Goal: Task Accomplishment & Management: Use online tool/utility

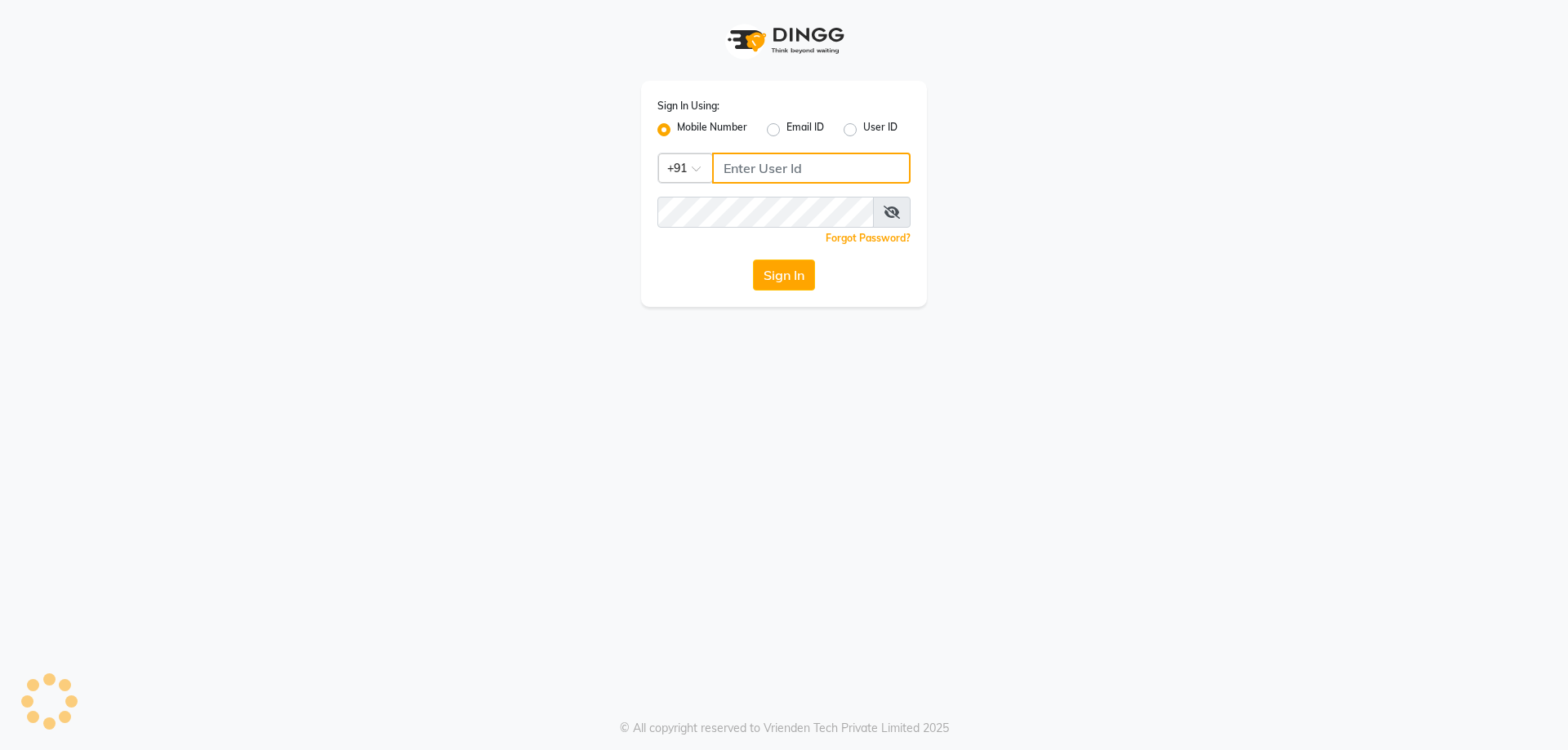
click at [769, 166] on input "Username" at bounding box center [811, 168] width 199 height 31
type input "8928162368"
click at [792, 268] on button "Sign In" at bounding box center [784, 274] width 62 height 31
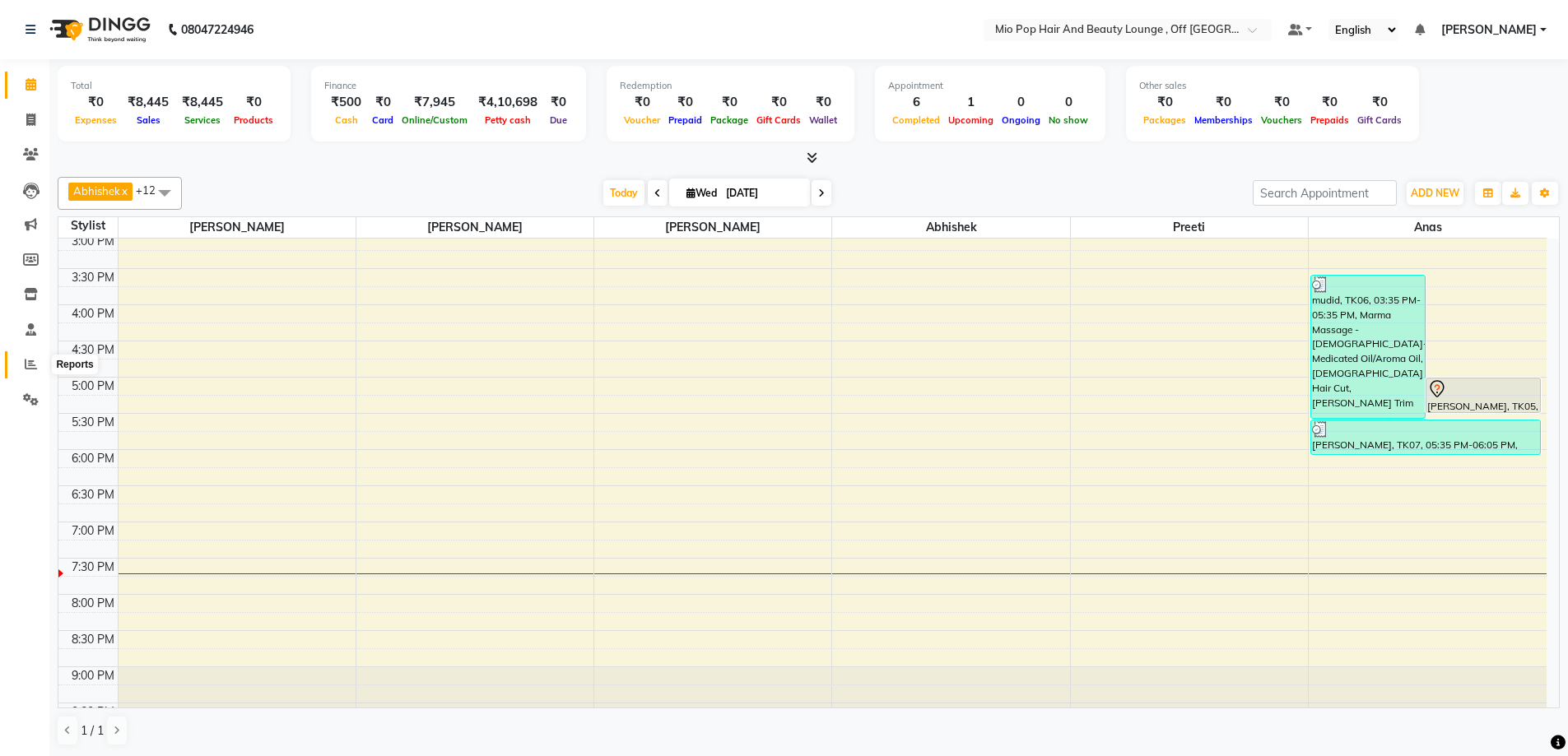
click at [22, 364] on span at bounding box center [31, 364] width 29 height 19
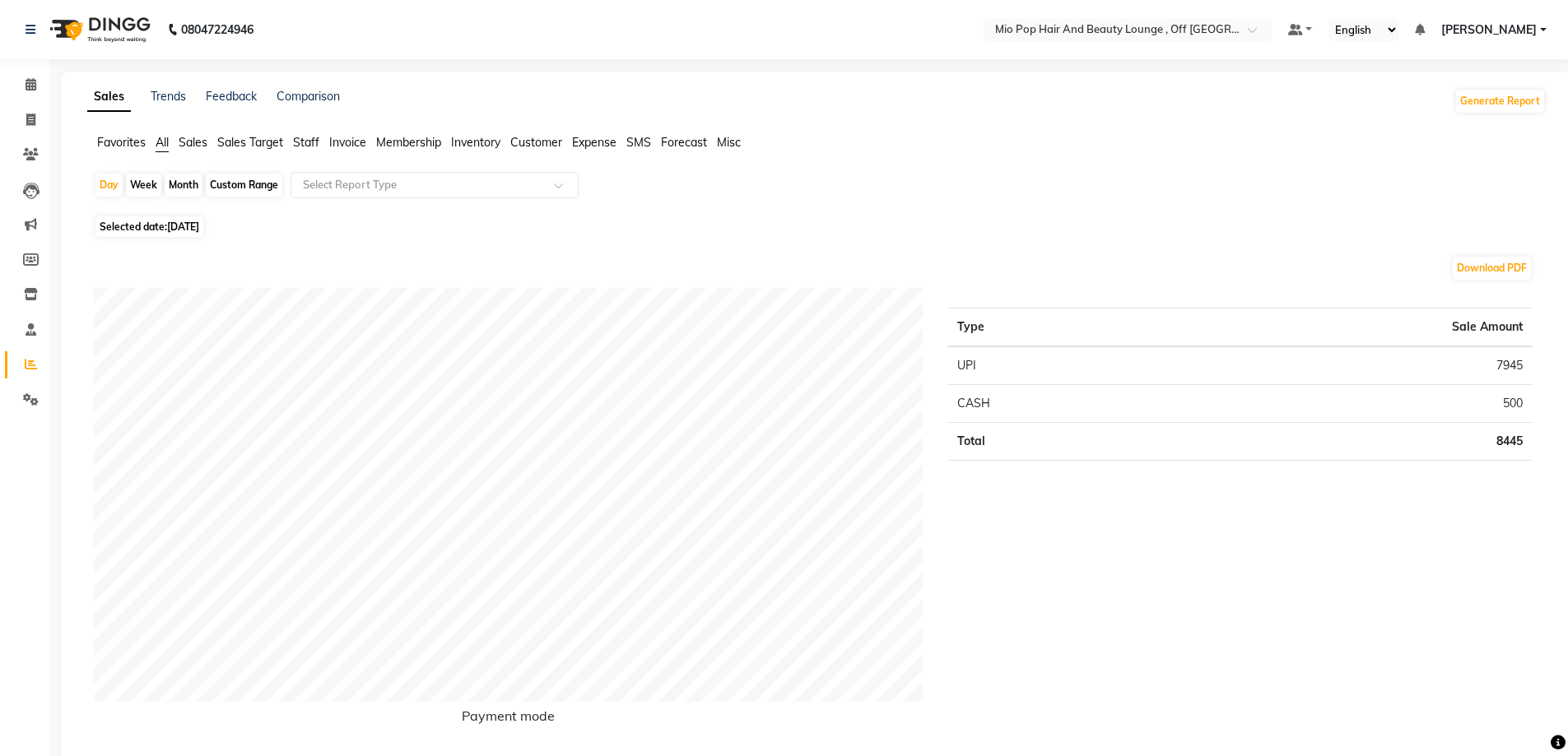
click at [315, 138] on span "Staff" at bounding box center [306, 142] width 26 height 14
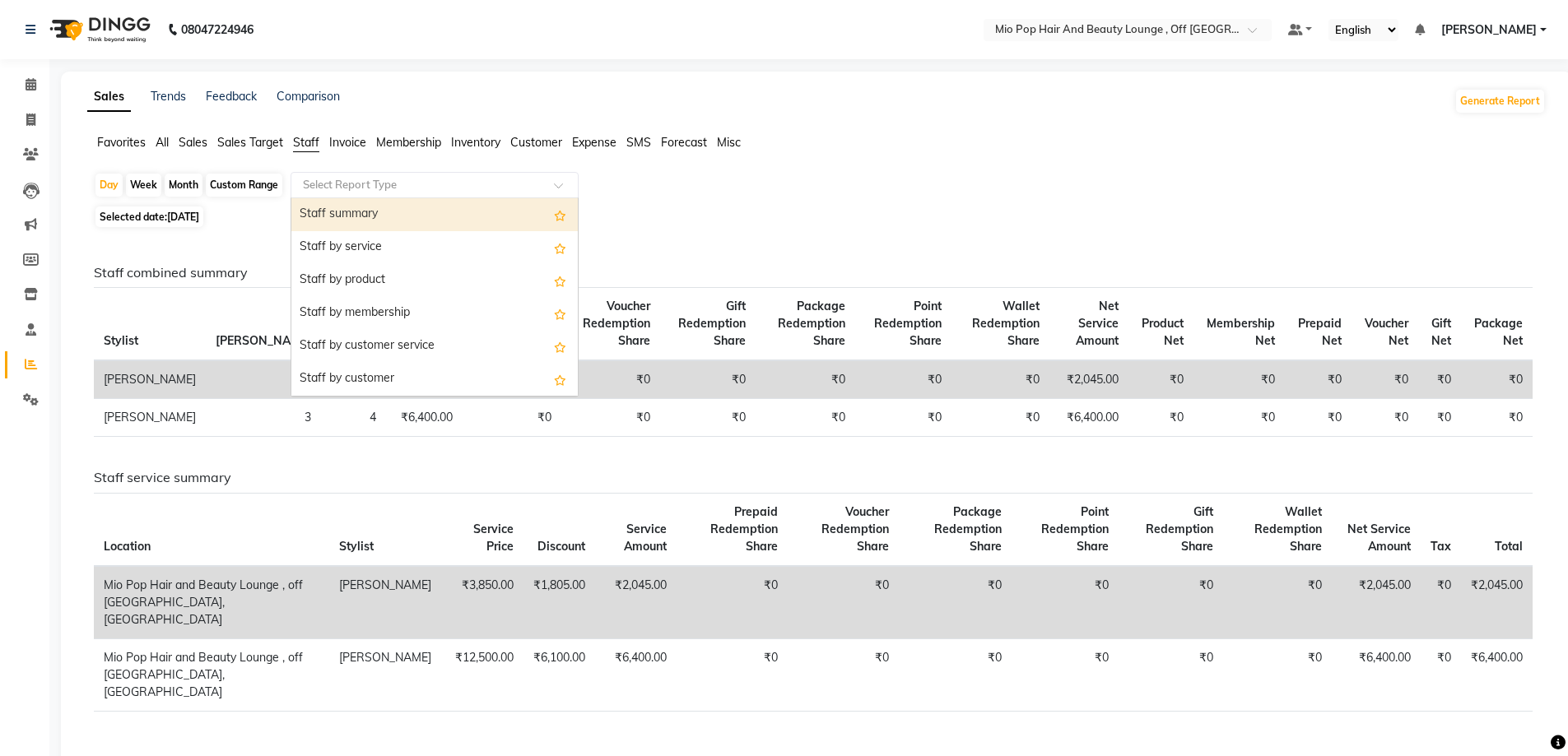
click at [344, 190] on input "text" at bounding box center [417, 185] width 237 height 16
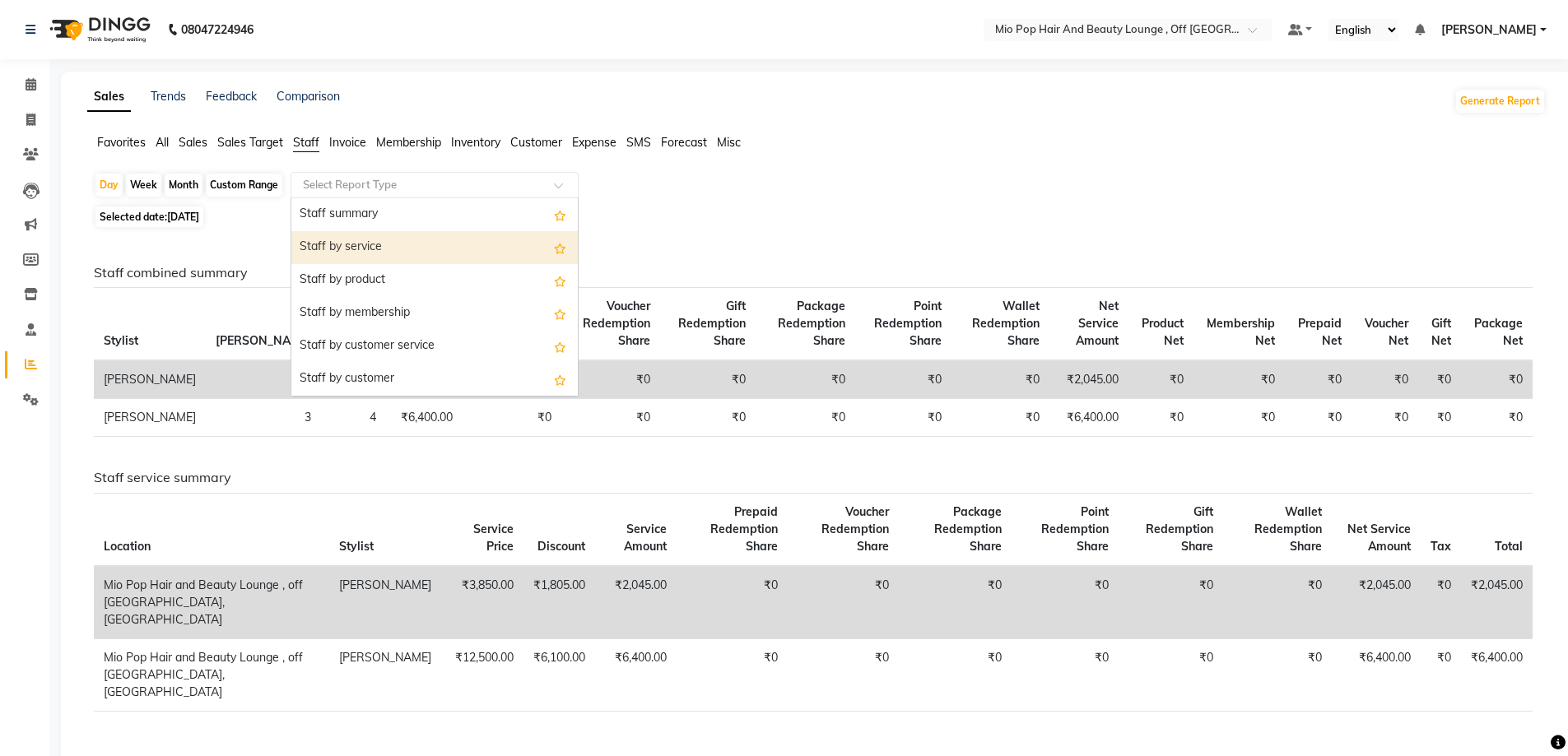
click at [355, 237] on div "Staff by service" at bounding box center [435, 248] width 287 height 33
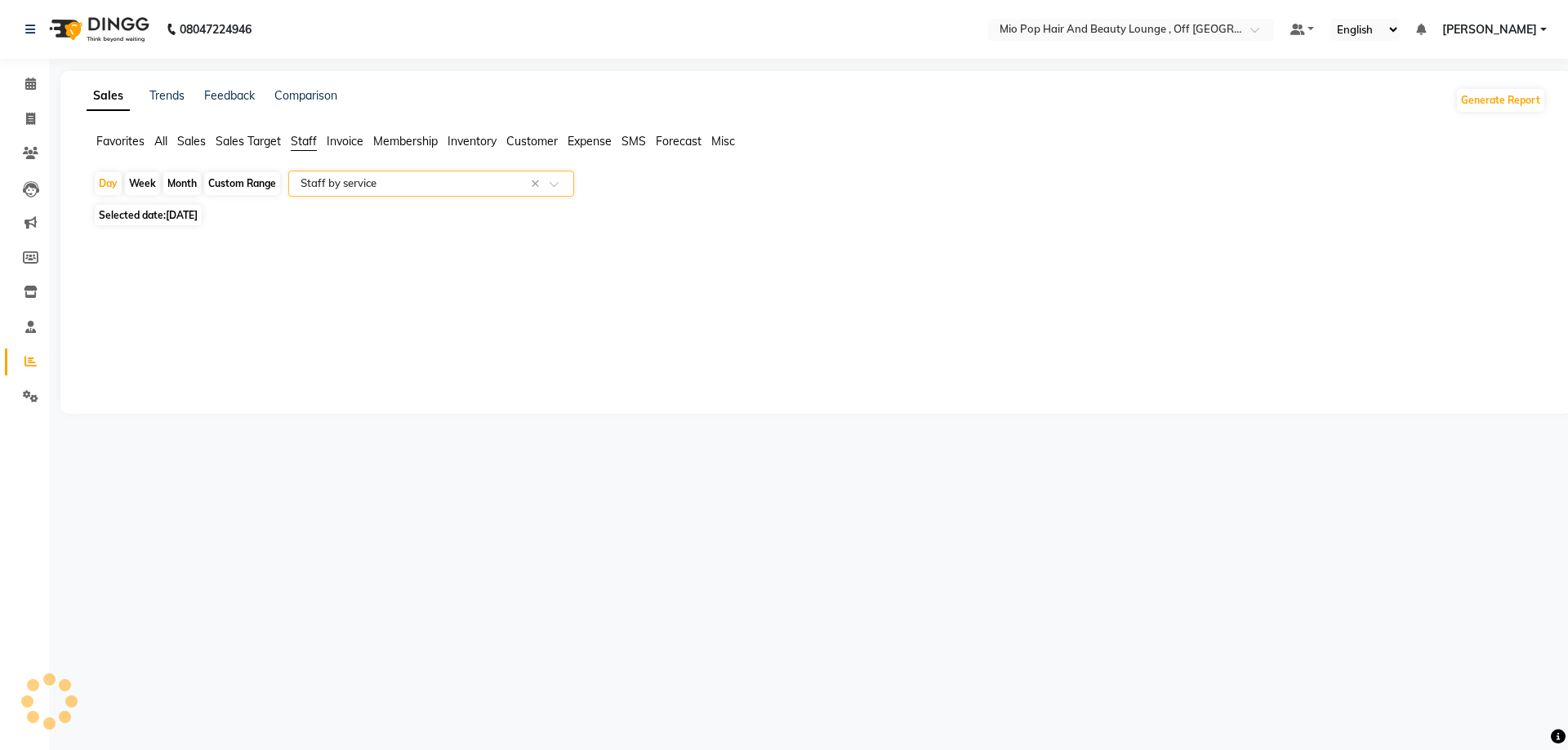
select select "full_report"
select select "csv"
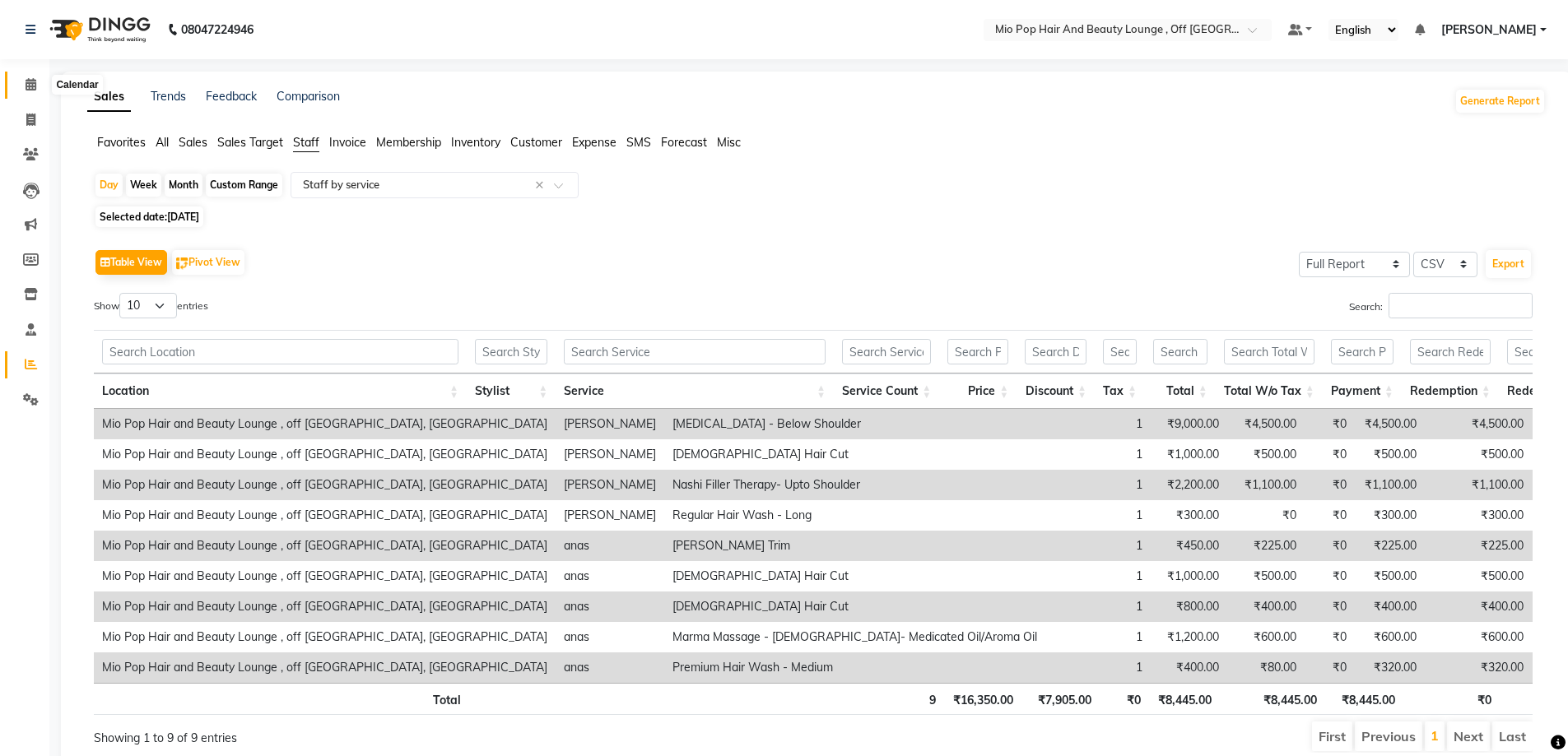
click at [33, 79] on icon at bounding box center [31, 85] width 11 height 13
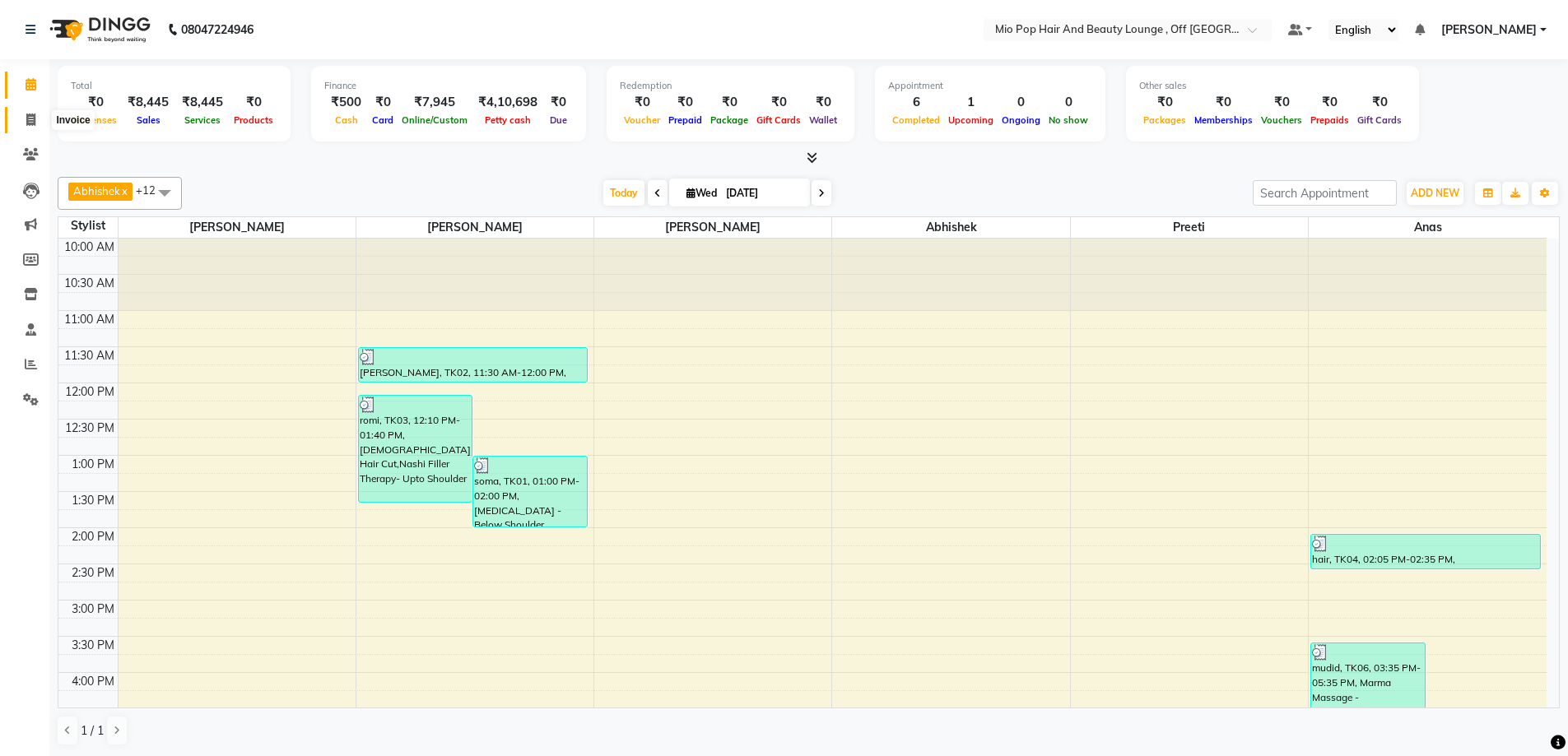
click at [23, 119] on span at bounding box center [31, 120] width 29 height 19
select select "service"
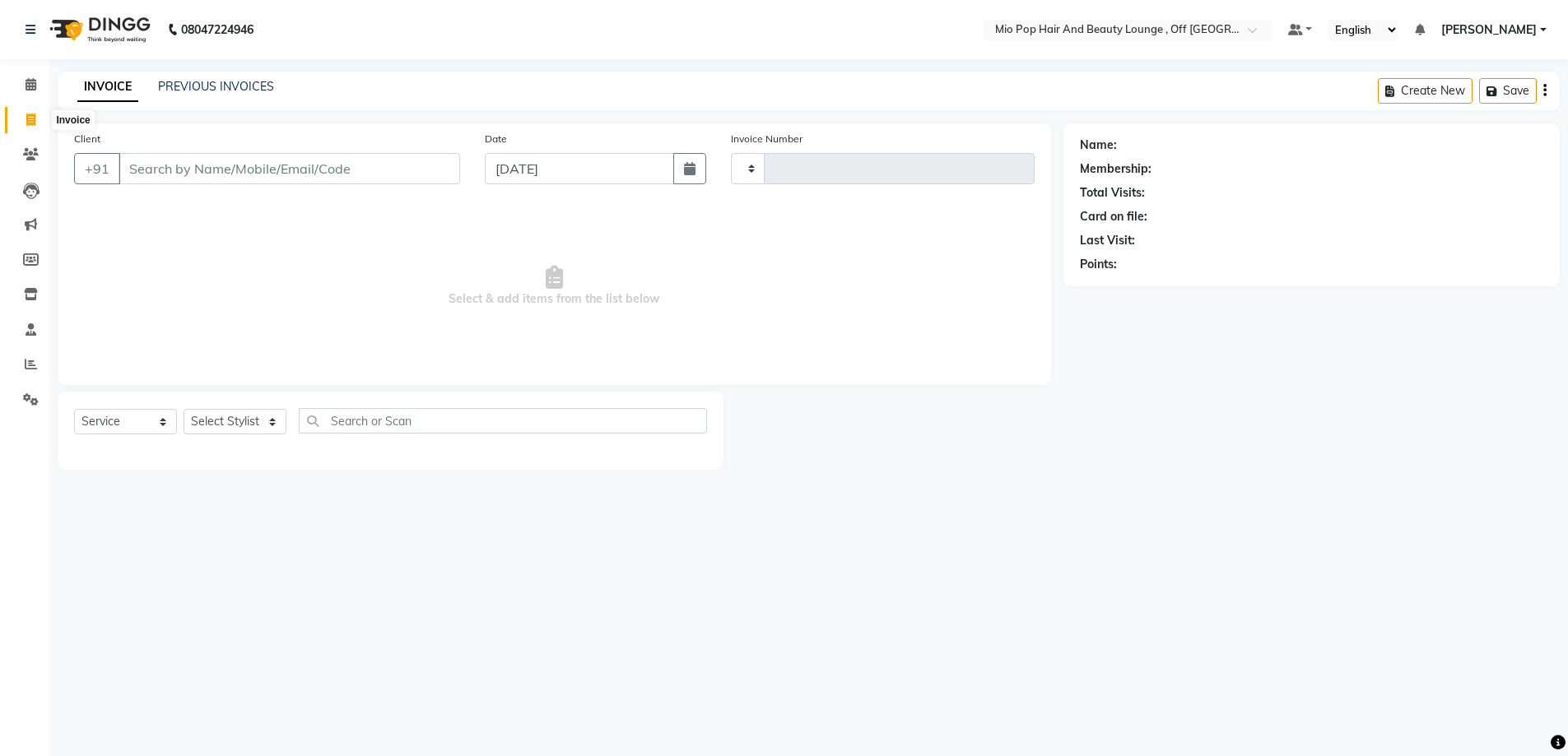
type input "1360"
select select "6567"
click at [29, 370] on span at bounding box center [31, 364] width 29 height 19
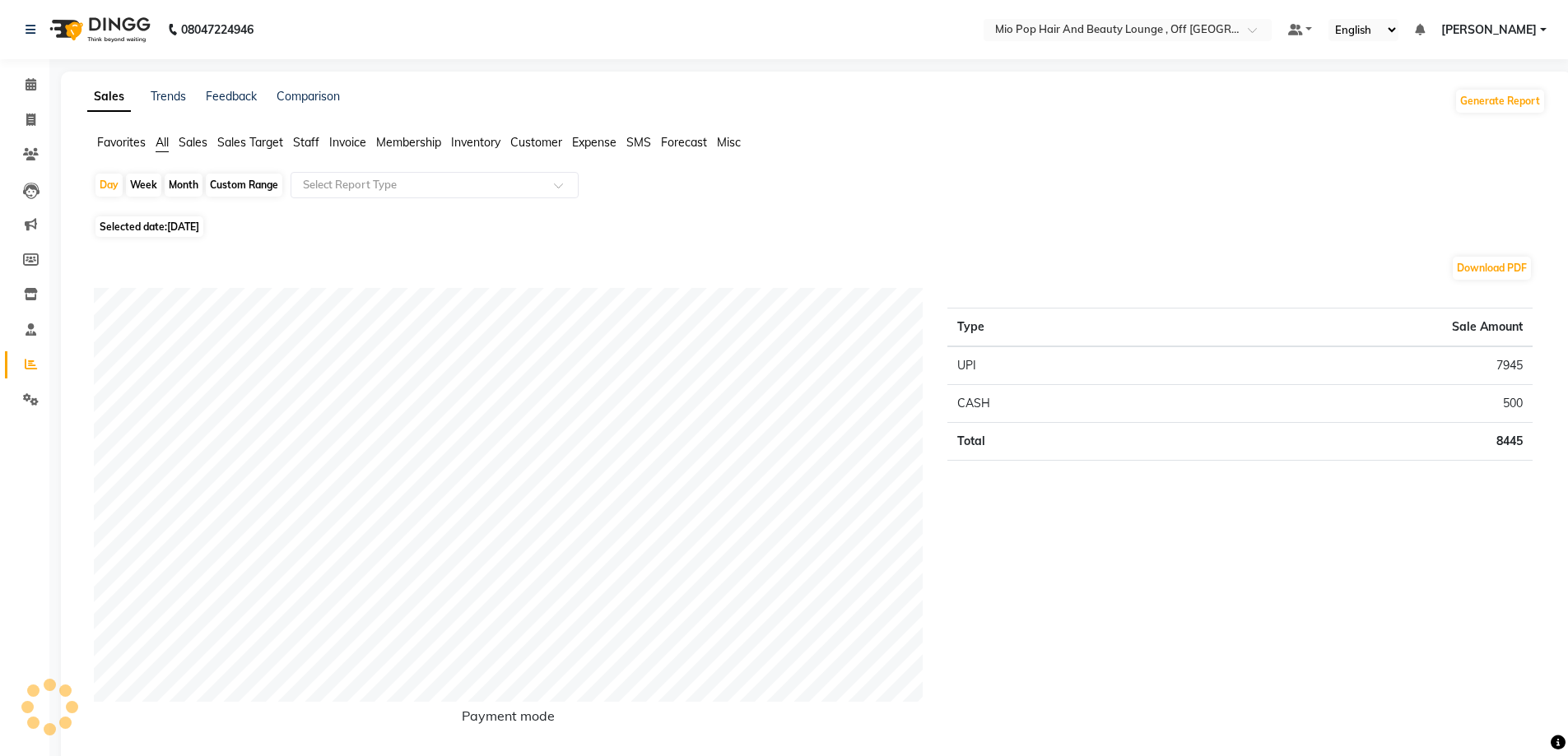
click at [301, 147] on span "Staff" at bounding box center [306, 142] width 26 height 14
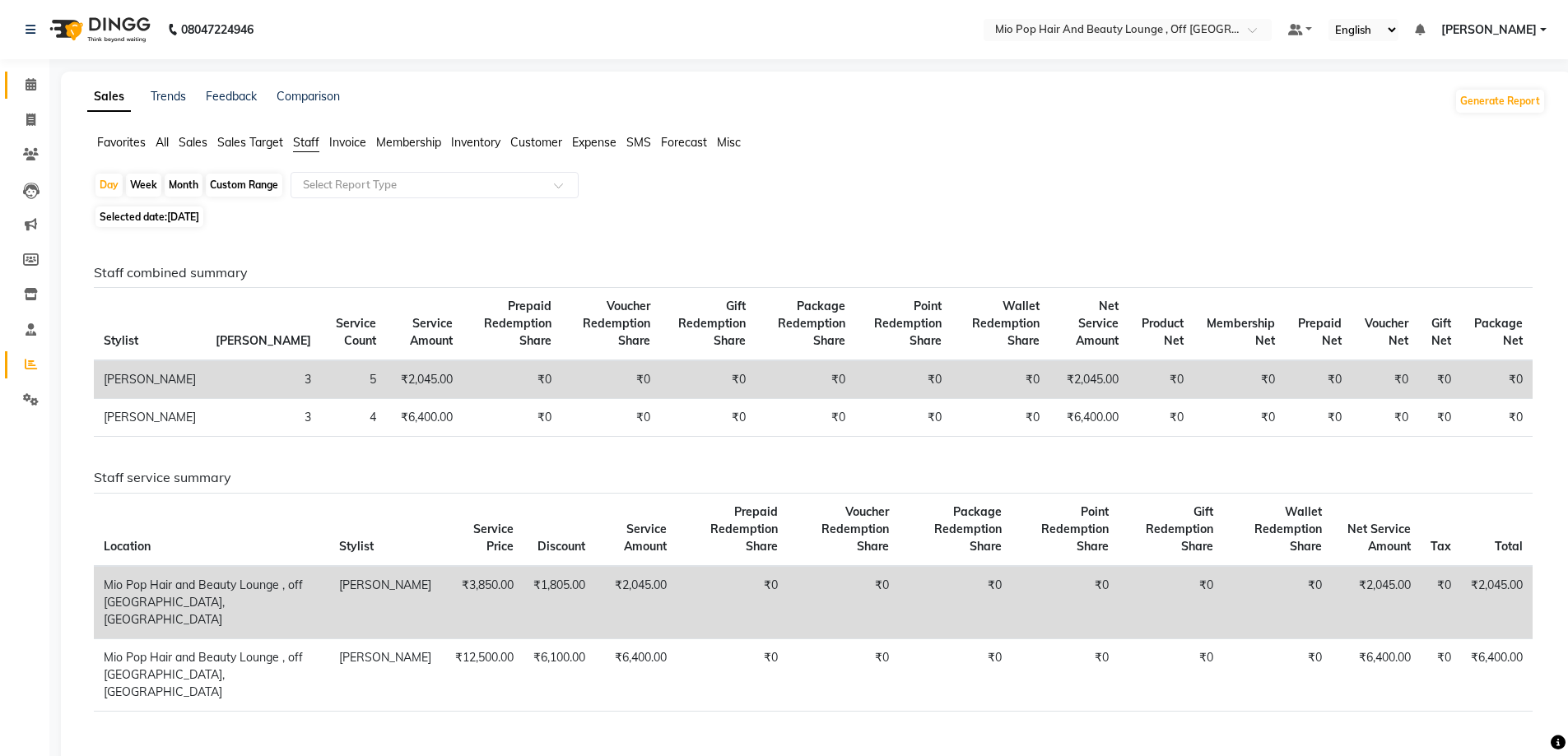
click at [27, 75] on link "Calendar" at bounding box center [24, 85] width 40 height 27
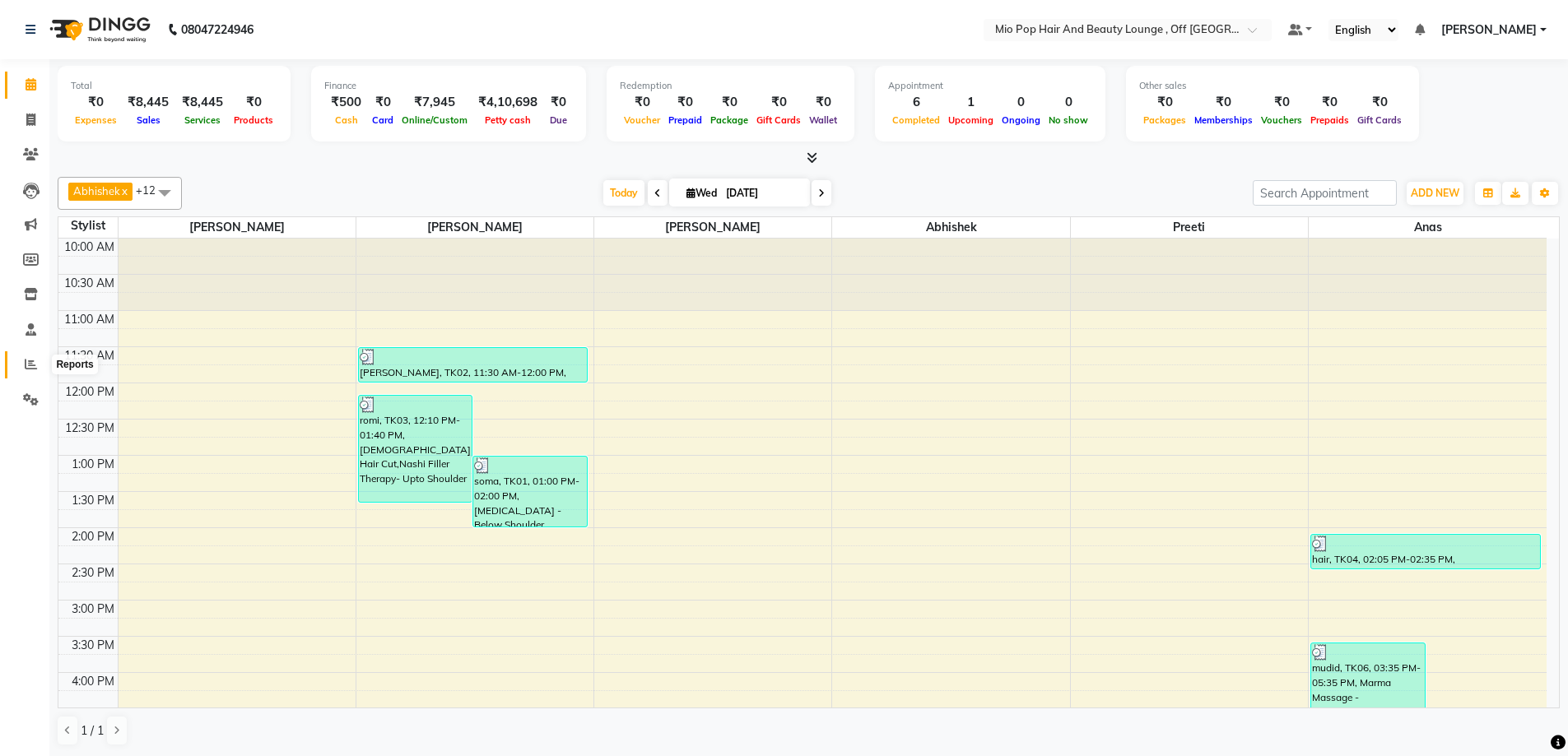
click at [33, 360] on icon at bounding box center [31, 364] width 13 height 13
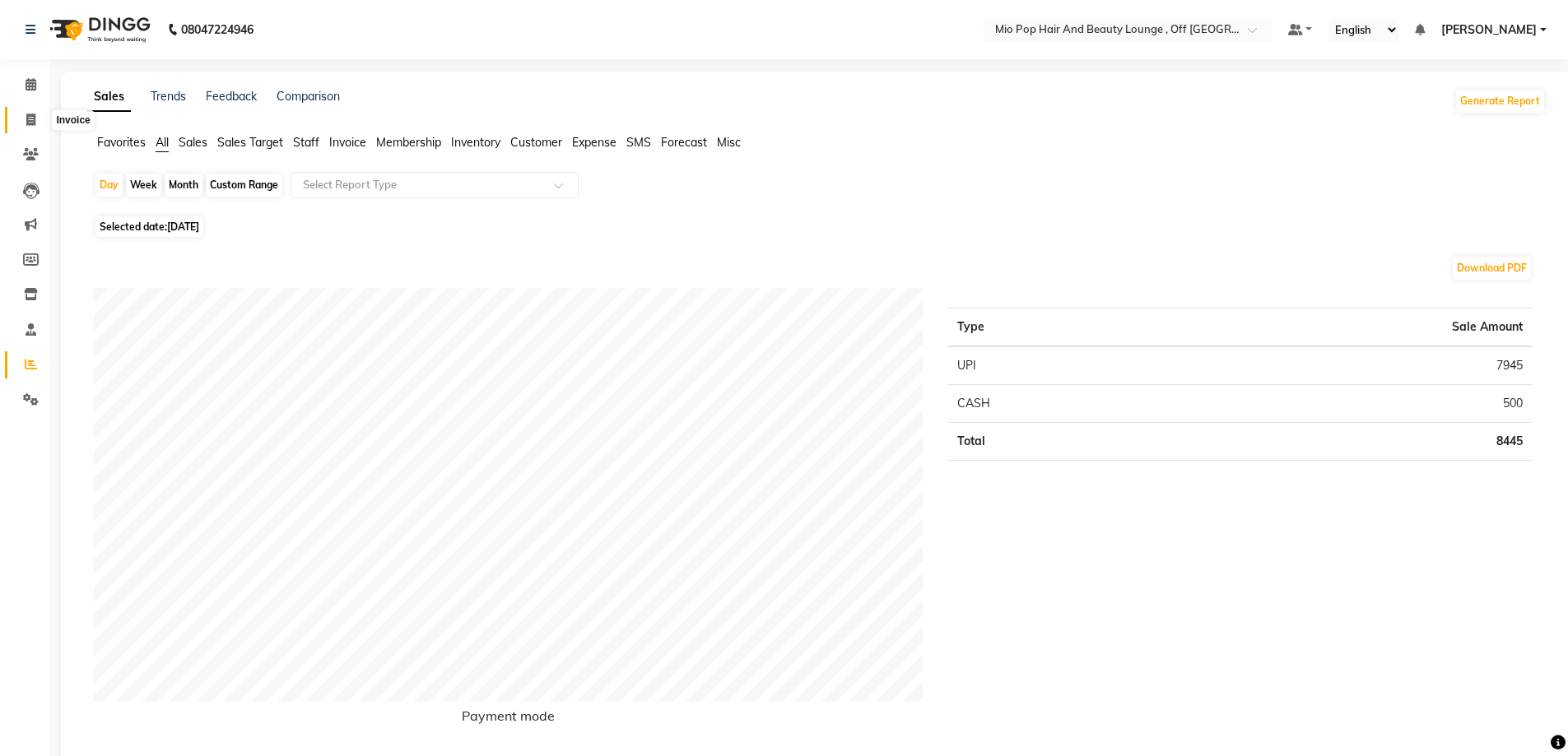
click at [32, 127] on span at bounding box center [31, 120] width 29 height 19
select select "6567"
select select "service"
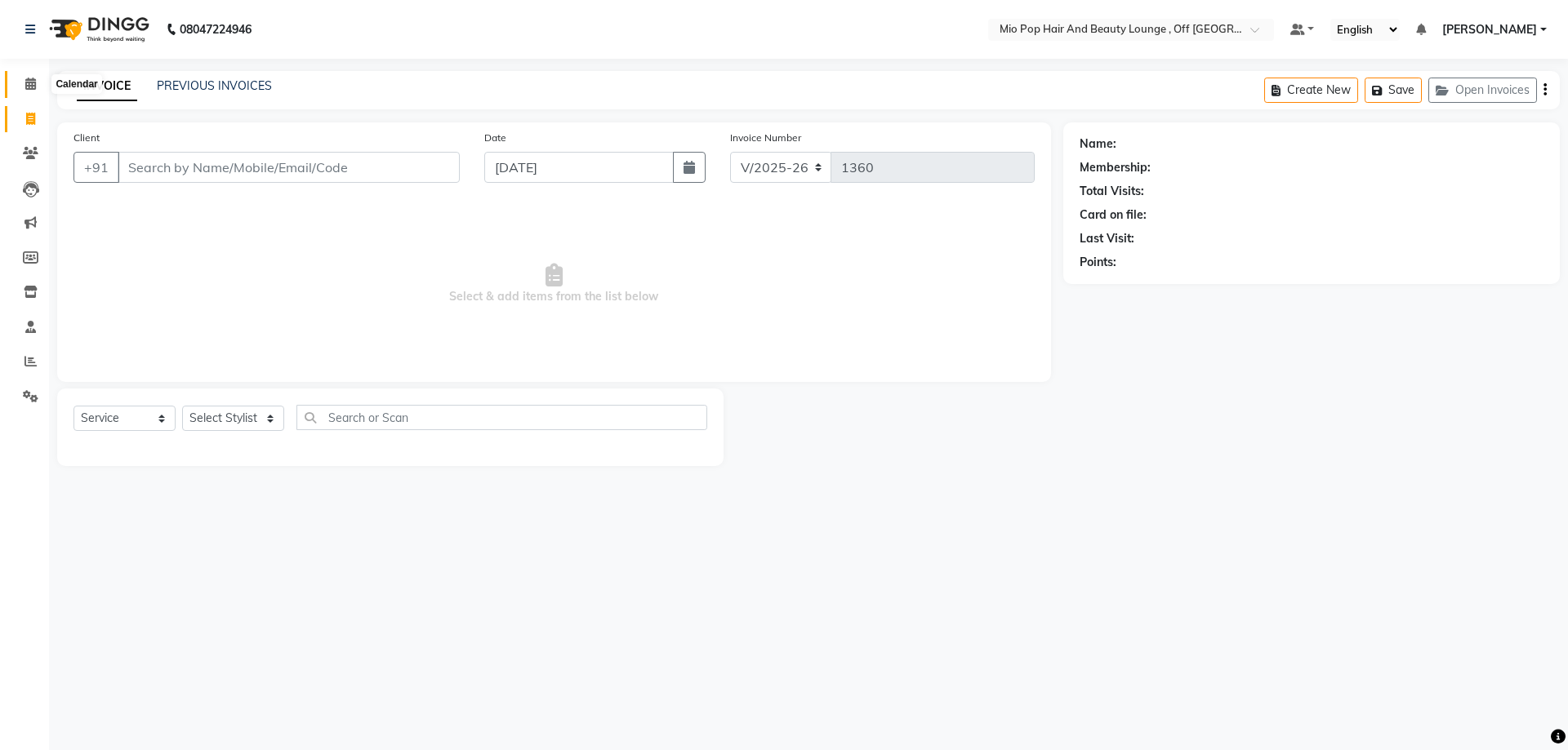
click at [32, 80] on icon at bounding box center [30, 84] width 11 height 13
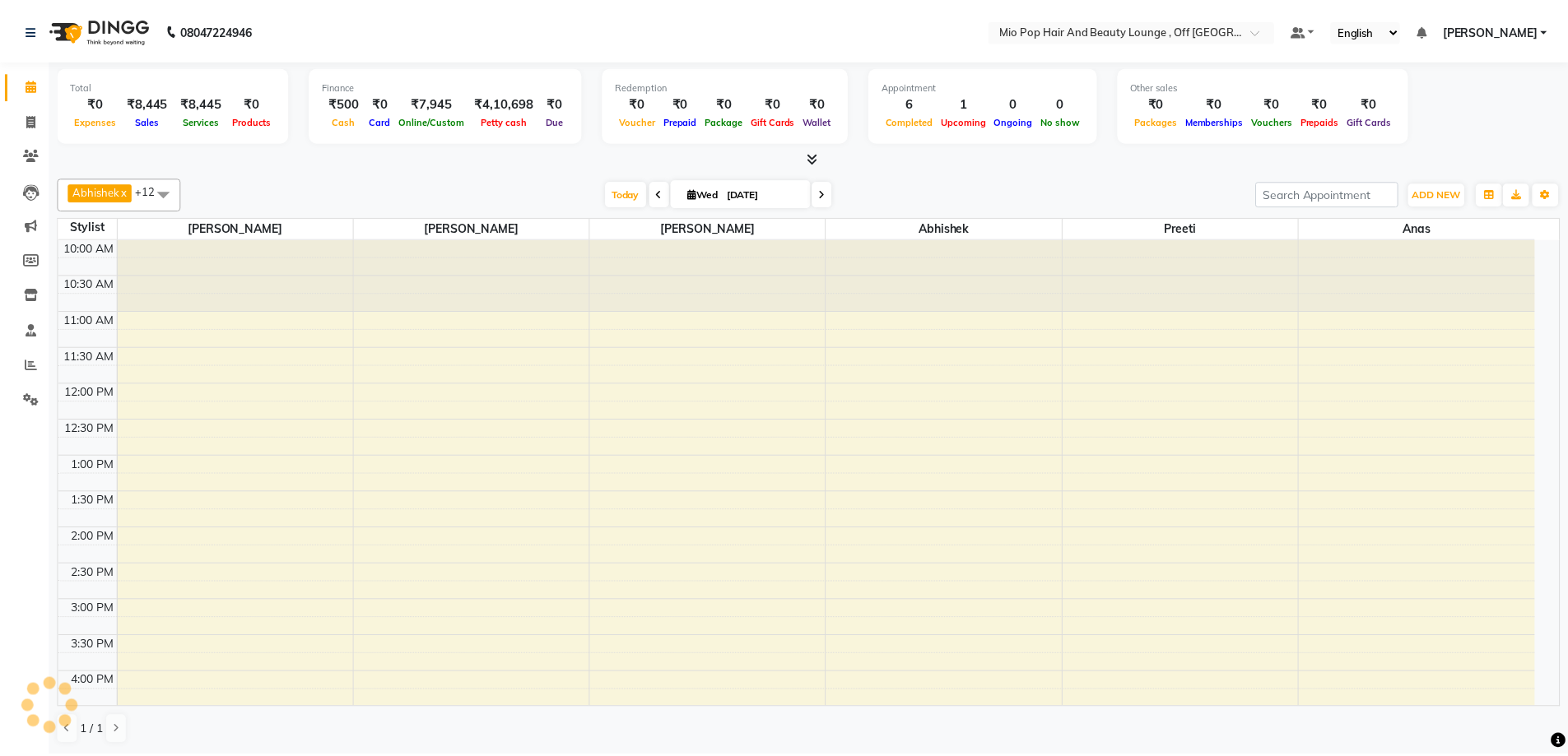
scroll to position [368, 0]
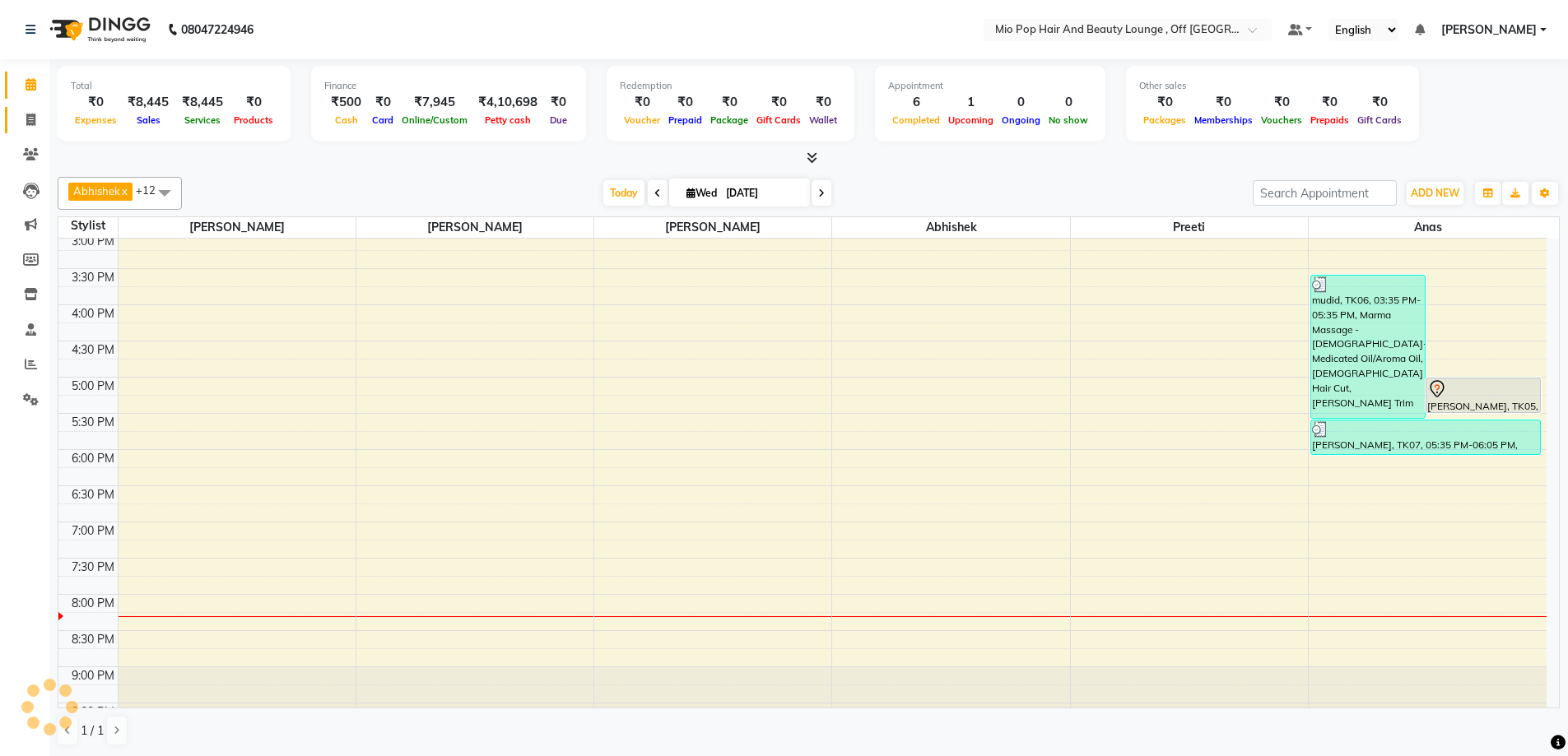
drag, startPoint x: 16, startPoint y: 104, endPoint x: 23, endPoint y: 122, distance: 19.3
click at [17, 108] on li "Invoice" at bounding box center [24, 120] width 50 height 35
click at [23, 122] on span at bounding box center [31, 120] width 29 height 19
select select "service"
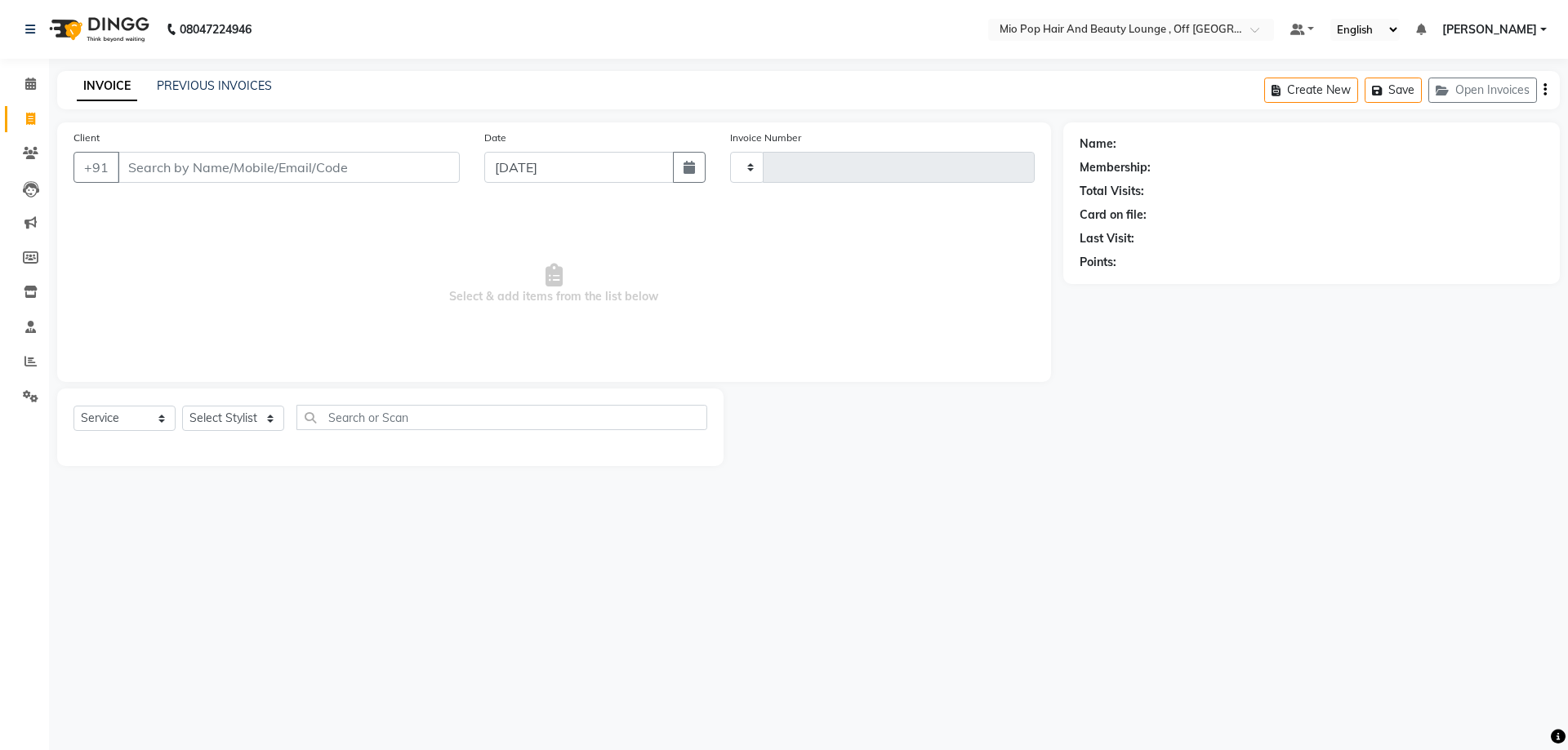
type input "1360"
select select "6567"
click at [174, 173] on input "Client" at bounding box center [288, 167] width 343 height 31
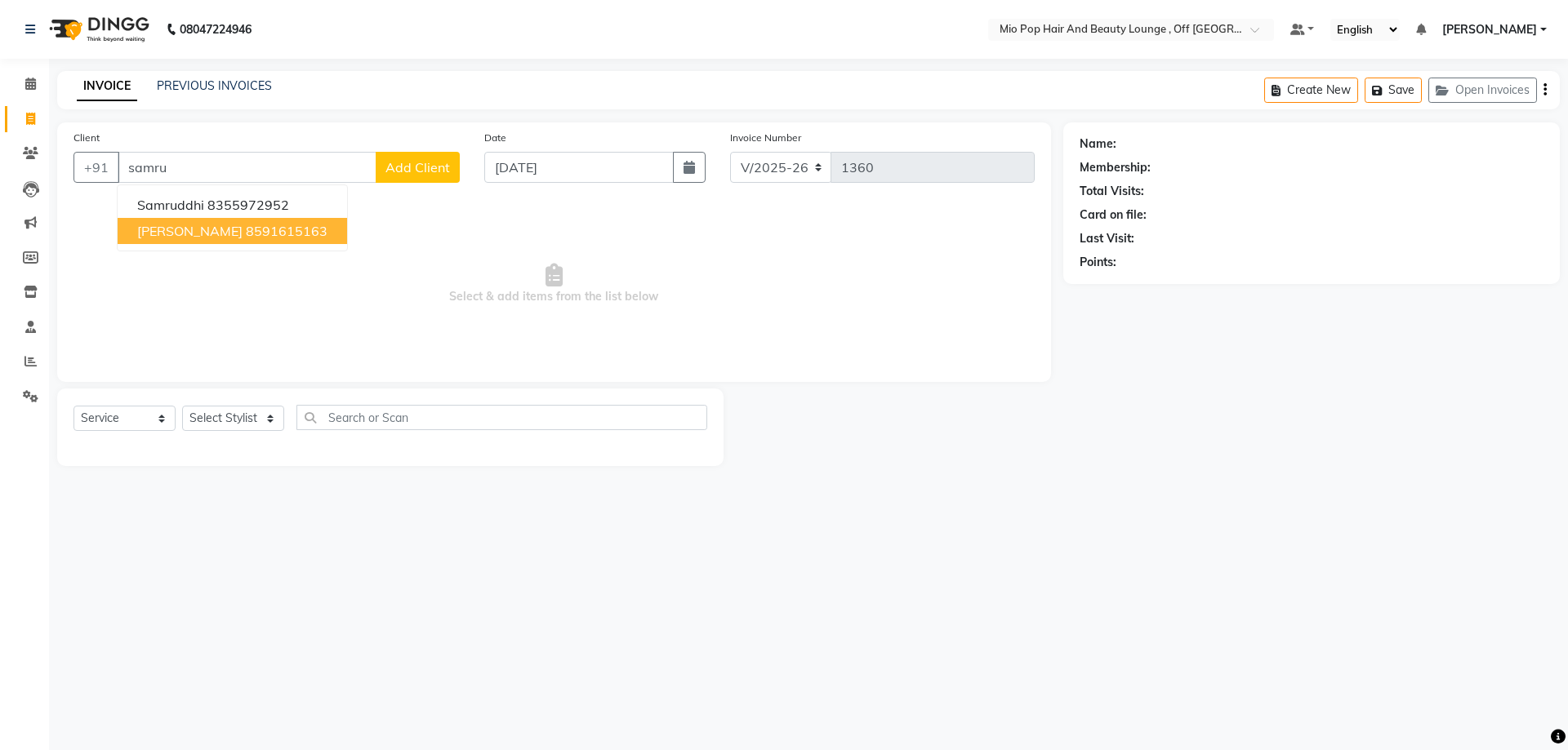
click at [267, 223] on ngb-highlight "8591615163" at bounding box center [286, 231] width 81 height 16
type input "8591615163"
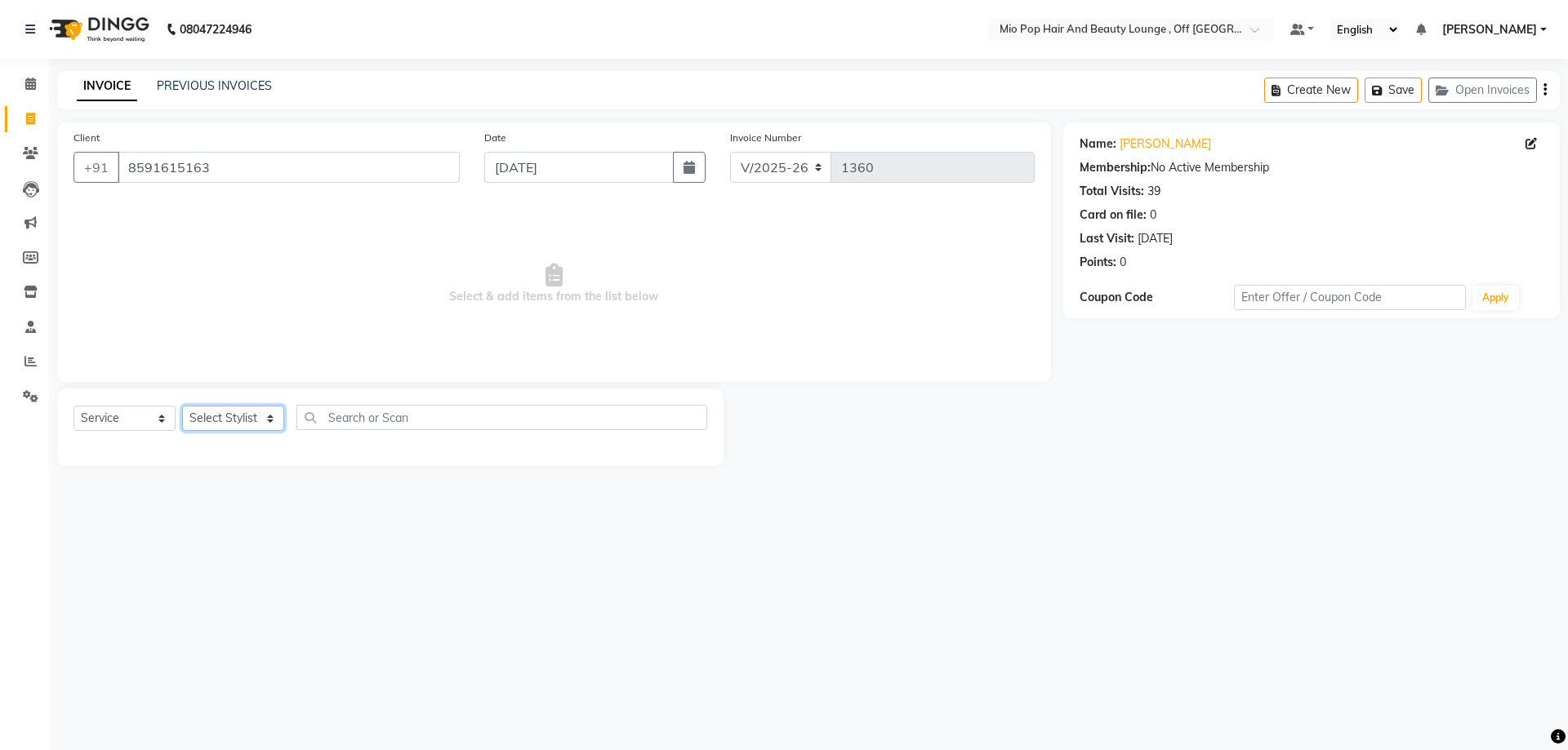
click at [241, 421] on select "Select Stylist Abhishek anas Malcolm Fernandes Meera Kikani Mohd Haroon preeti …" at bounding box center [233, 418] width 102 height 25
select select "70076"
click at [182, 406] on select "Select Stylist Abhishek anas Malcolm Fernandes Meera Kikani Mohd Haroon preeti …" at bounding box center [233, 418] width 102 height 25
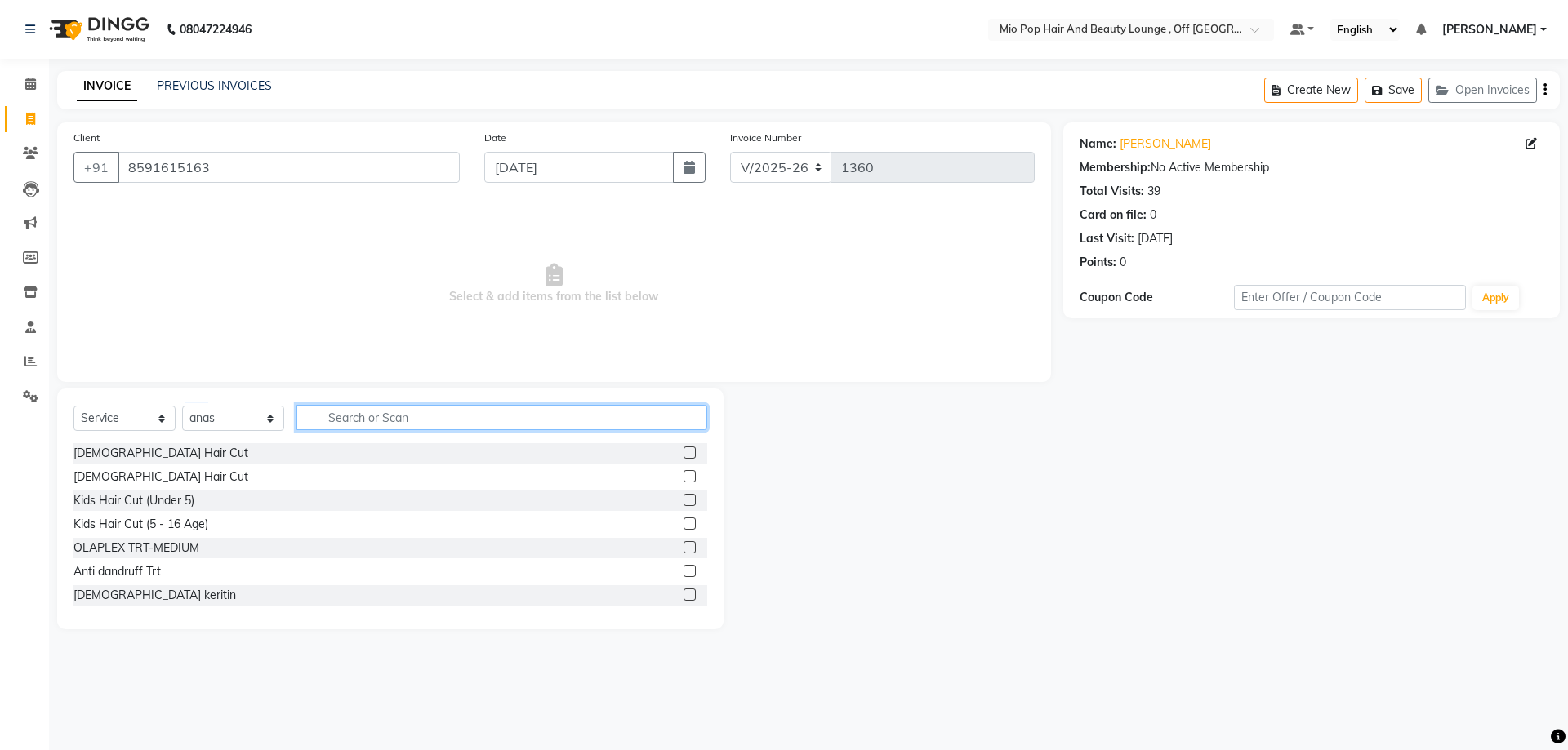
click at [377, 419] on input "text" at bounding box center [501, 417] width 411 height 25
type input "wash"
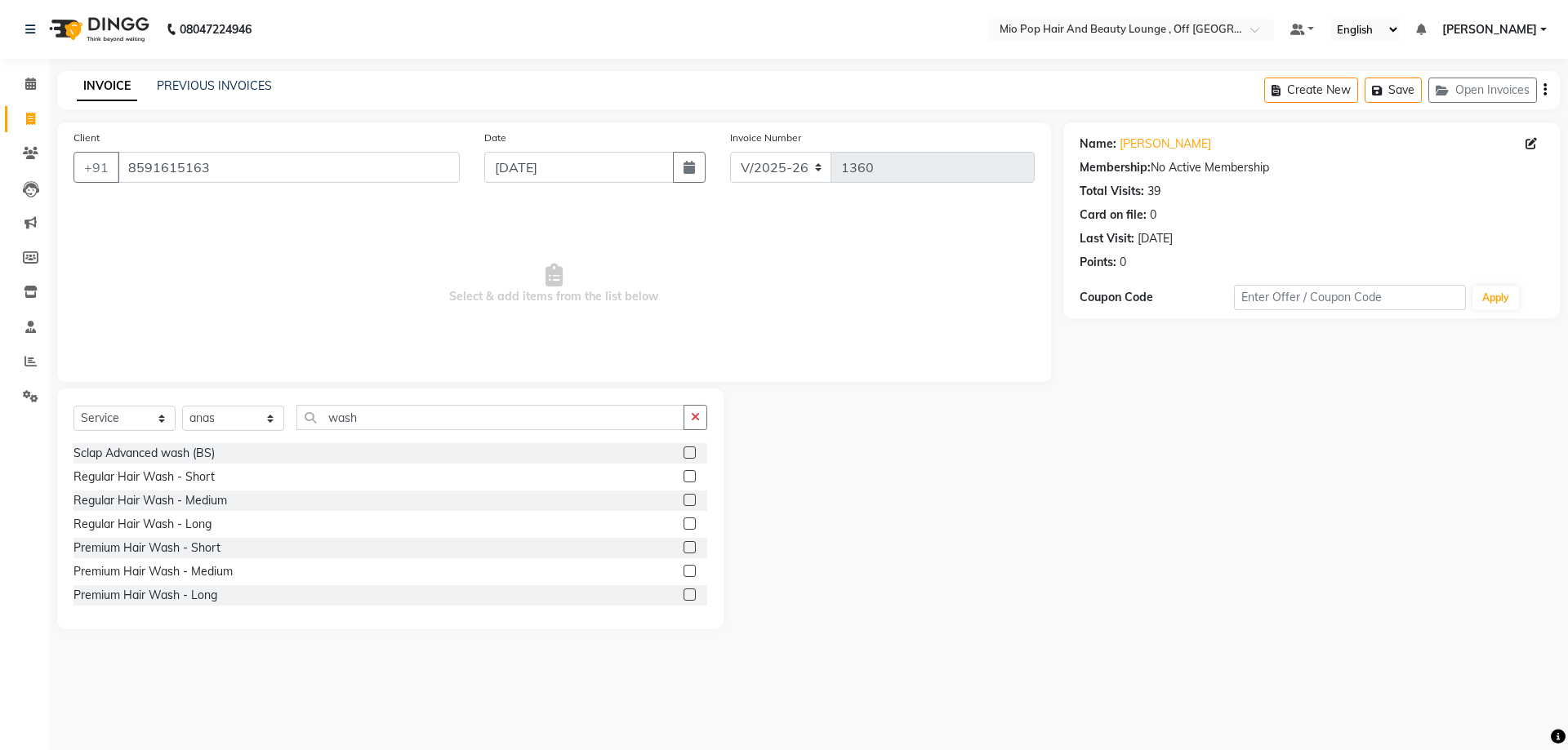
click at [670, 477] on div "Regular Hair Wash - Short" at bounding box center [390, 476] width 633 height 21
click at [683, 476] on label at bounding box center [690, 476] width 13 height 13
click at [683, 476] on input "checkbox" at bounding box center [689, 477] width 11 height 11
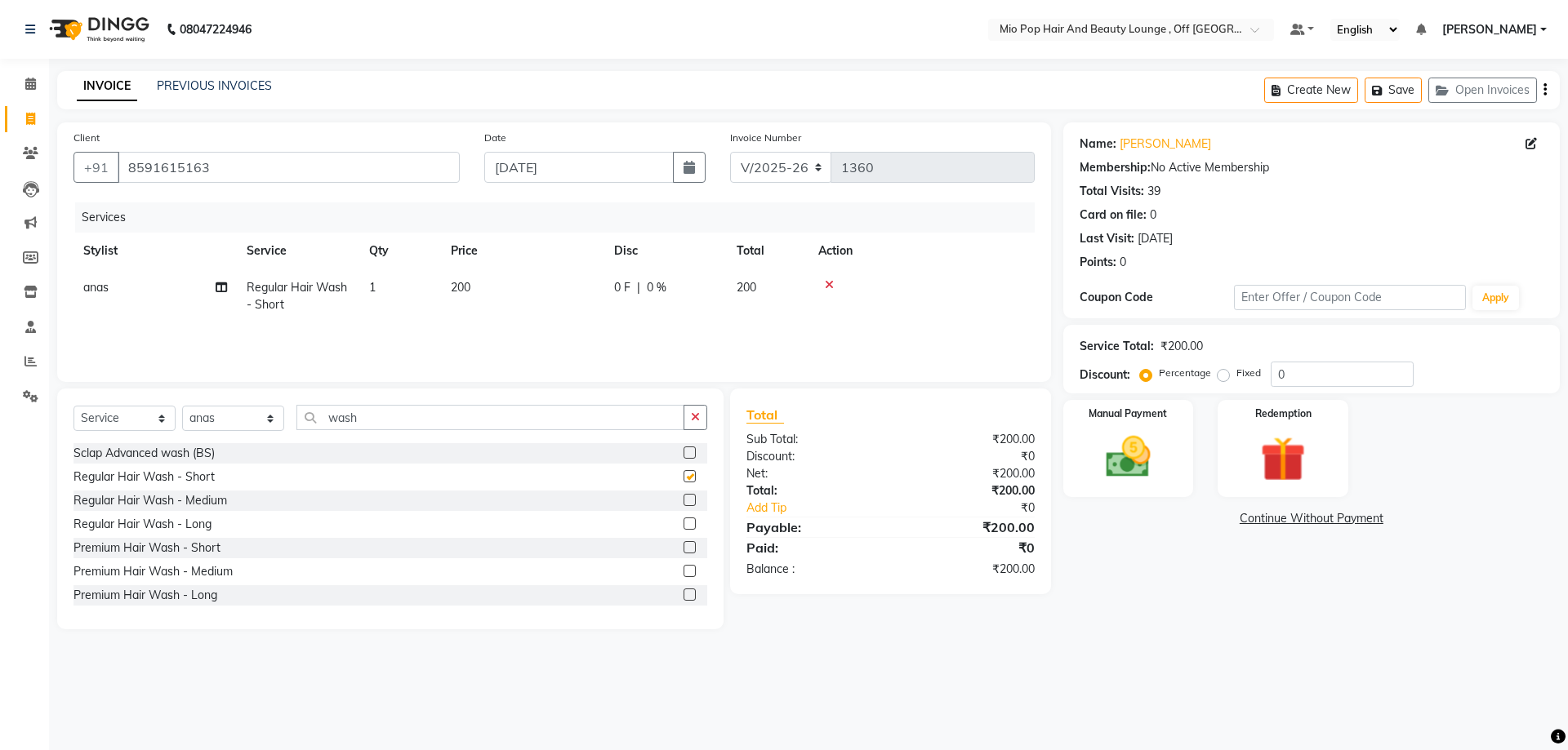
checkbox input "false"
click at [461, 405] on div "Select Service Product Membership Package Voucher Prepaid Gift Card Select Styl…" at bounding box center [390, 509] width 666 height 240
click at [454, 415] on input "wash" at bounding box center [490, 417] width 388 height 25
type input "w"
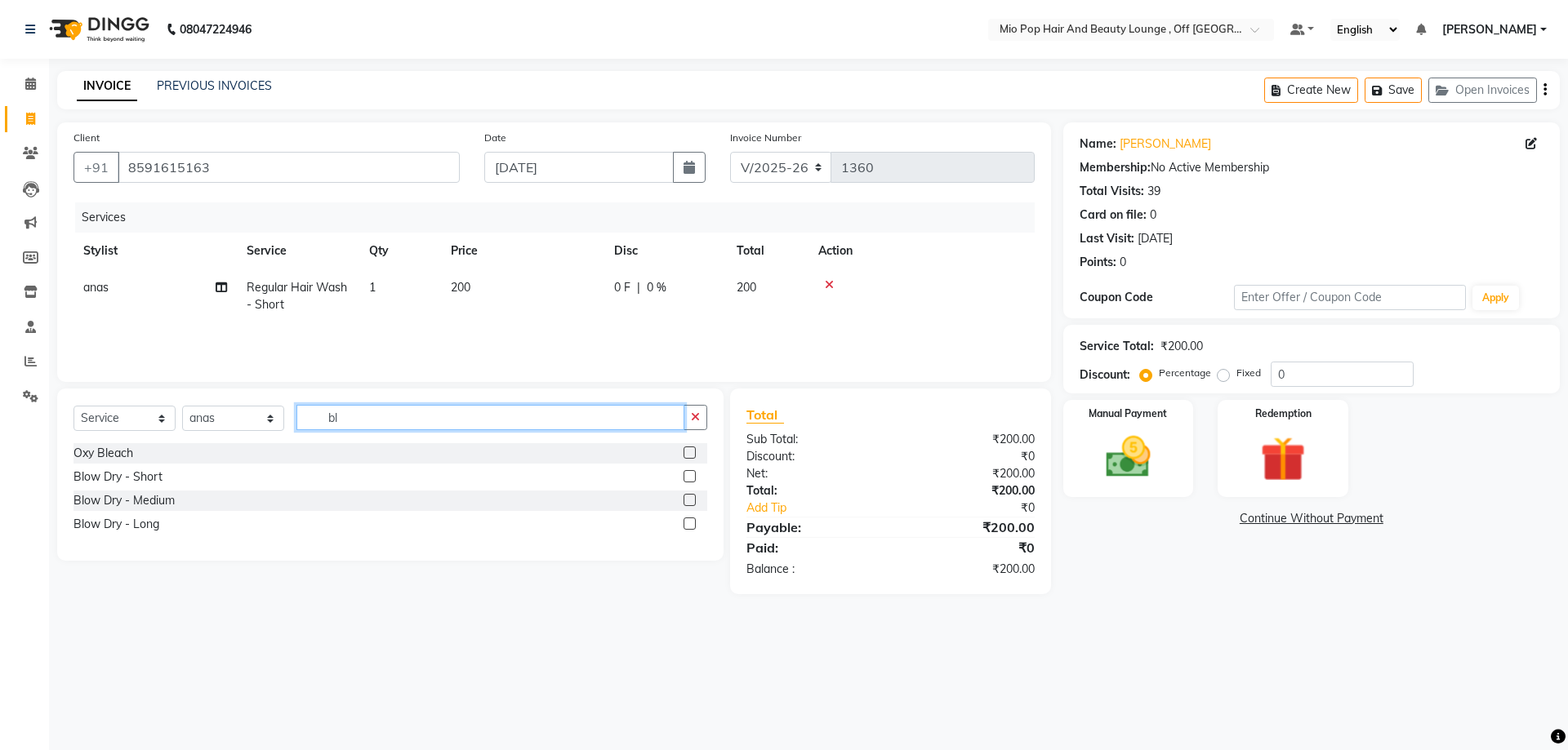
type input "bl"
click at [689, 475] on label at bounding box center [690, 476] width 13 height 13
click at [689, 475] on input "checkbox" at bounding box center [689, 477] width 11 height 11
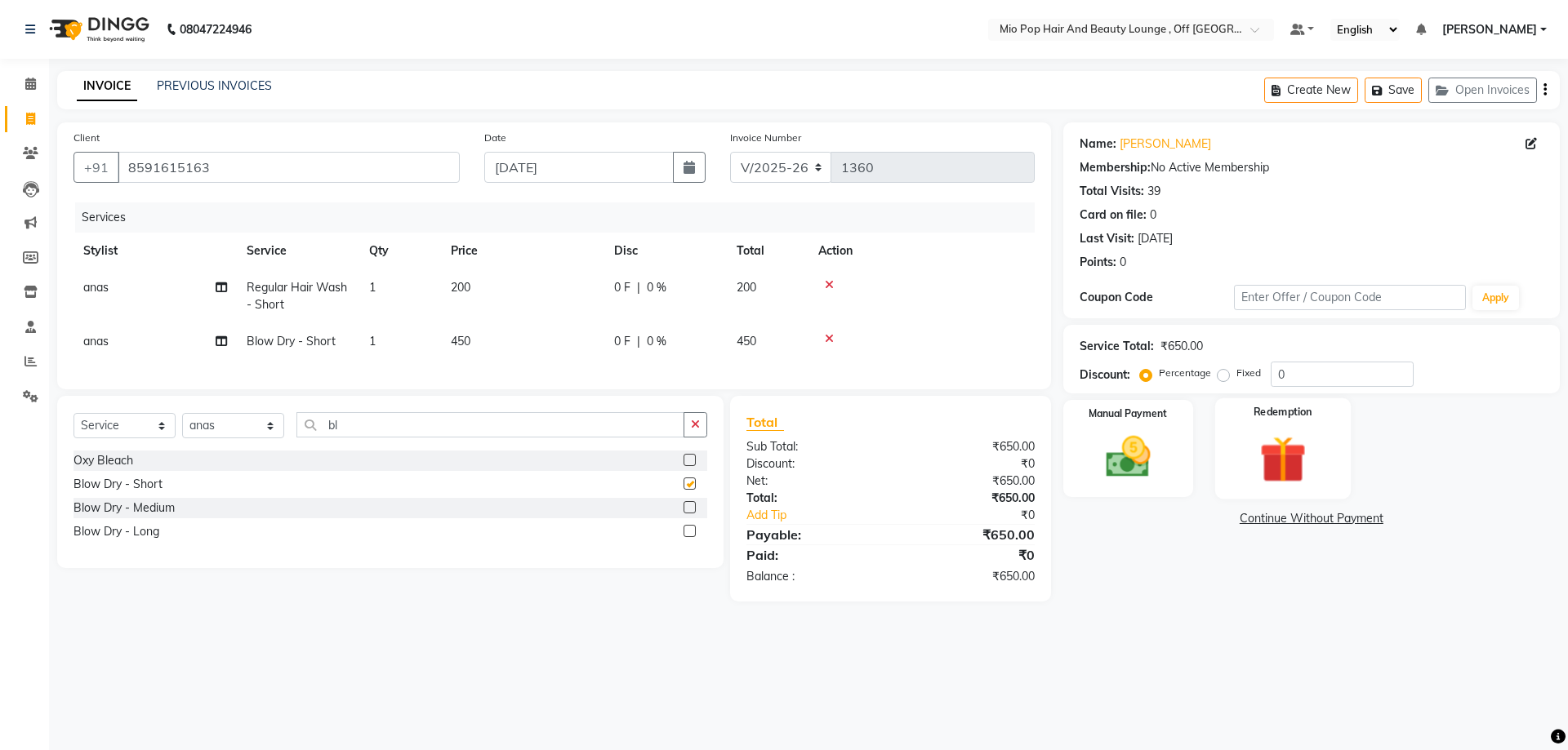
checkbox input "false"
click at [1279, 461] on img at bounding box center [1282, 459] width 76 height 58
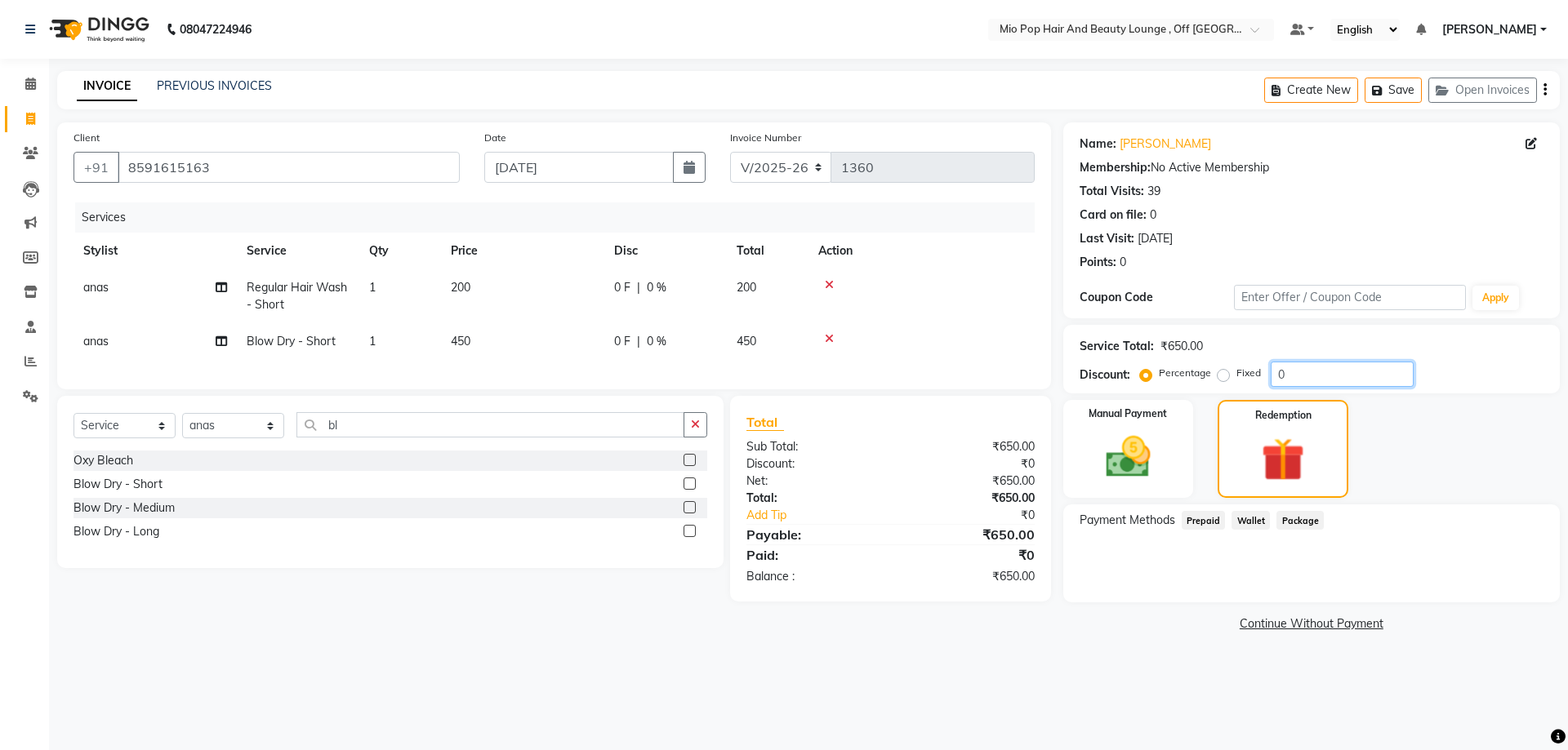
click at [1310, 378] on input "0" at bounding box center [1342, 374] width 143 height 25
type input "30"
click at [1267, 456] on img at bounding box center [1283, 459] width 73 height 56
click at [1283, 518] on span "Package" at bounding box center [1300, 519] width 47 height 19
click at [1232, 518] on span "Wallet" at bounding box center [1250, 519] width 38 height 19
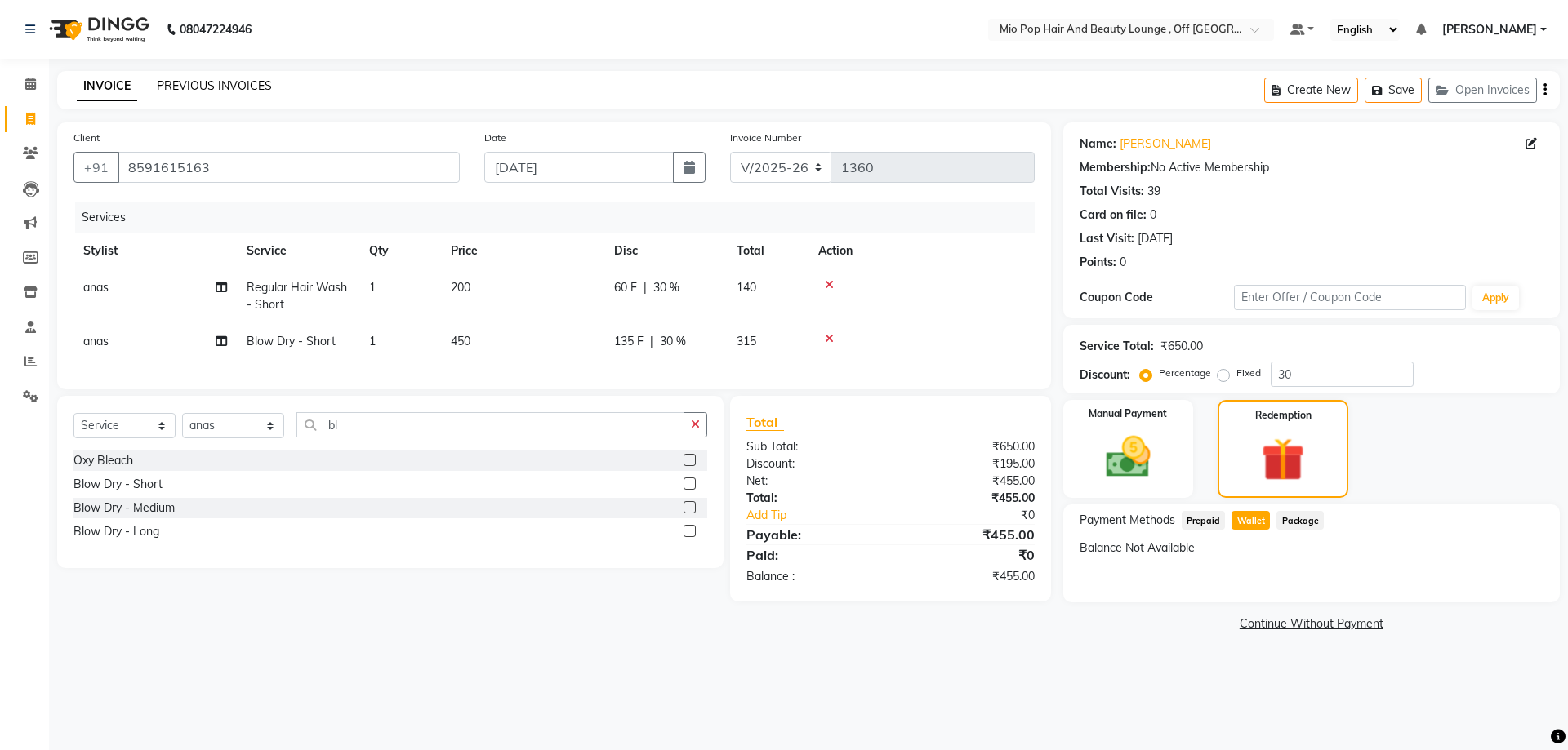
click at [182, 87] on link "PREVIOUS INVOICES" at bounding box center [214, 86] width 115 height 14
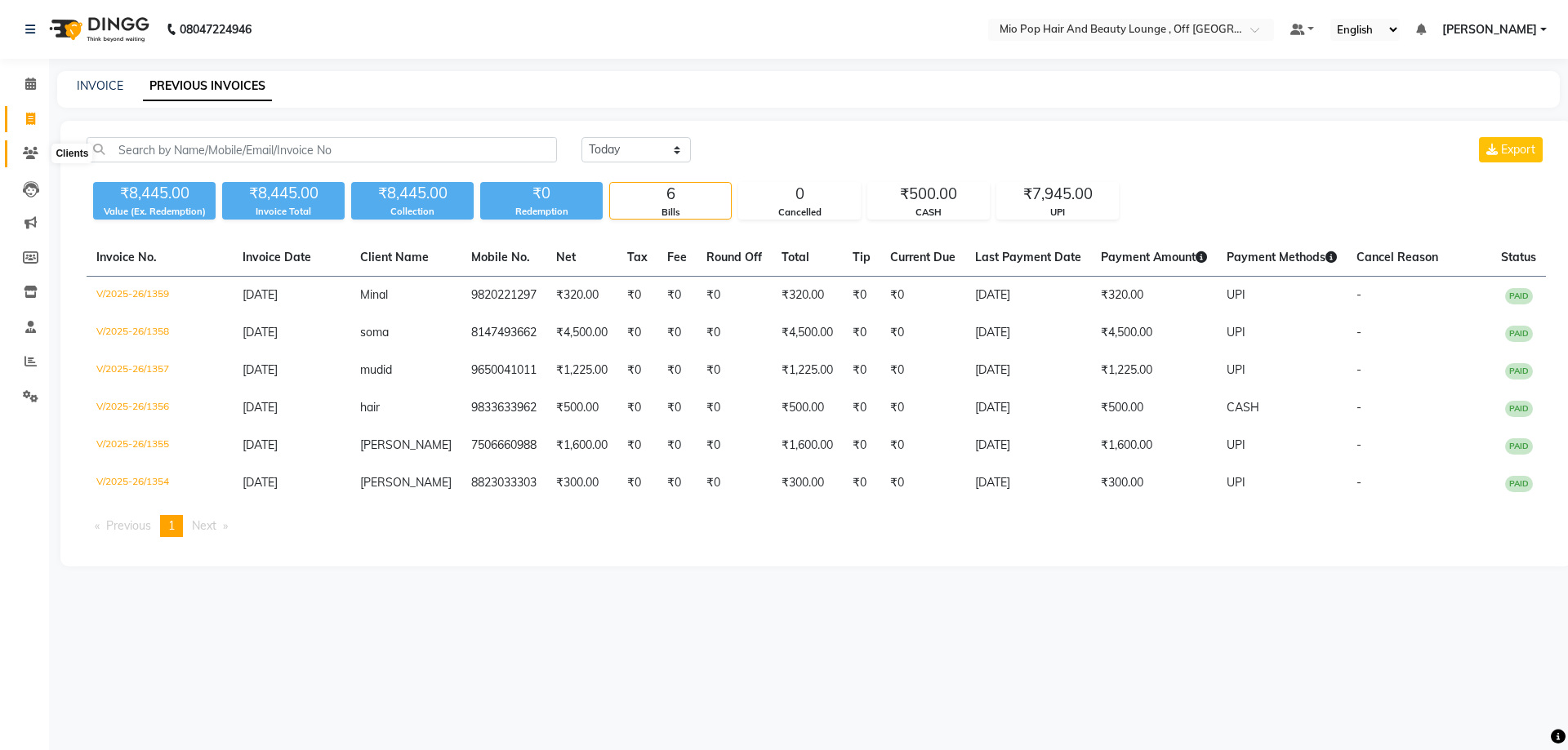
click at [33, 152] on icon at bounding box center [30, 153] width 15 height 13
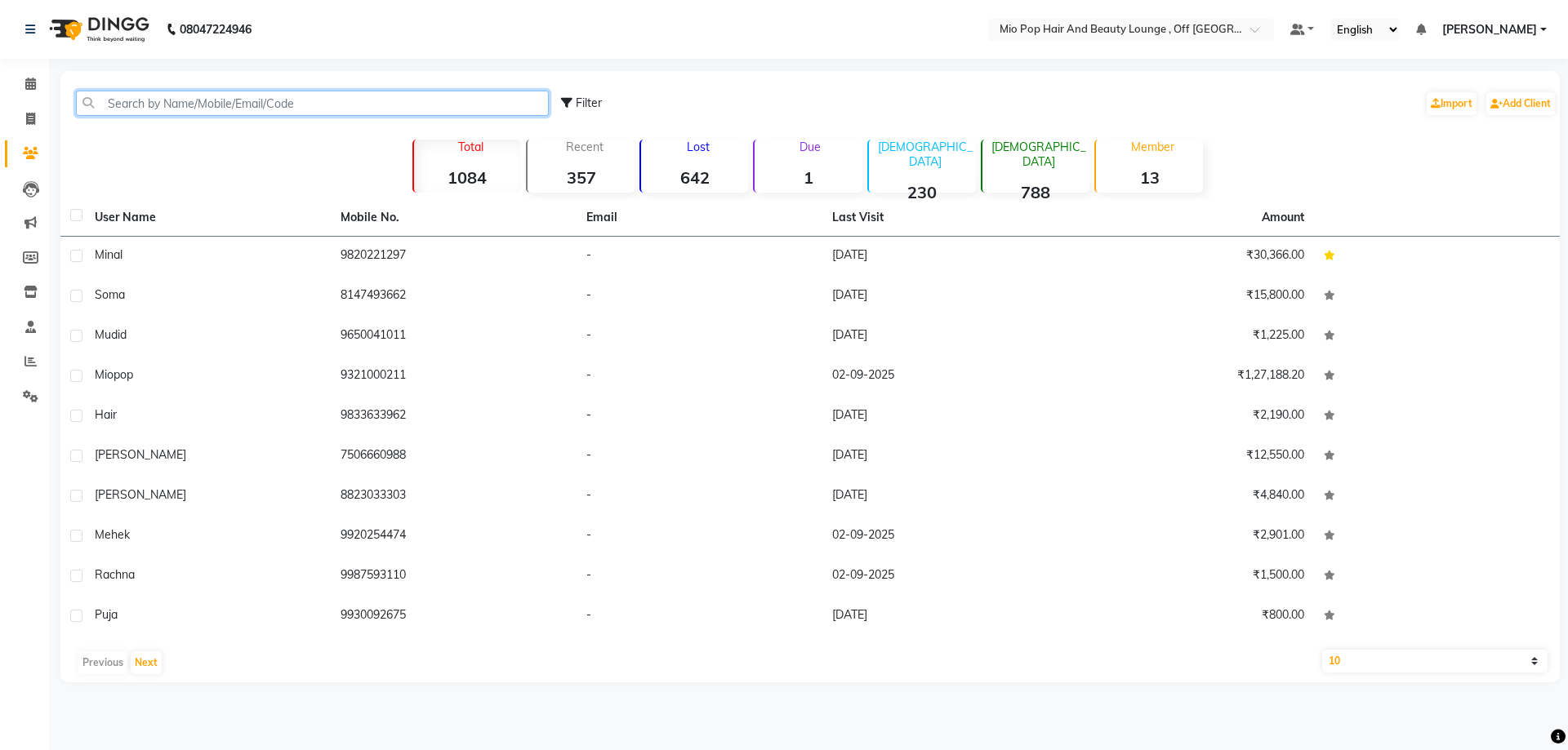
click at [189, 108] on input "text" at bounding box center [312, 103] width 473 height 25
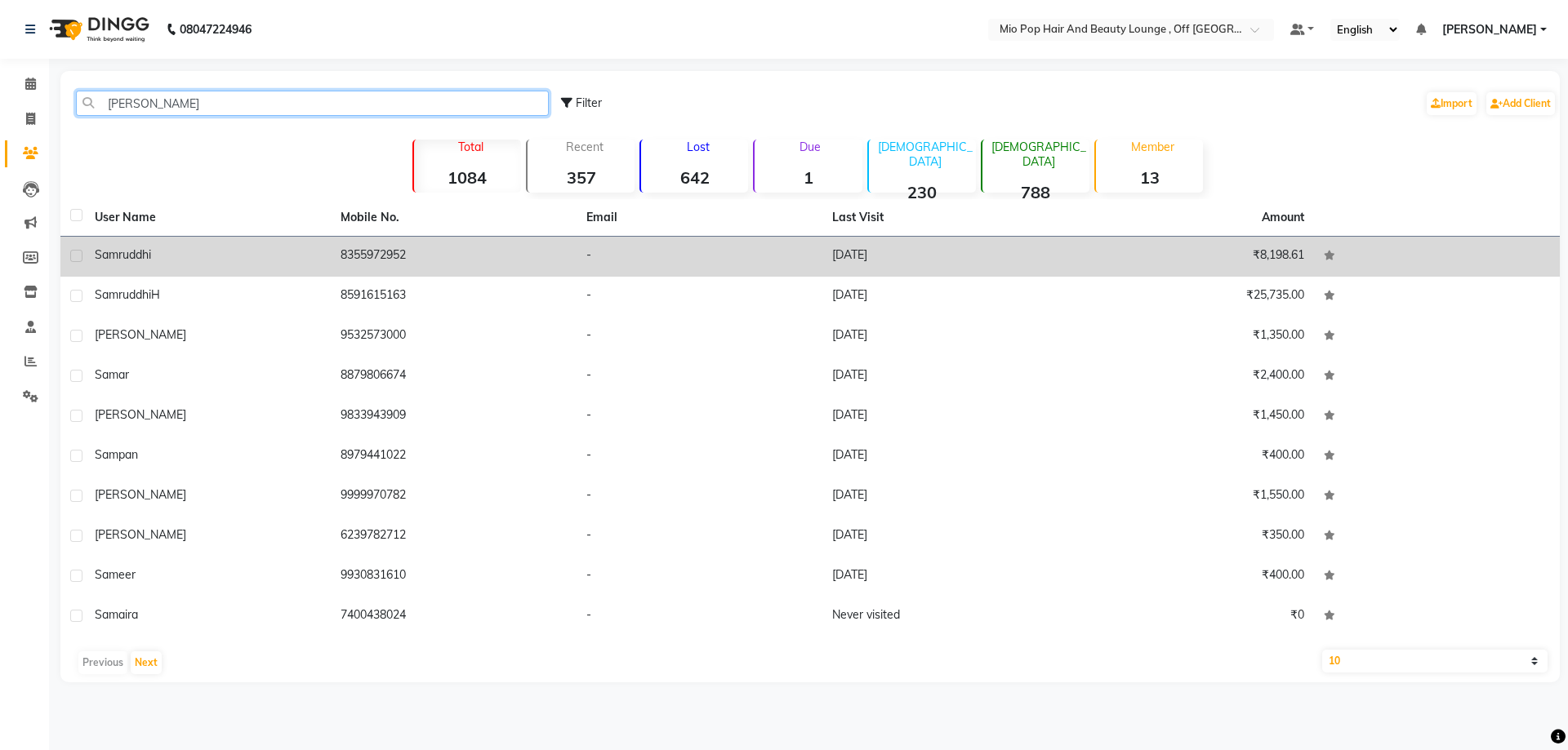
type input "sam"
click at [389, 252] on td "8355972952" at bounding box center [453, 257] width 246 height 40
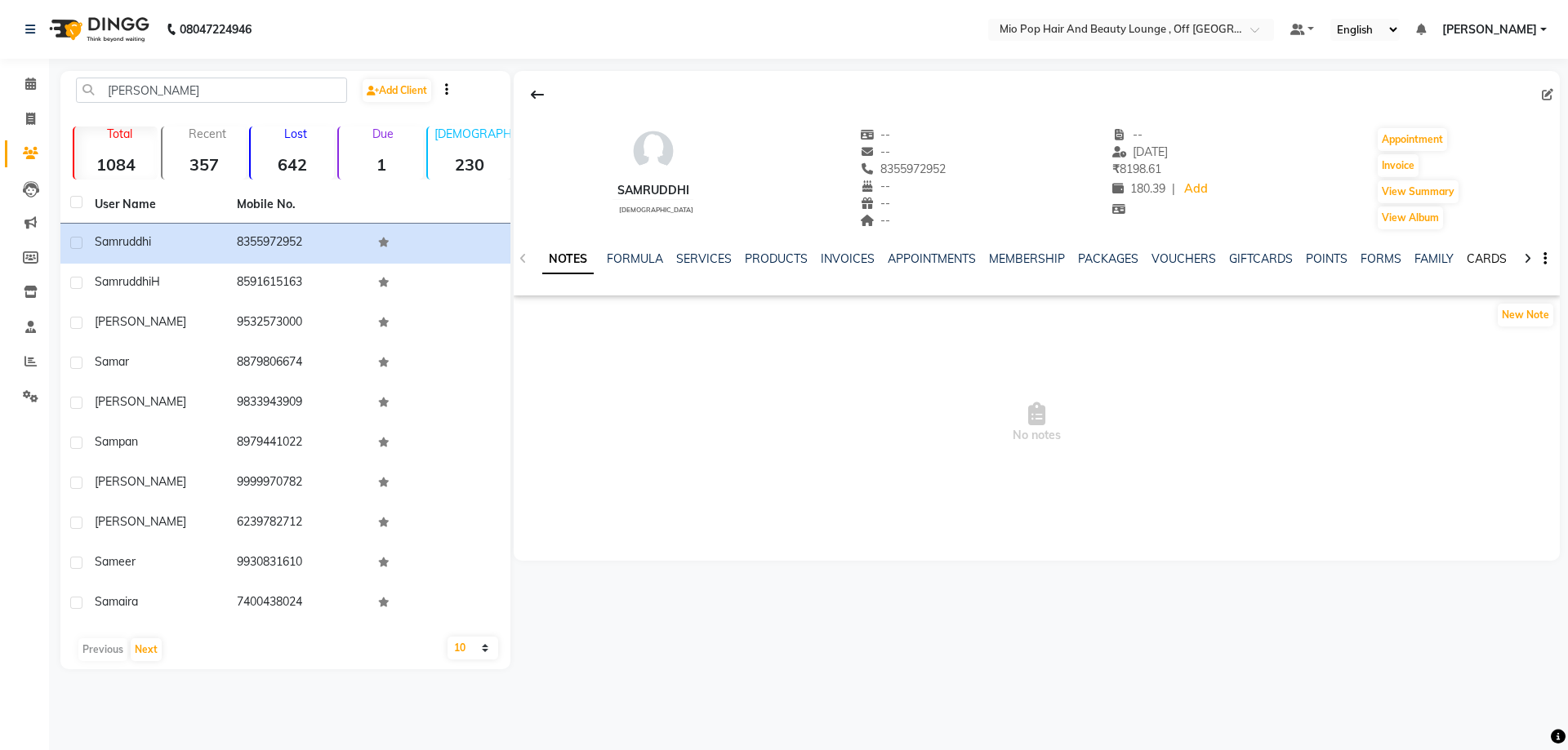
click at [1469, 259] on link "CARDS" at bounding box center [1487, 258] width 40 height 14
click at [1375, 254] on link "WALLET" at bounding box center [1386, 258] width 47 height 14
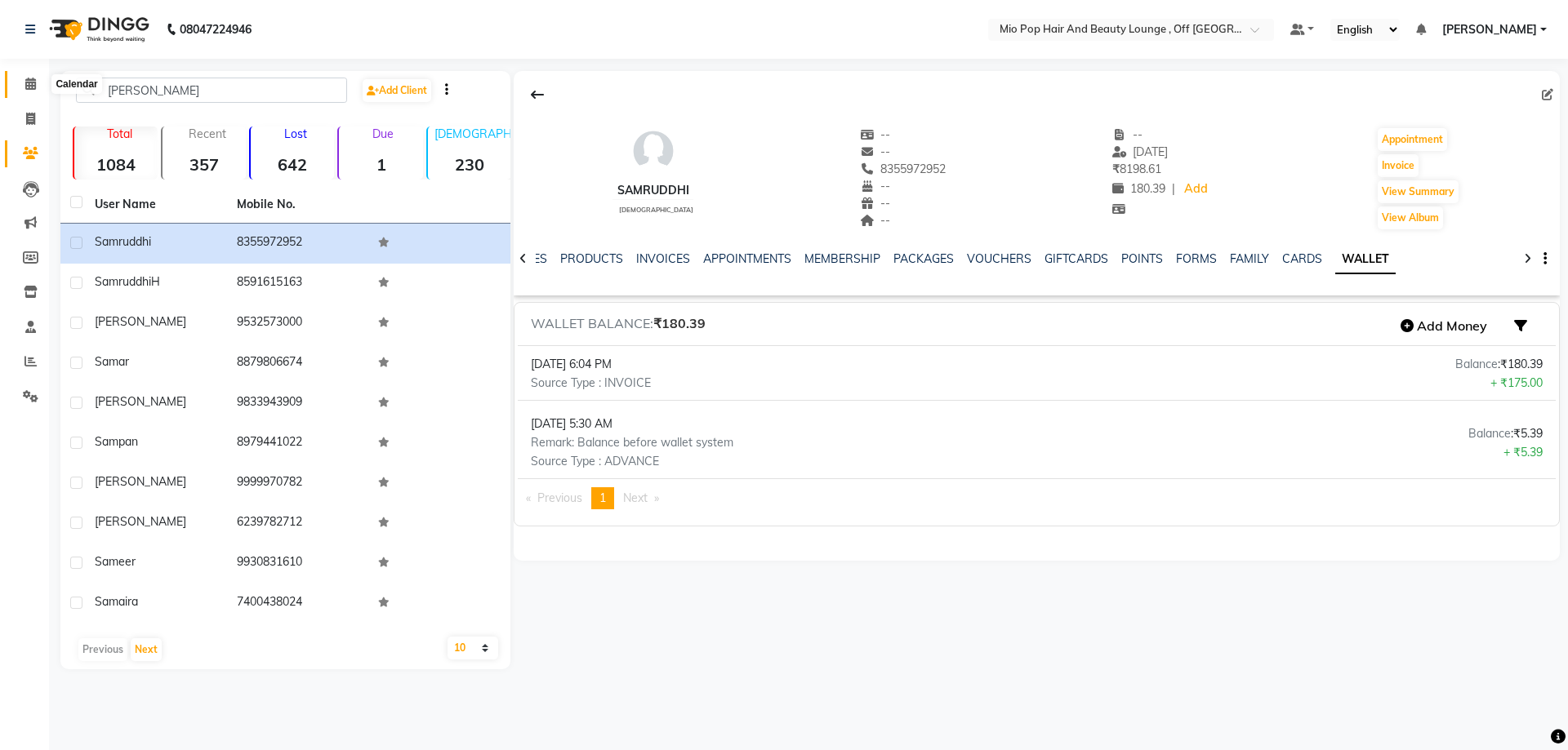
click at [37, 86] on span at bounding box center [30, 84] width 29 height 19
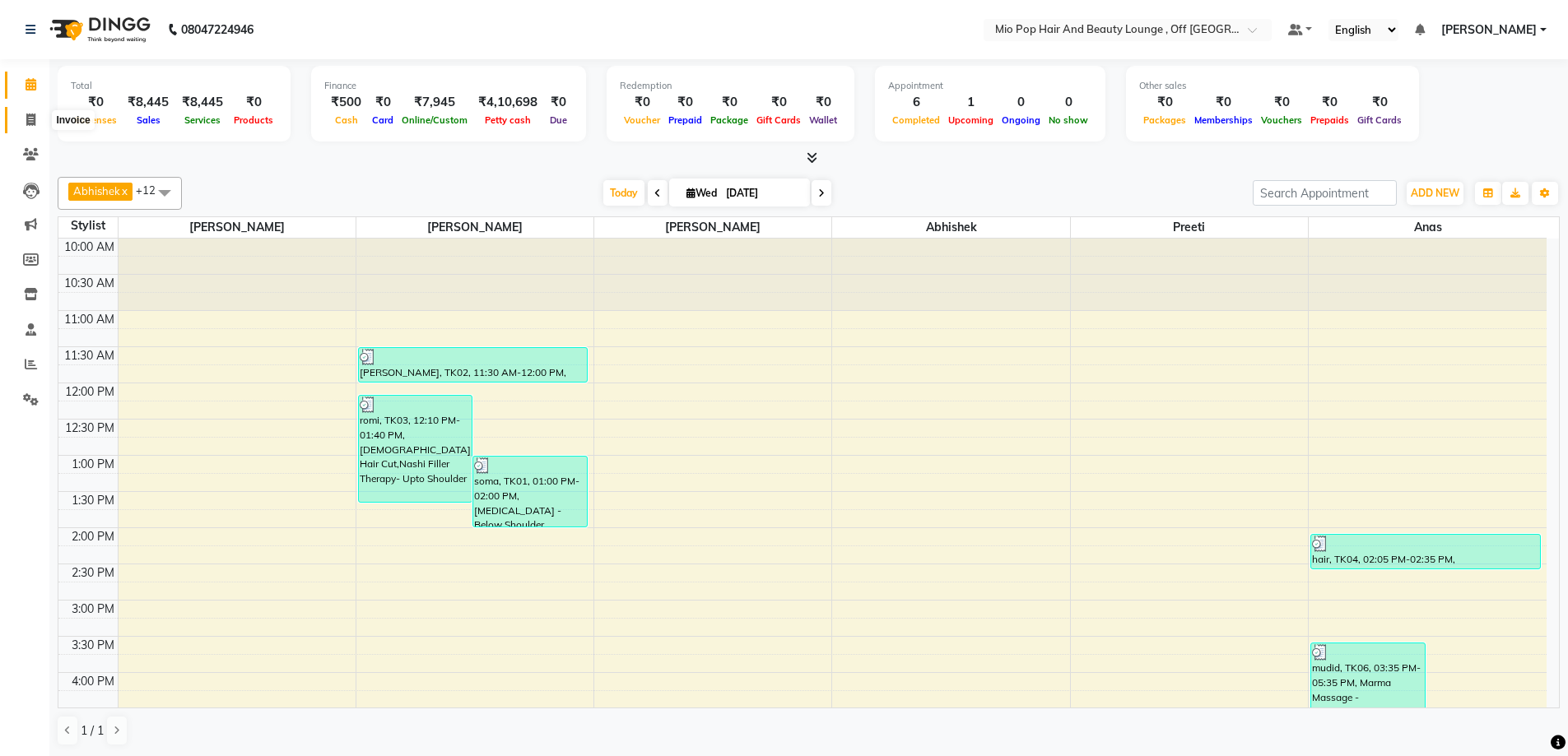
click at [33, 119] on icon at bounding box center [31, 120] width 9 height 13
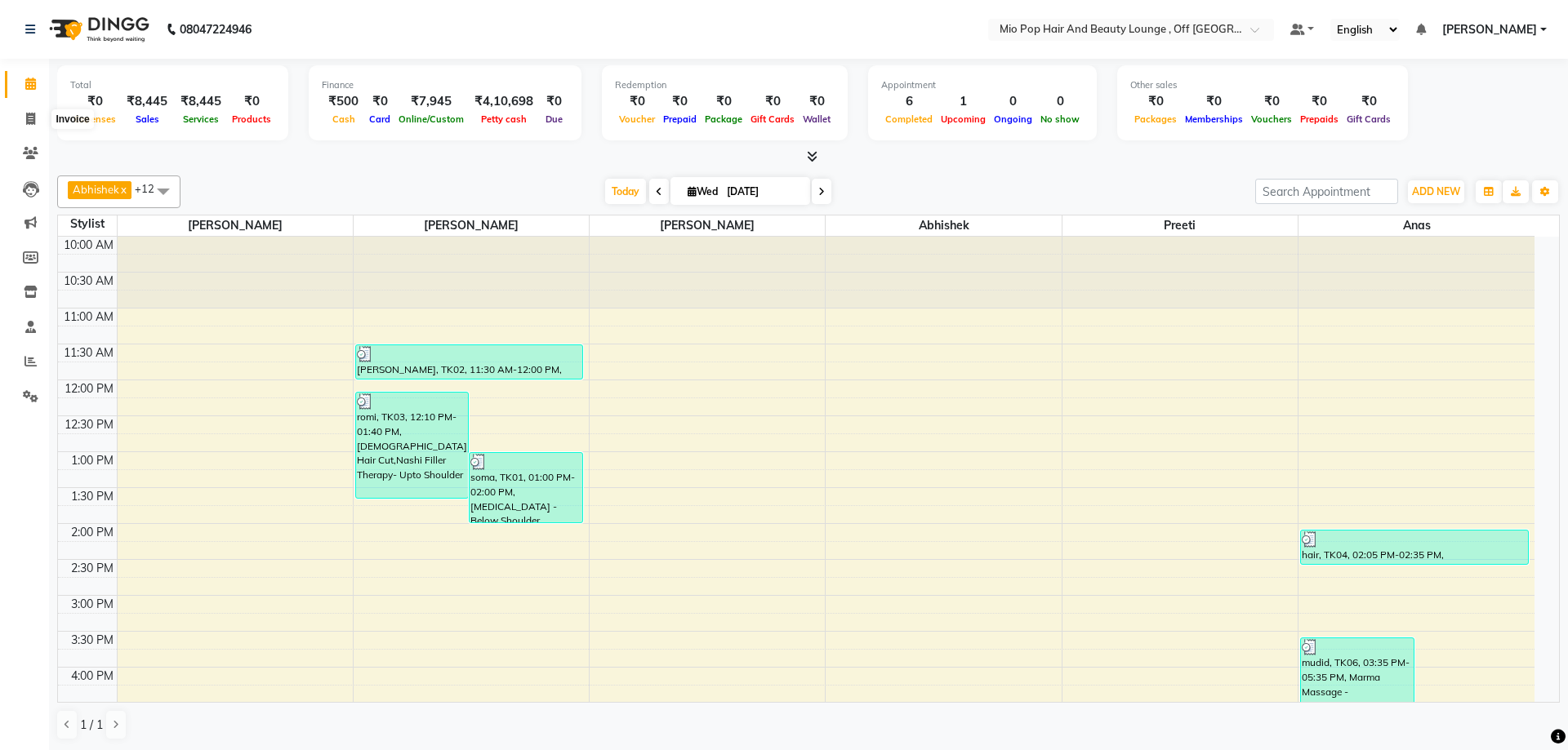
select select "6567"
select select "service"
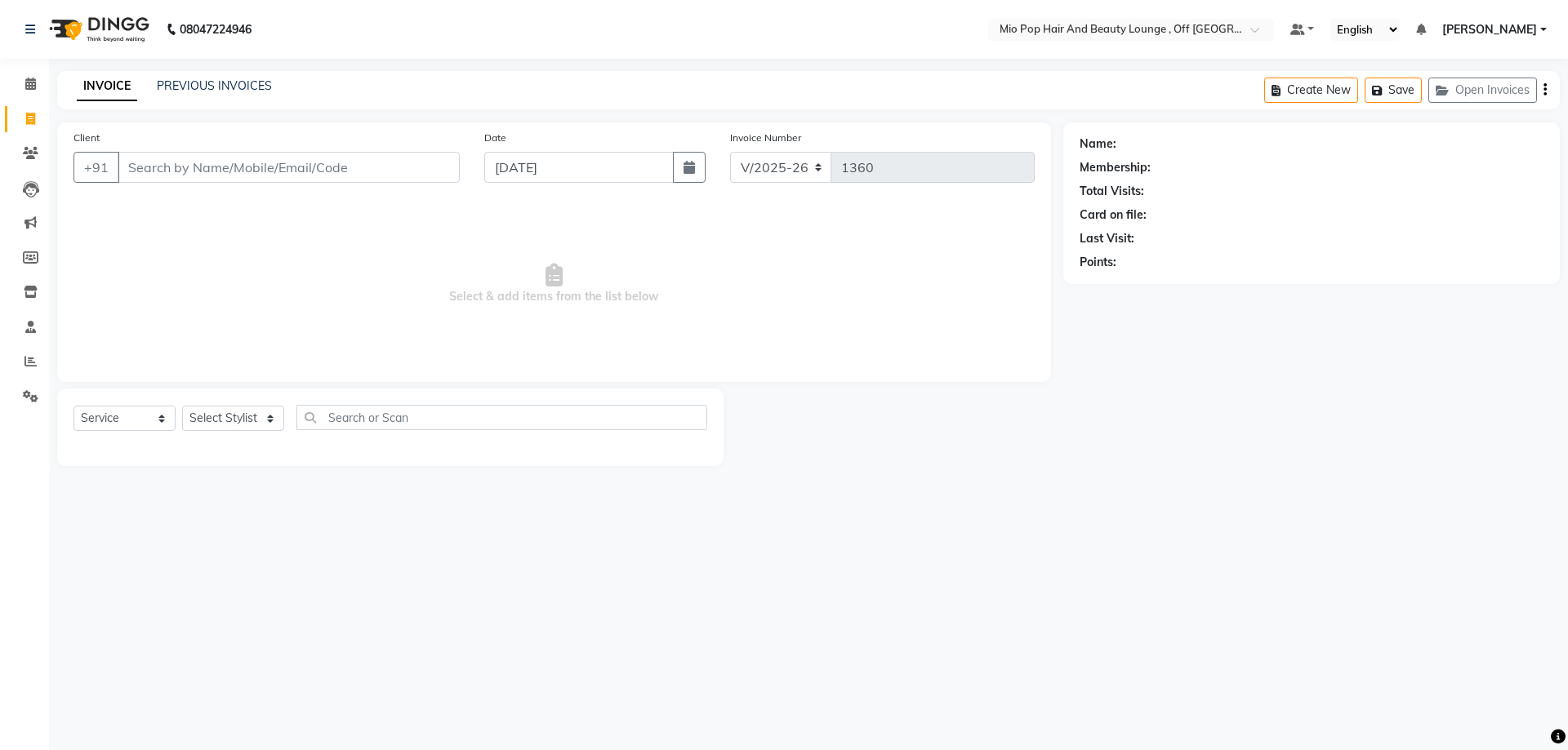
click at [276, 161] on input "Client" at bounding box center [288, 167] width 343 height 31
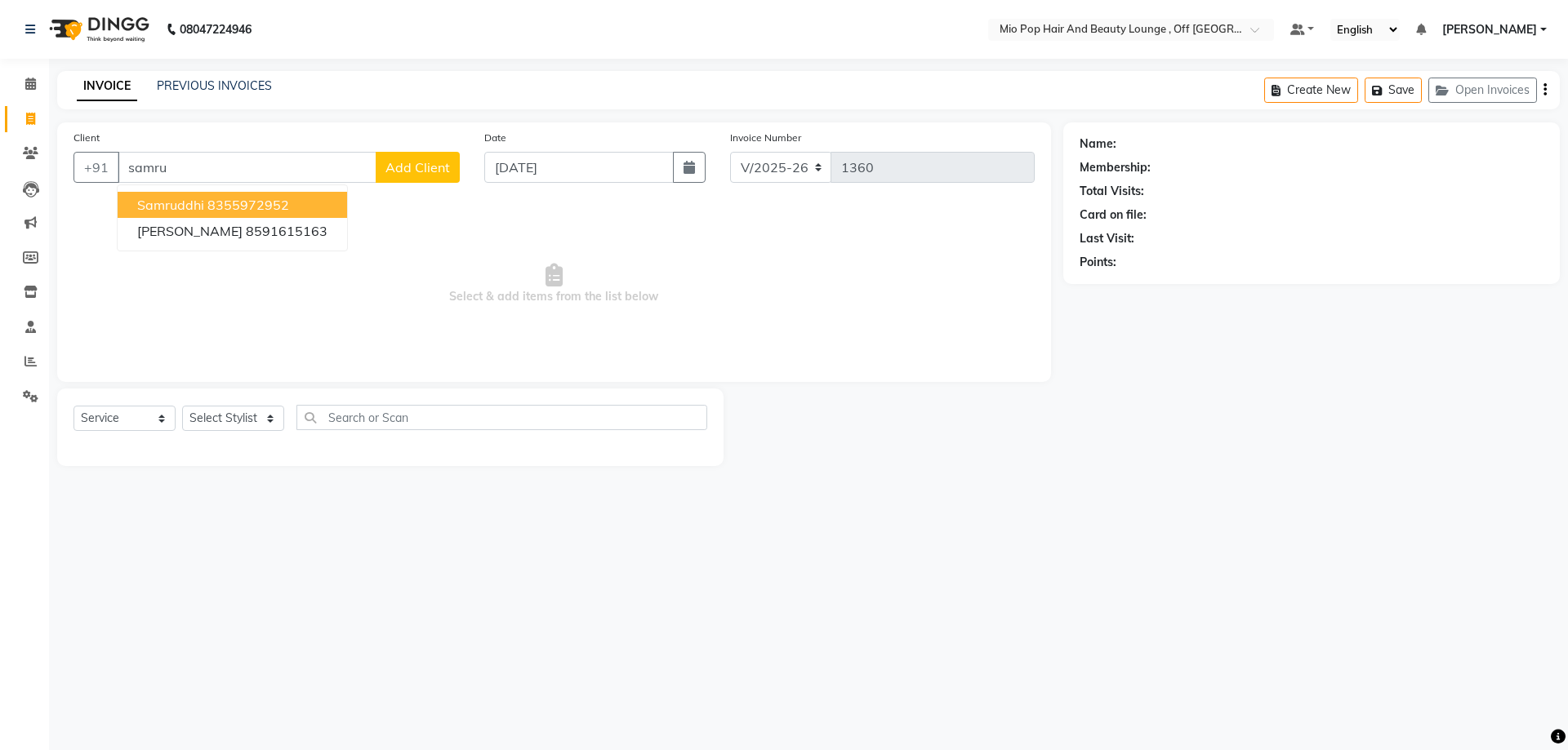
click at [258, 198] on ngb-highlight "8355972952" at bounding box center [248, 205] width 81 height 16
type input "8355972952"
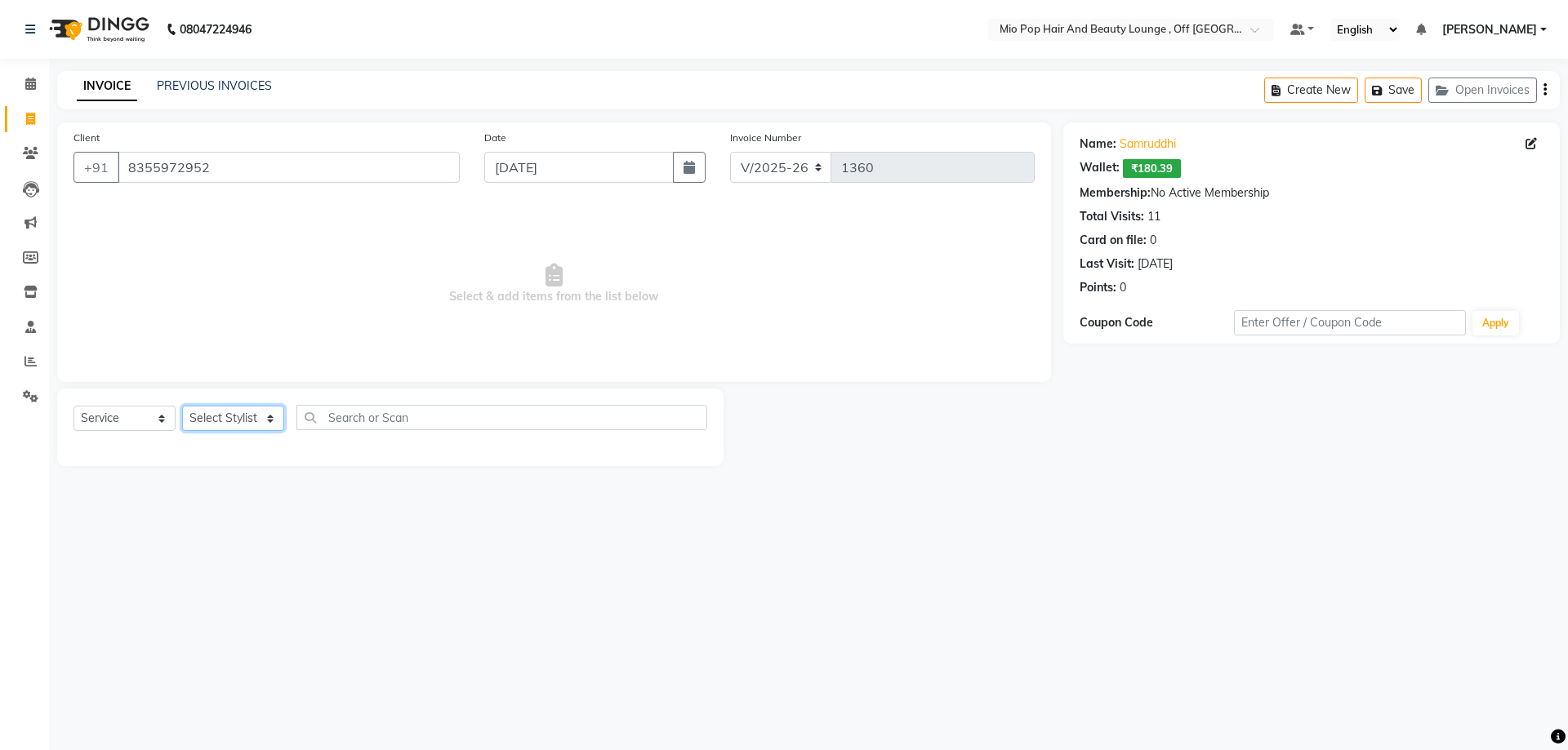
click at [241, 427] on select "Select Stylist Abhishek anas Malcolm Fernandes Meera Kikani Mohd Haroon preeti …" at bounding box center [233, 418] width 102 height 25
select select "70076"
click at [182, 406] on select "Select Stylist Abhishek anas Malcolm Fernandes Meera Kikani Mohd Haroon preeti …" at bounding box center [233, 418] width 102 height 25
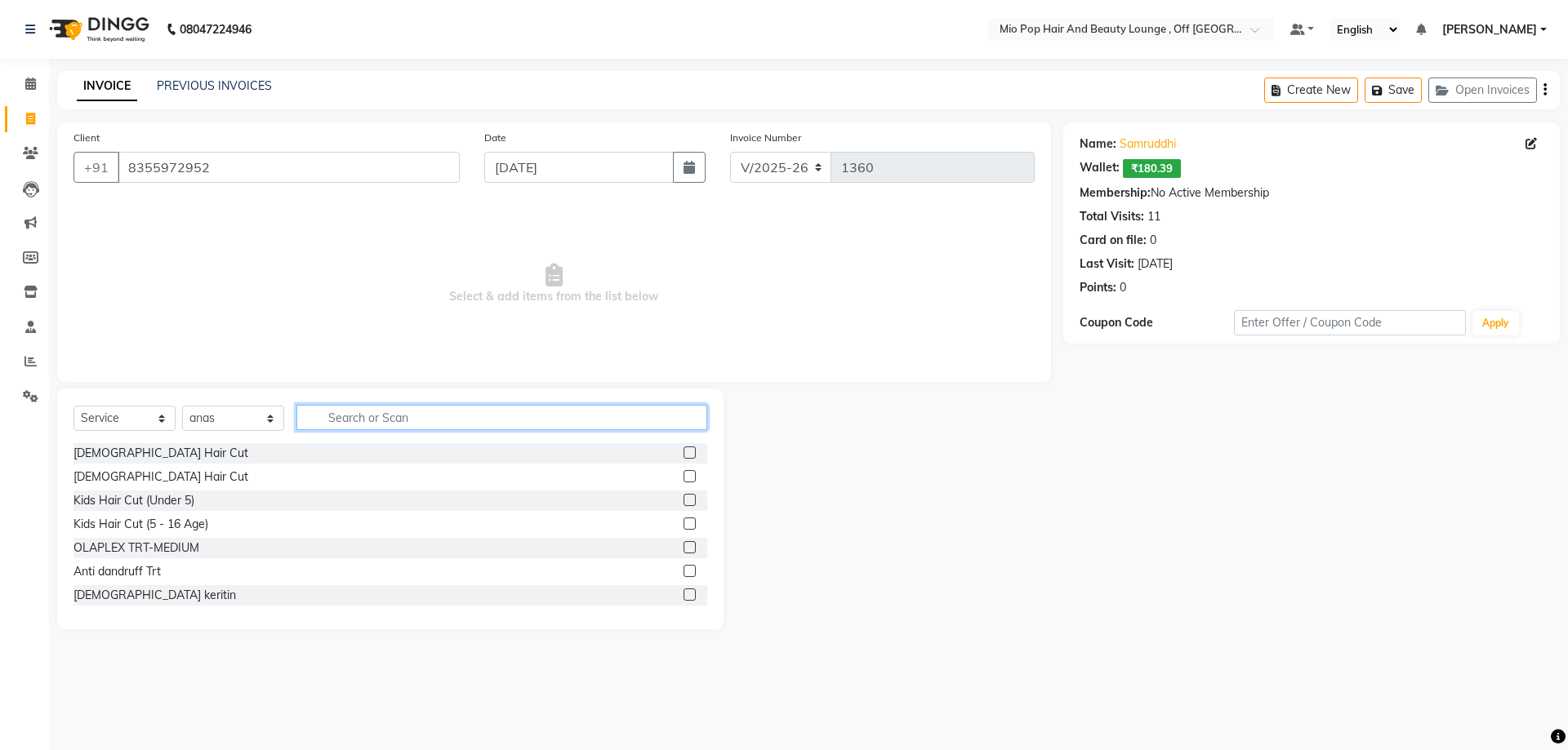
click at [377, 421] on input "text" at bounding box center [501, 417] width 411 height 25
type input "wash"
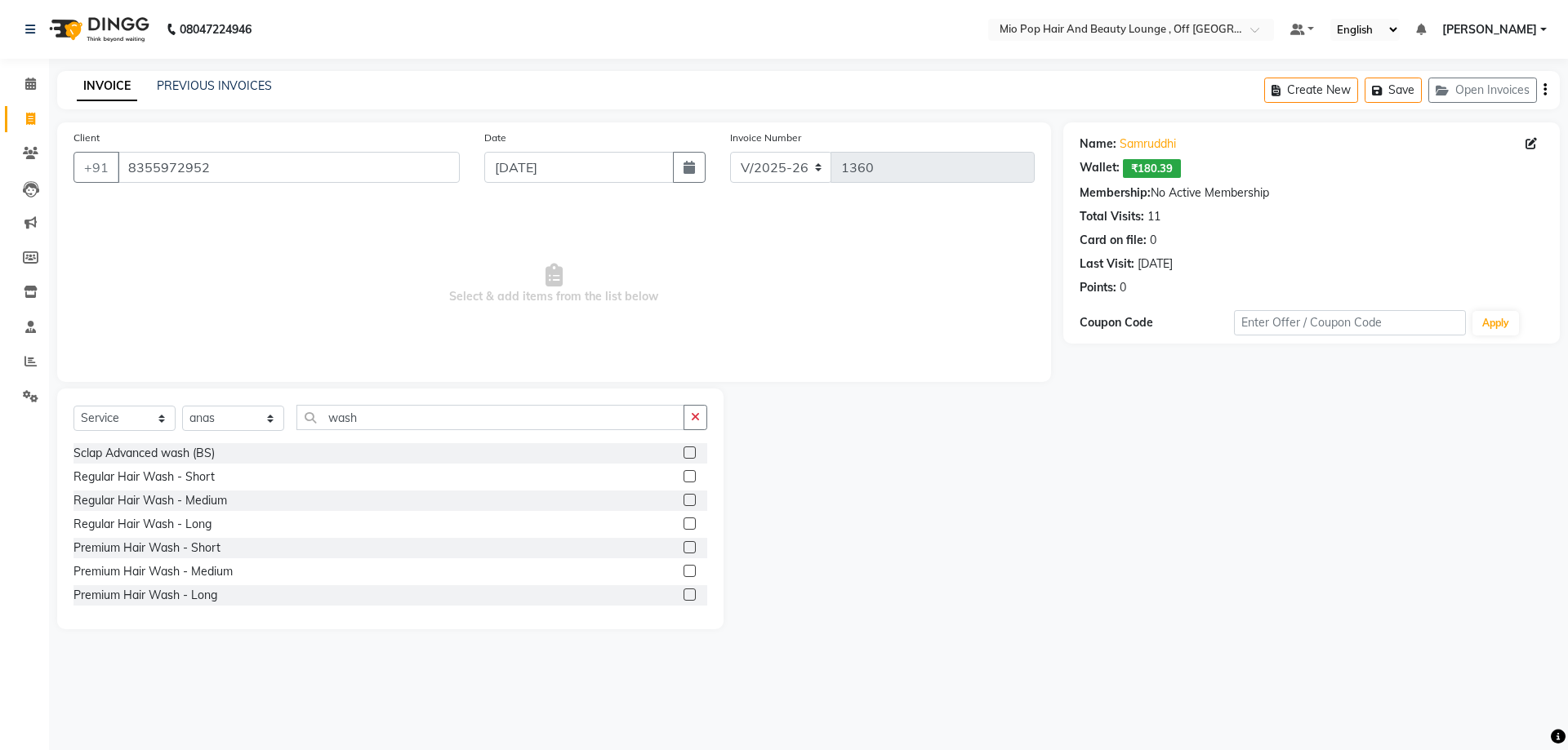
click at [683, 479] on label at bounding box center [690, 476] width 13 height 13
click at [683, 479] on input "checkbox" at bounding box center [689, 477] width 11 height 11
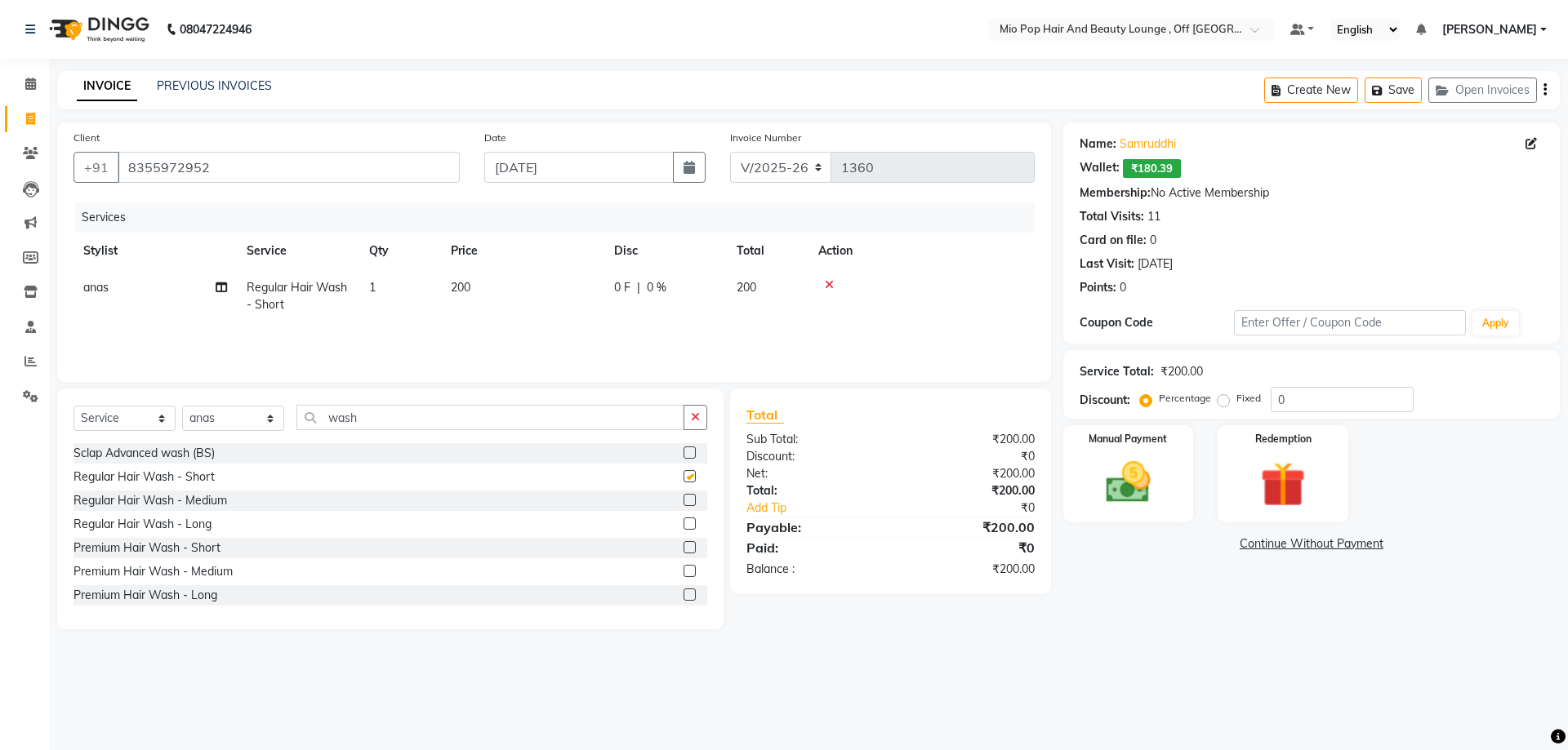
checkbox input "false"
click at [413, 416] on input "wash" at bounding box center [490, 417] width 388 height 25
type input "w"
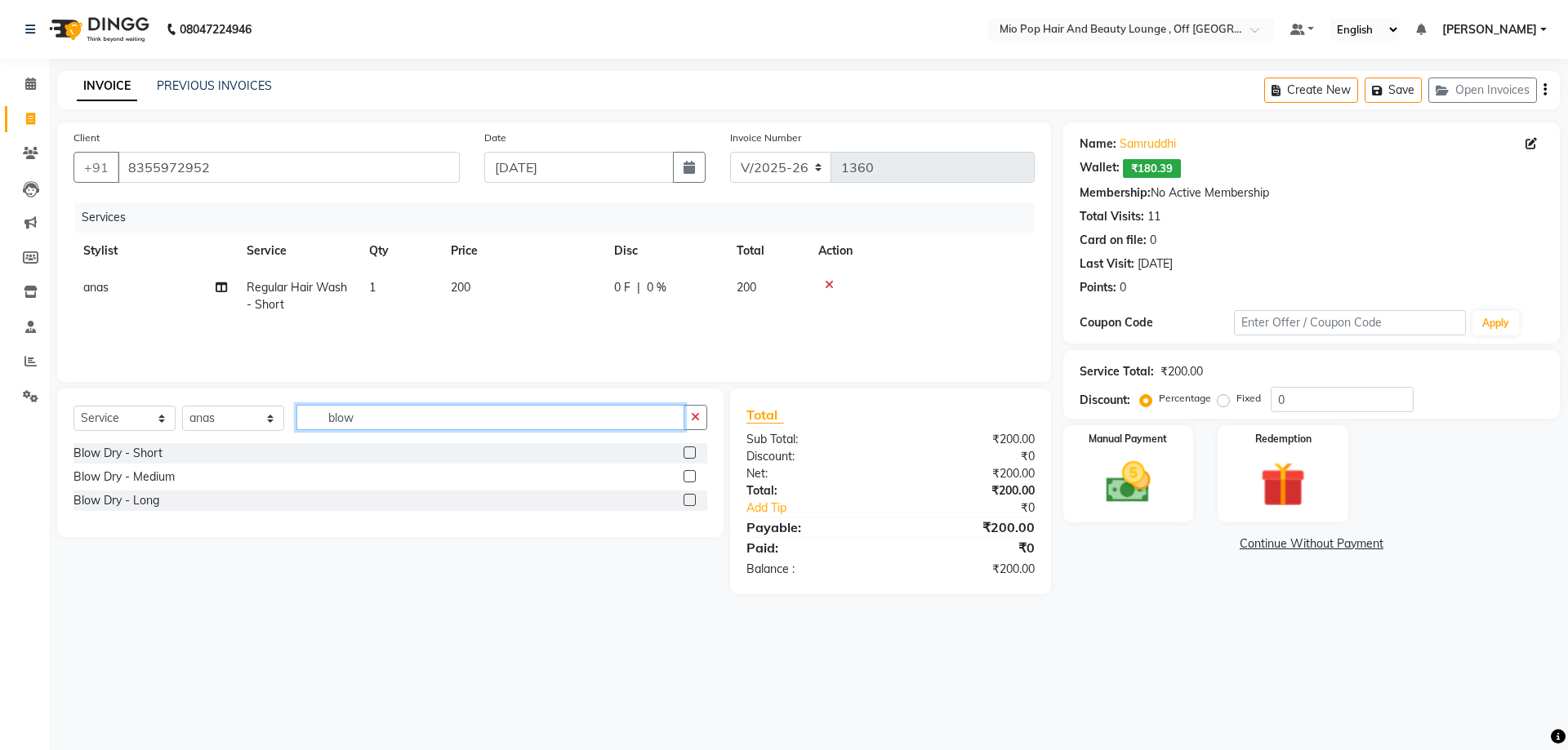
type input "blow"
drag, startPoint x: 687, startPoint y: 452, endPoint x: 1335, endPoint y: 599, distance: 664.5
click at [698, 454] on div at bounding box center [695, 453] width 23 height 21
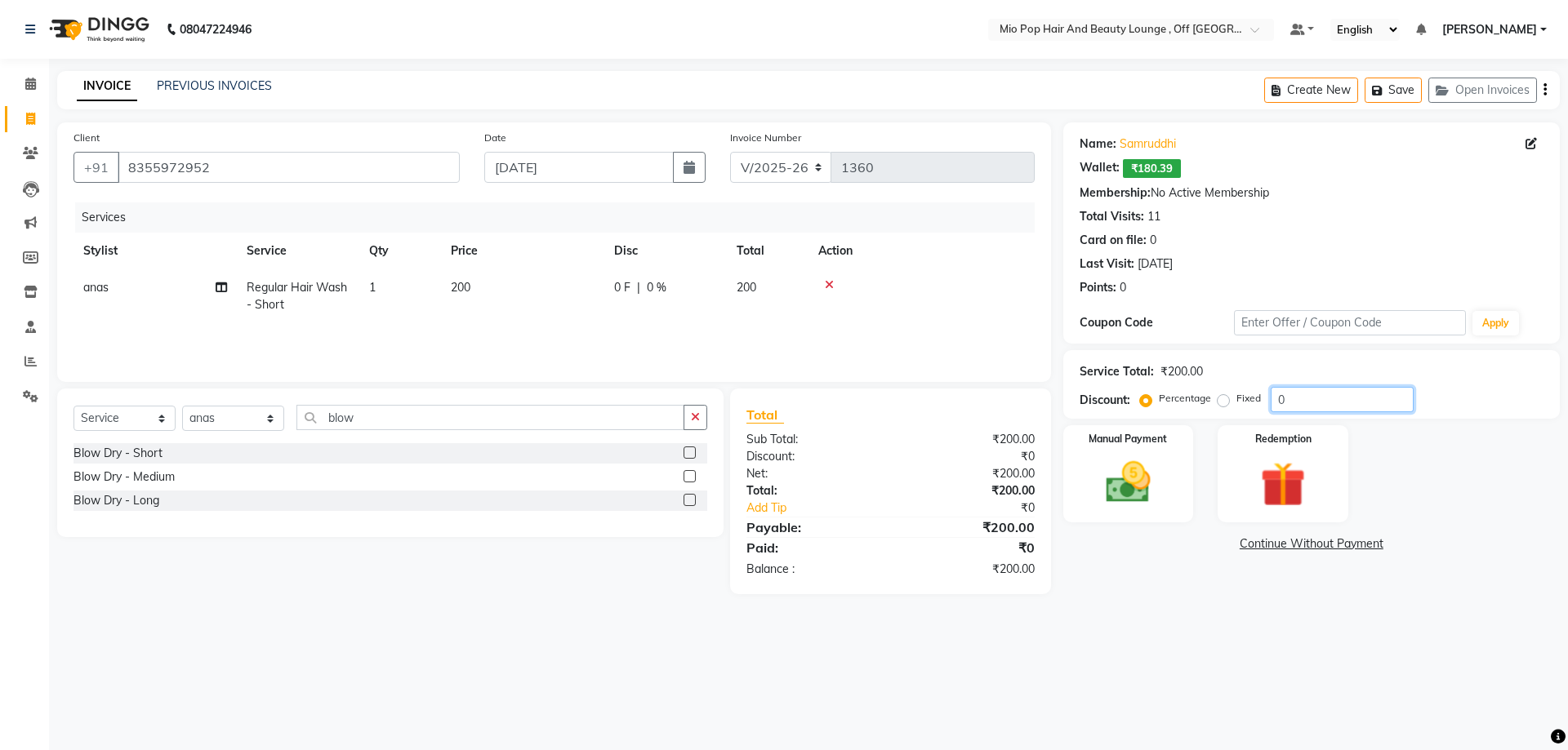
click at [1333, 408] on input "0" at bounding box center [1342, 400] width 143 height 25
type input "30"
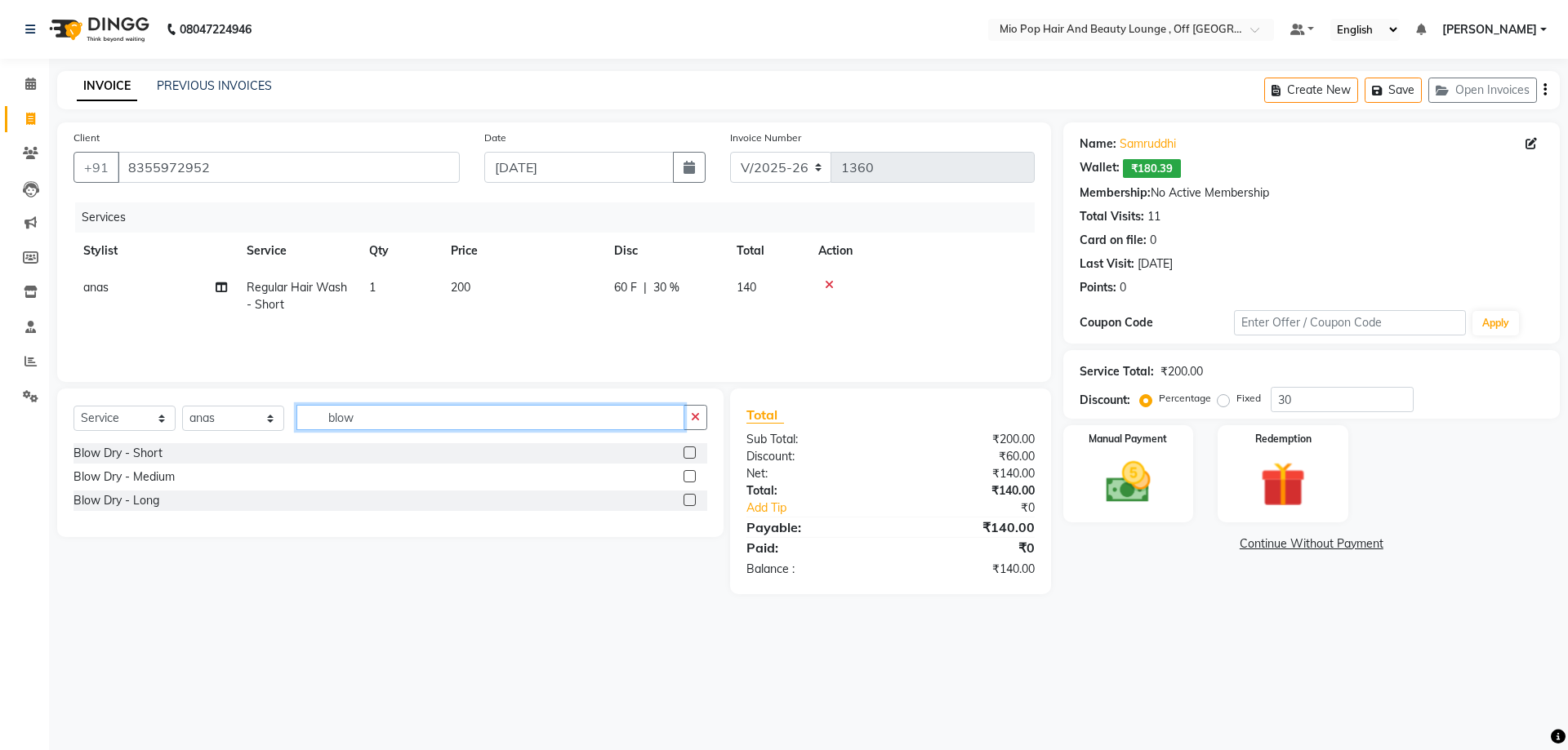
click at [468, 417] on input "blow" at bounding box center [490, 417] width 388 height 25
click at [690, 456] on label at bounding box center [690, 452] width 13 height 13
click at [690, 456] on input "checkbox" at bounding box center [689, 453] width 11 height 11
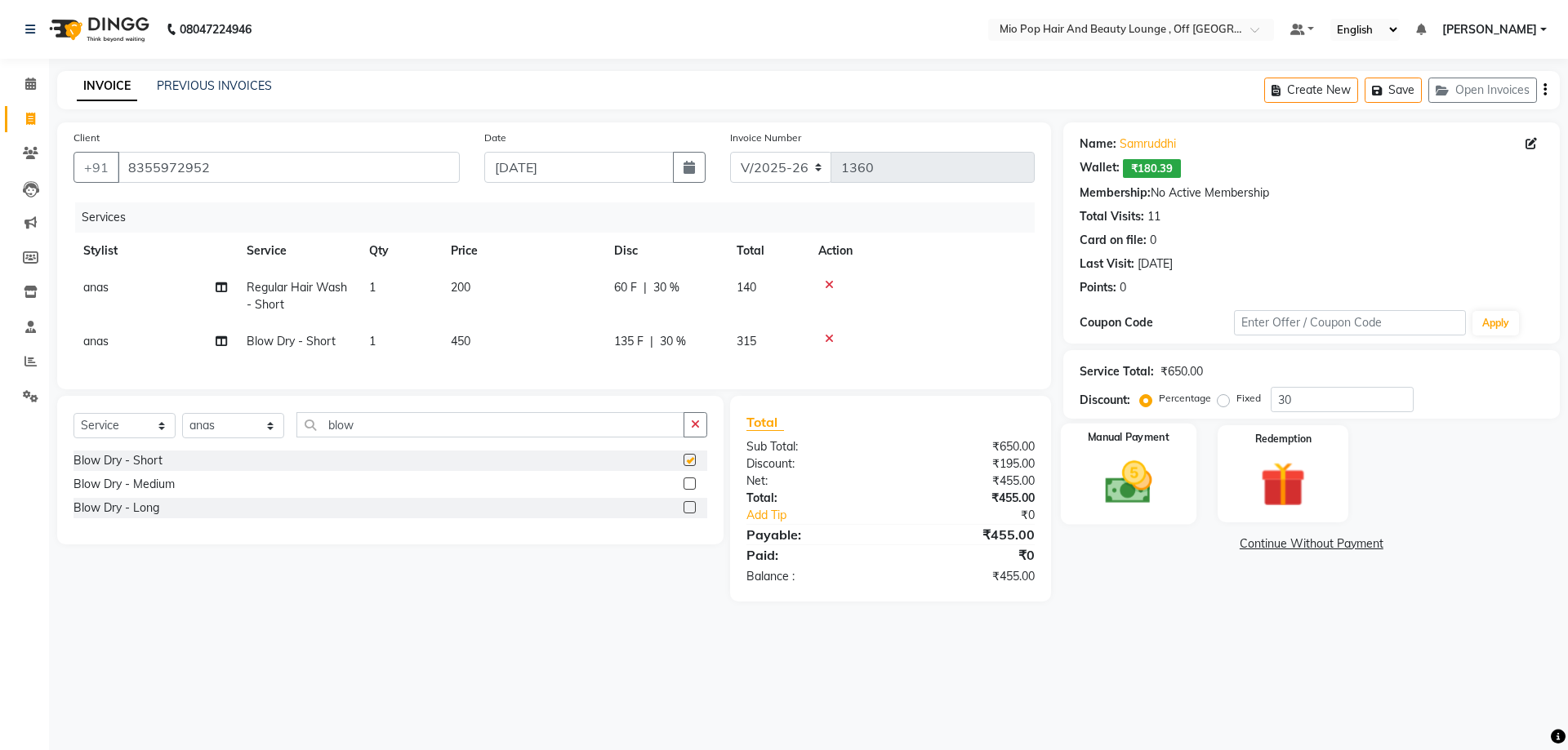
checkbox input "false"
click at [1299, 501] on img at bounding box center [1282, 484] width 76 height 58
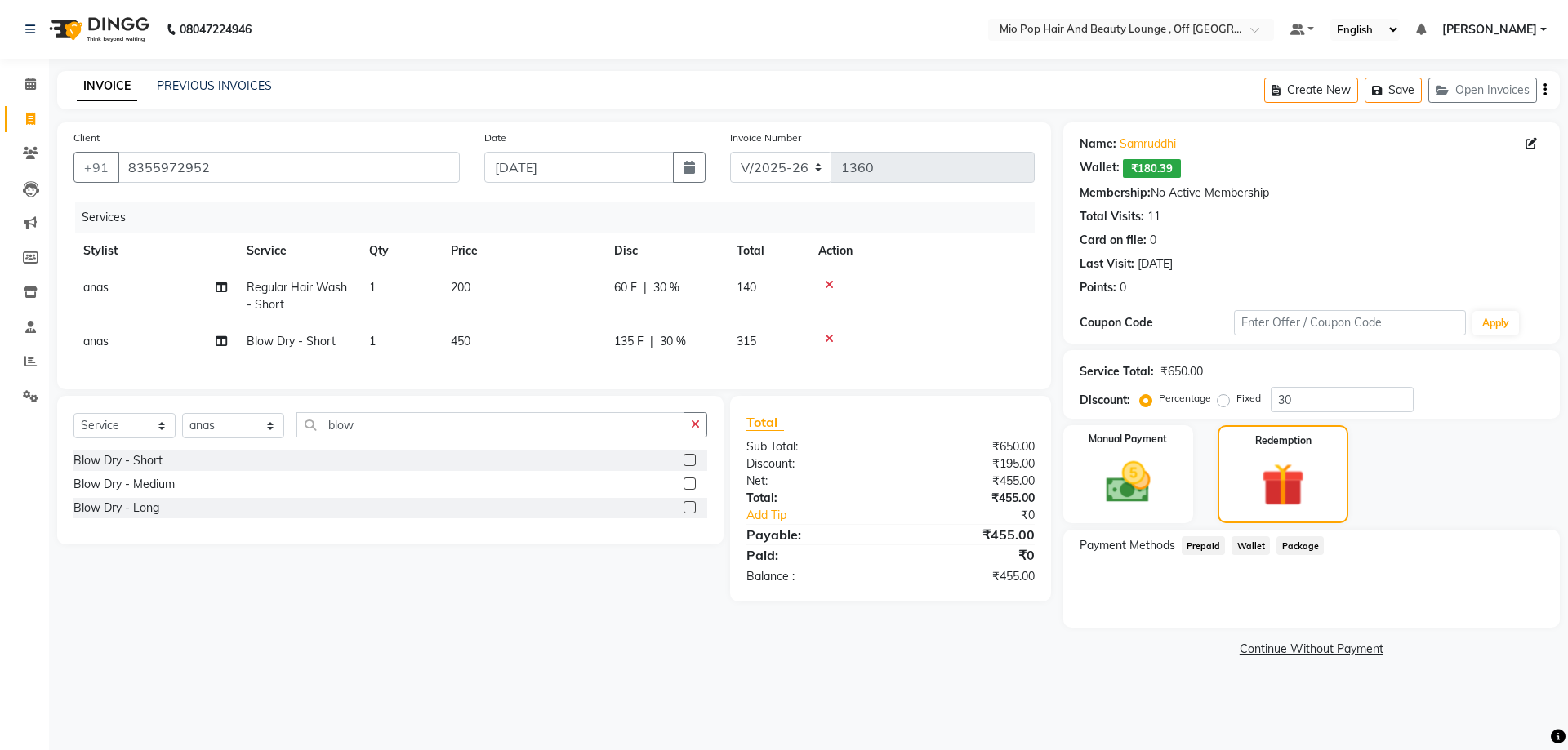
click at [1240, 539] on span "Wallet" at bounding box center [1250, 545] width 38 height 19
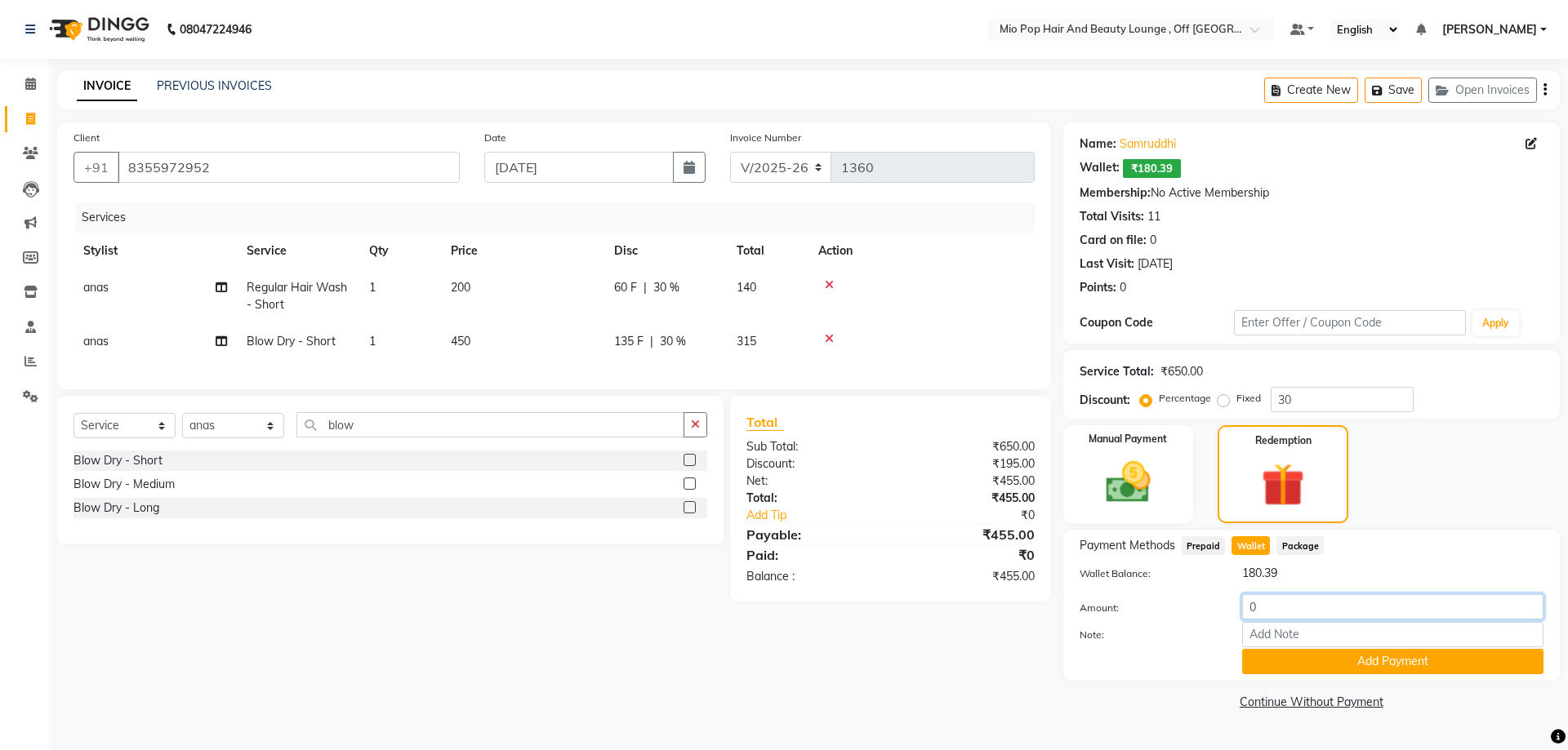
click at [1284, 604] on input "0" at bounding box center [1393, 607] width 301 height 25
type input "180"
click at [1301, 655] on button "Add Payment" at bounding box center [1393, 662] width 301 height 25
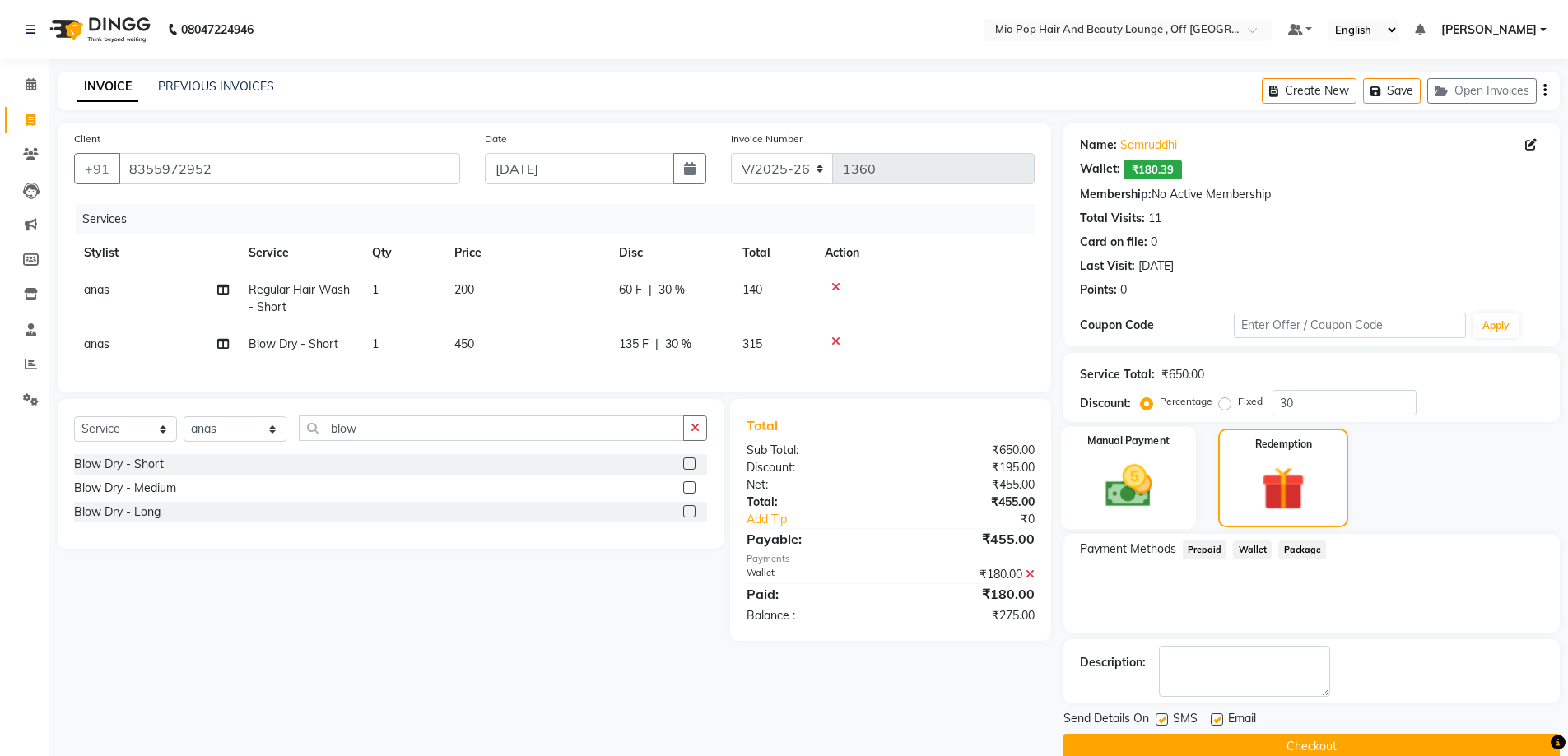
click at [1158, 491] on img at bounding box center [1129, 485] width 76 height 53
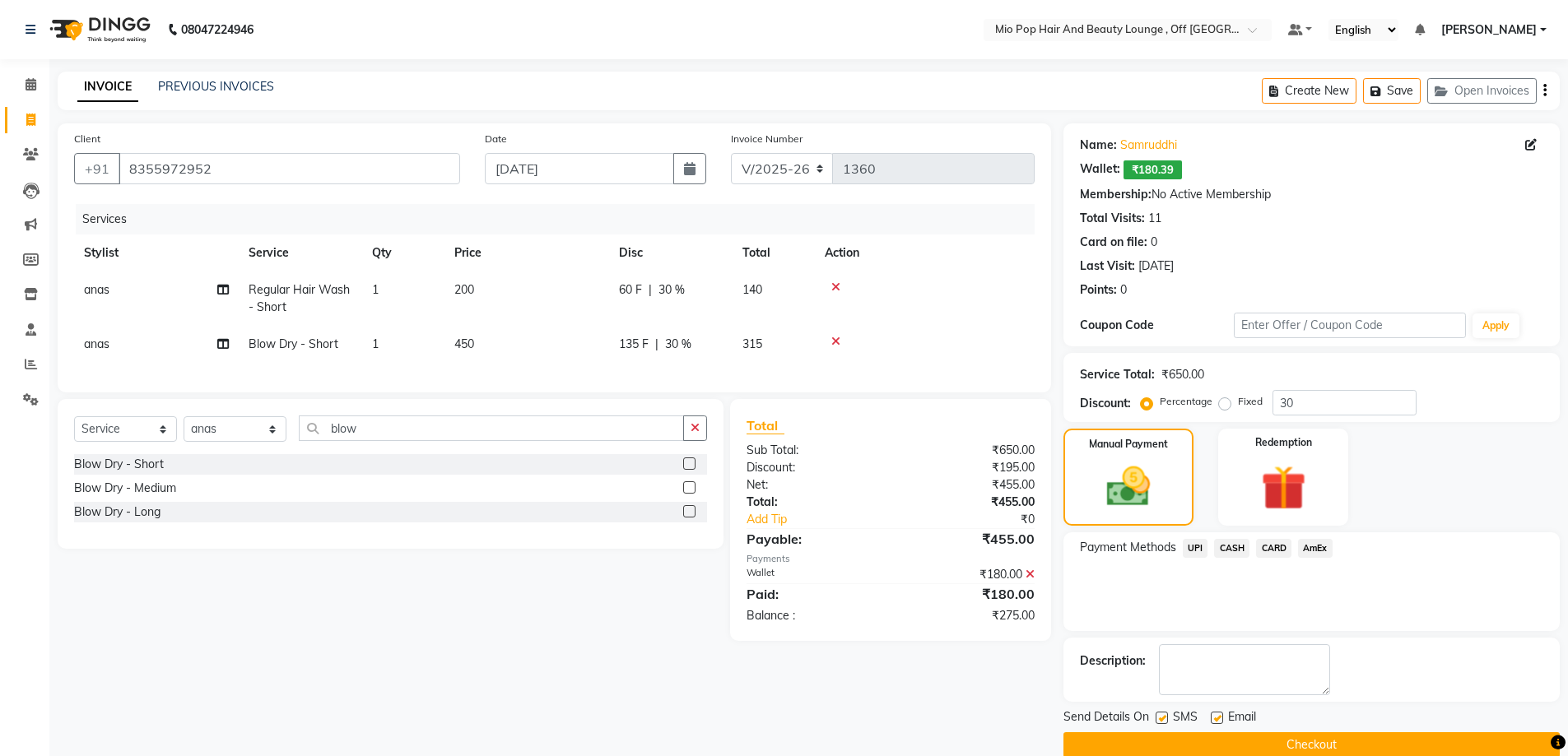
click at [1242, 547] on span "CASH" at bounding box center [1232, 548] width 35 height 19
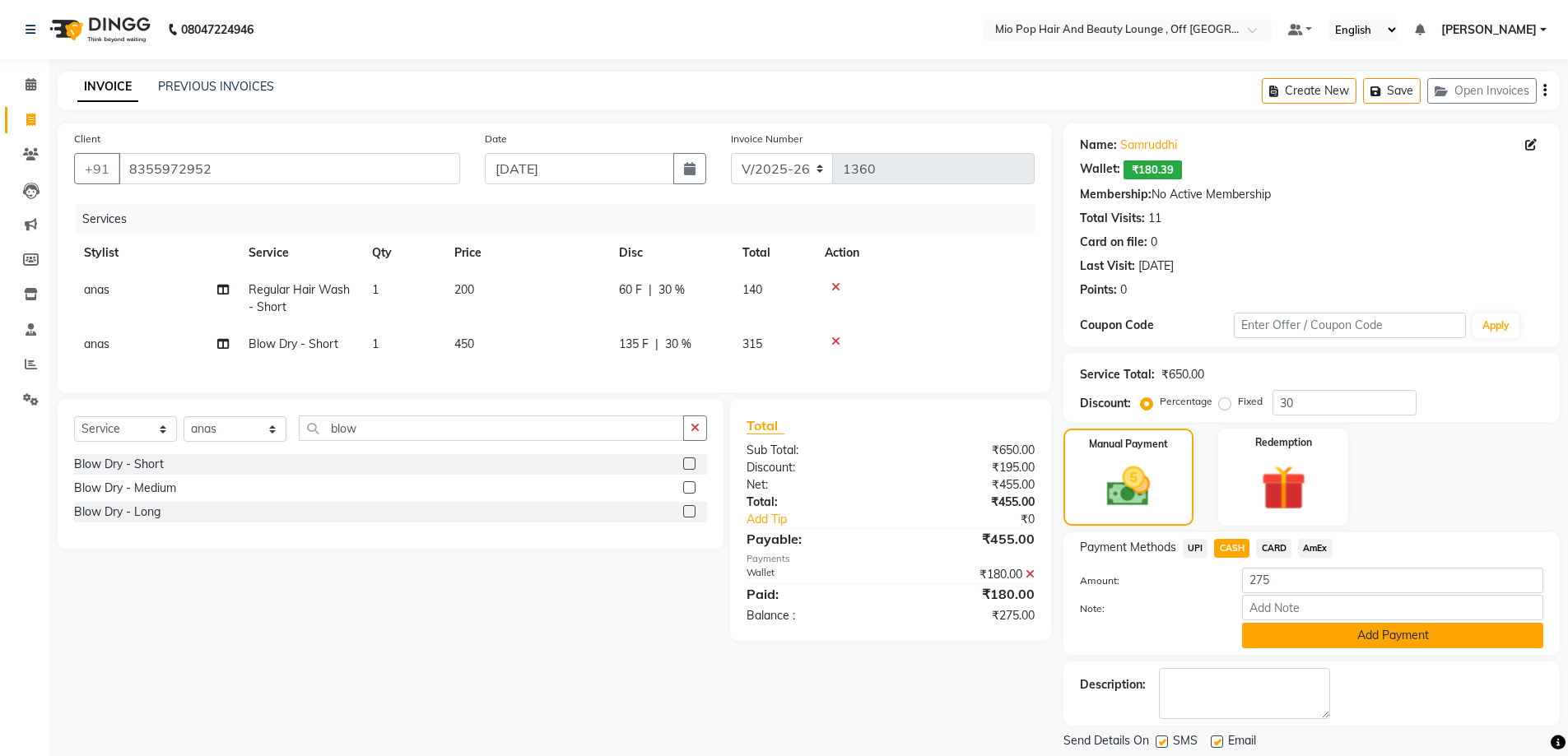
click at [1294, 632] on button "Add Payment" at bounding box center [1393, 635] width 301 height 25
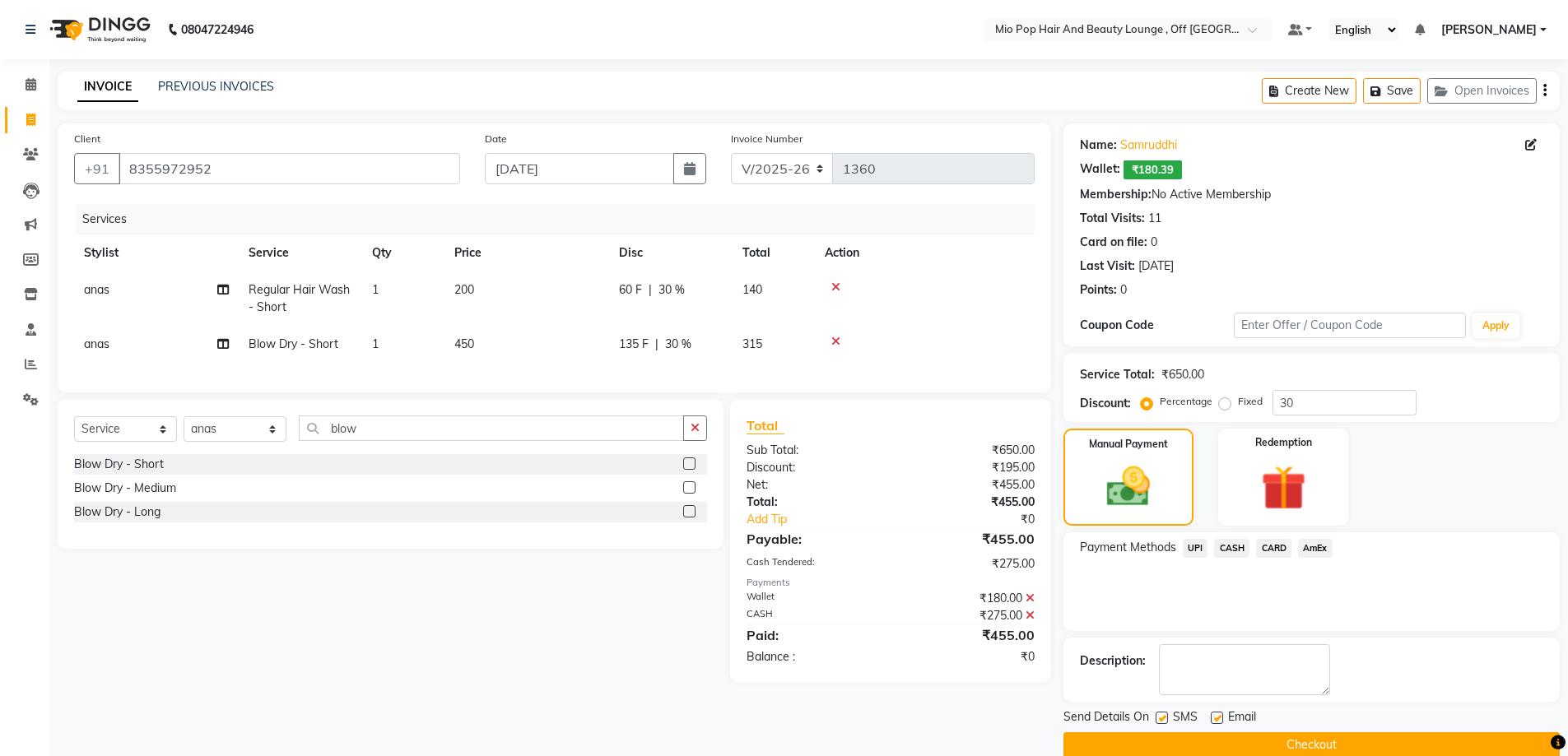
click at [1187, 750] on button "Checkout" at bounding box center [1311, 744] width 496 height 25
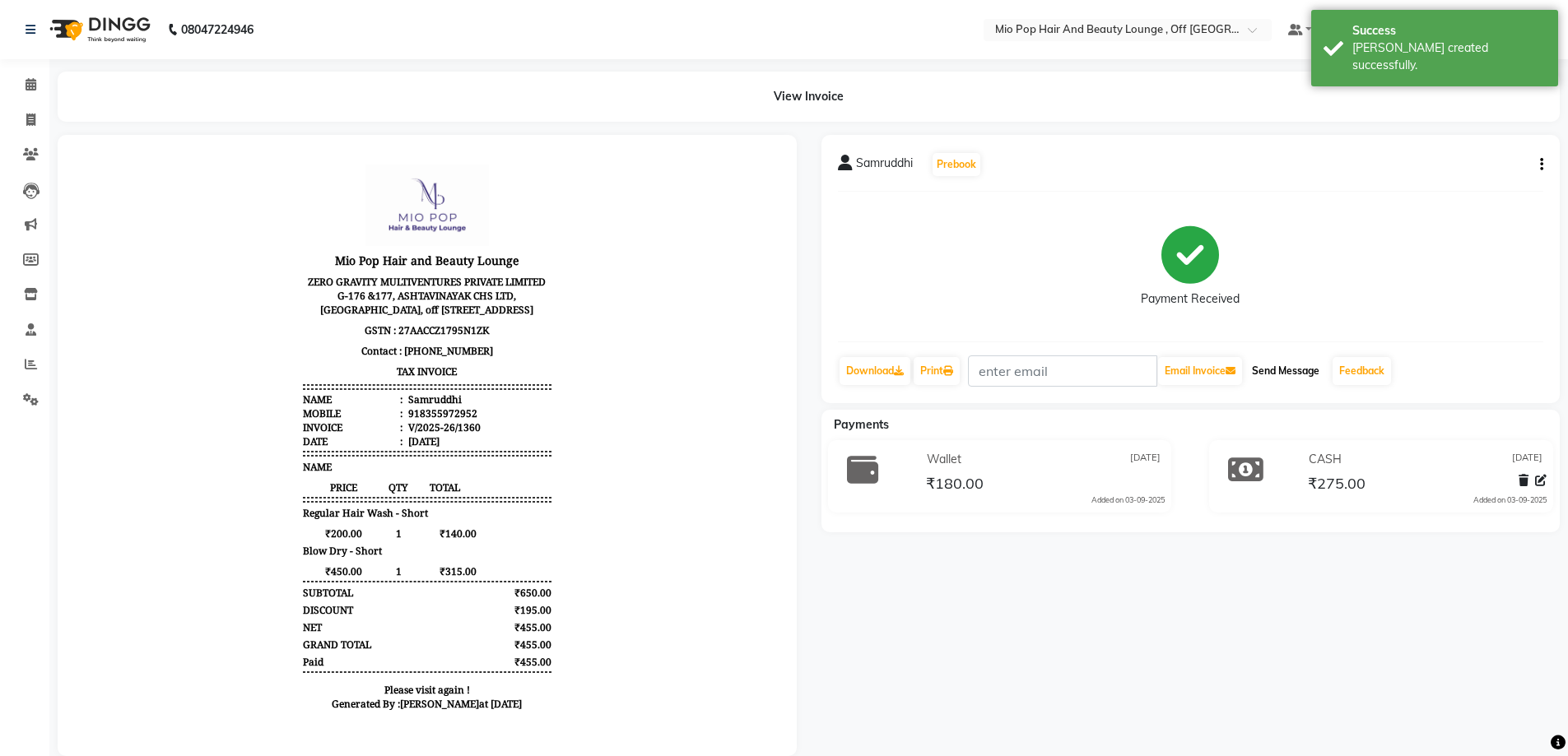
click at [1311, 369] on button "Send Message" at bounding box center [1285, 370] width 80 height 28
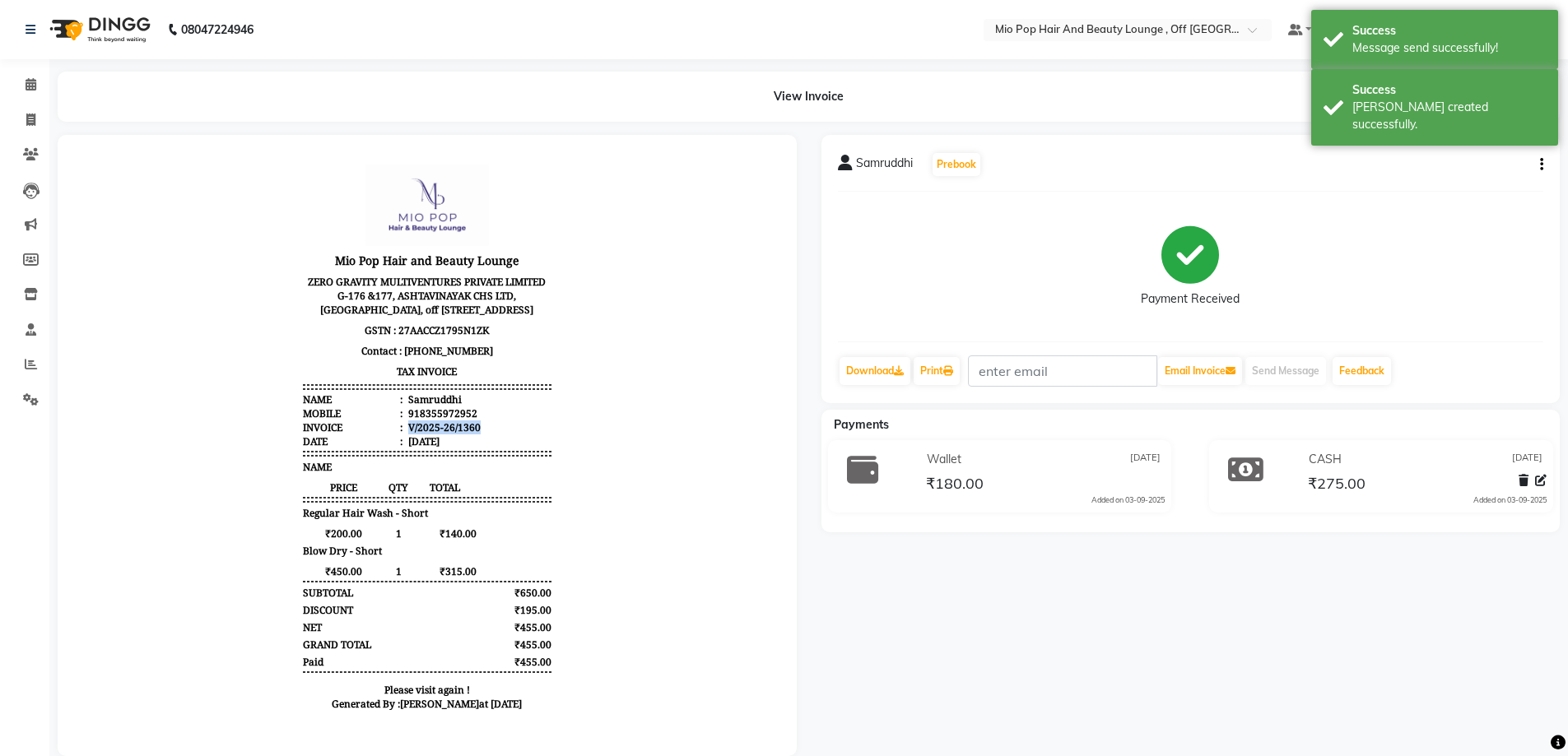
drag, startPoint x: 394, startPoint y: 443, endPoint x: 499, endPoint y: 440, distance: 105.0
click at [499, 434] on li "Invoice : V/2025-26/1360" at bounding box center [427, 427] width 249 height 14
copy div "V/2025-26/1360"
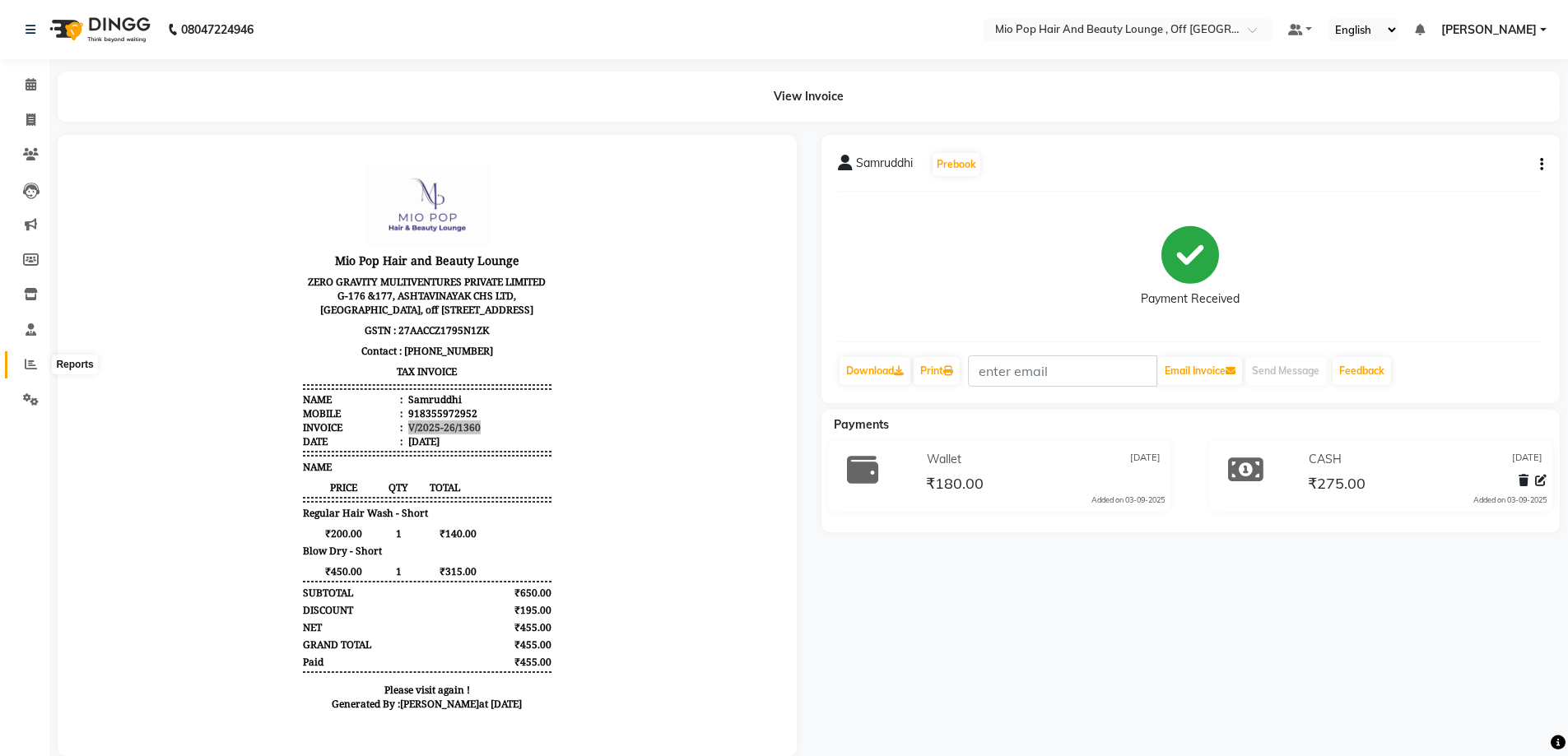
click at [23, 364] on span at bounding box center [31, 364] width 29 height 19
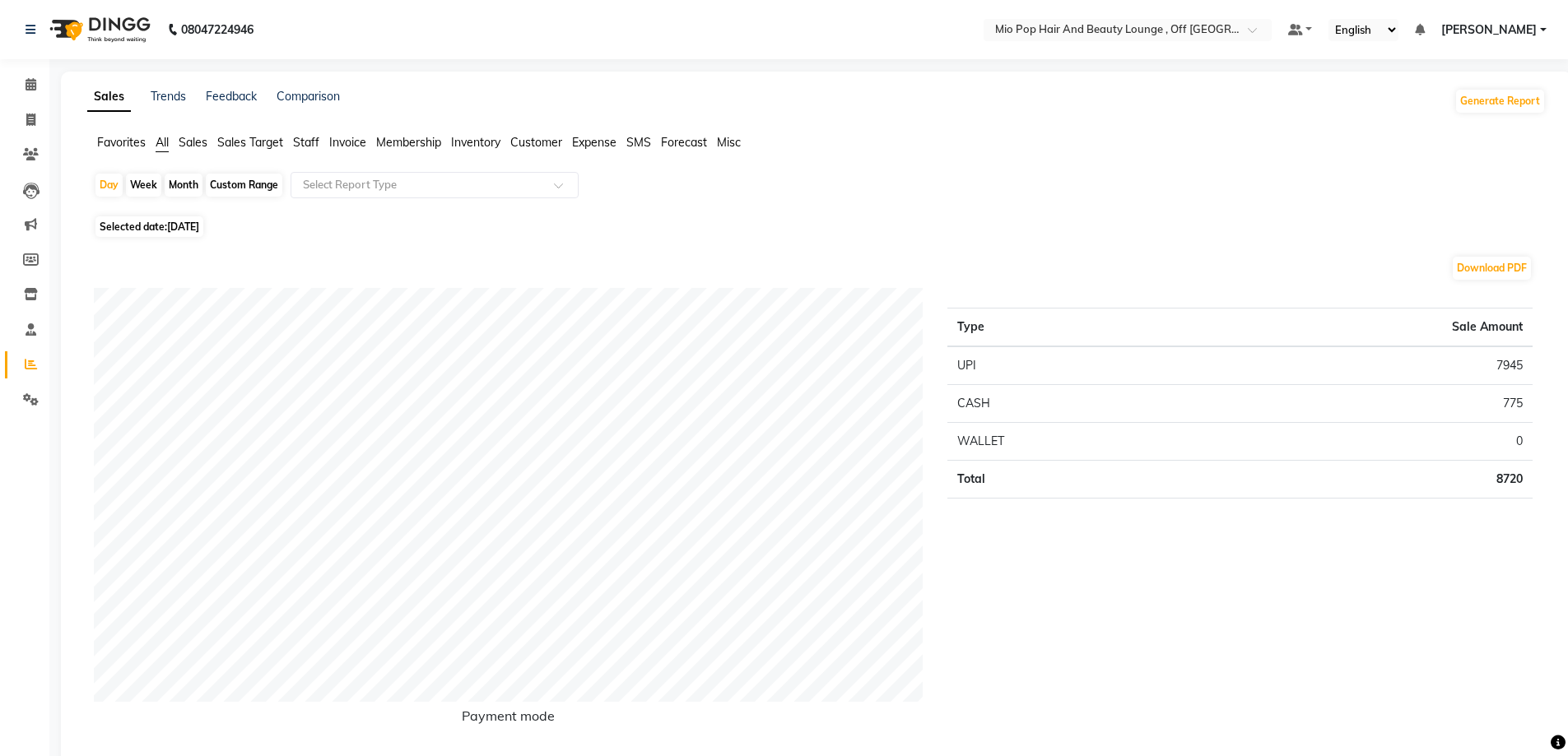
click at [311, 137] on span "Staff" at bounding box center [306, 142] width 26 height 14
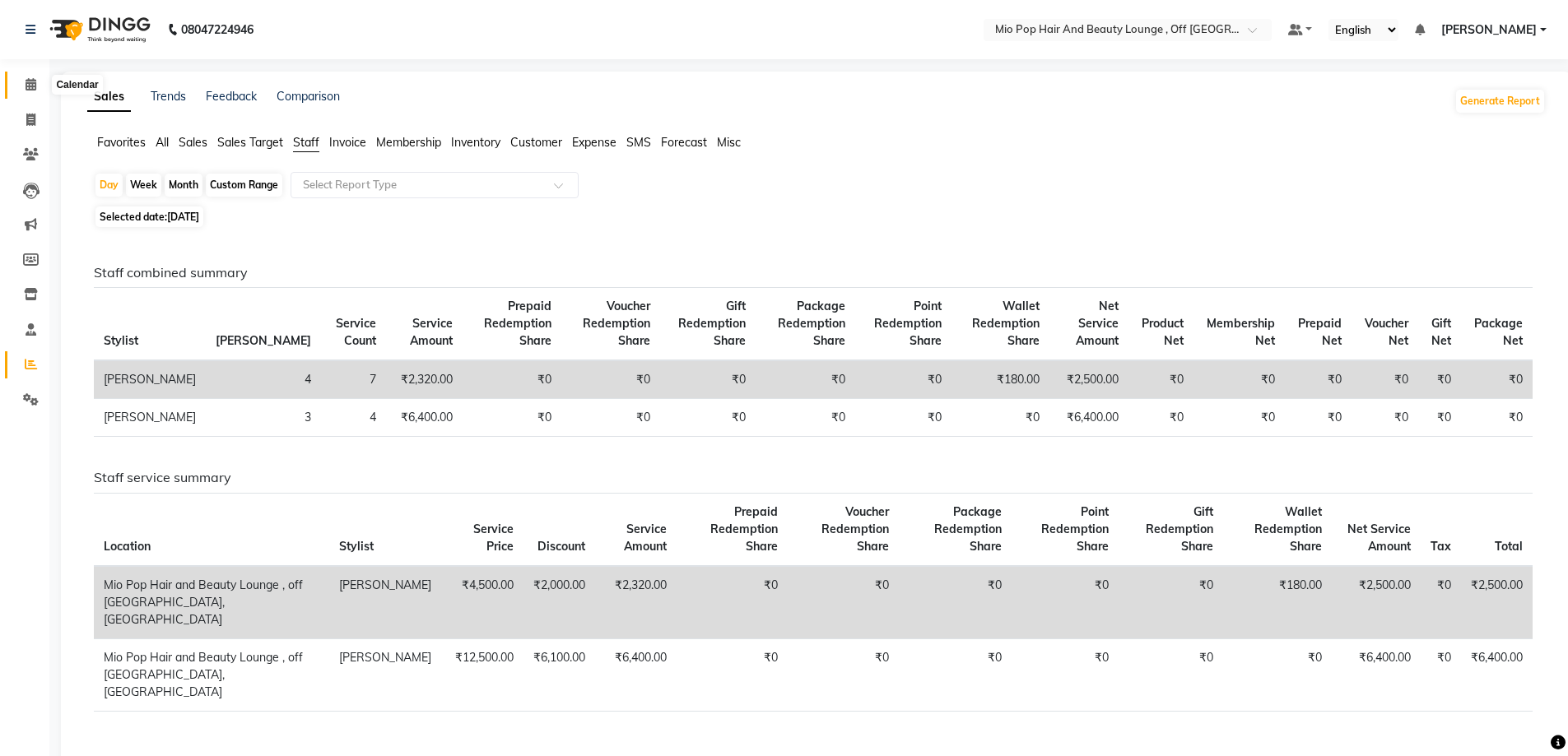
click at [30, 77] on span at bounding box center [31, 85] width 29 height 19
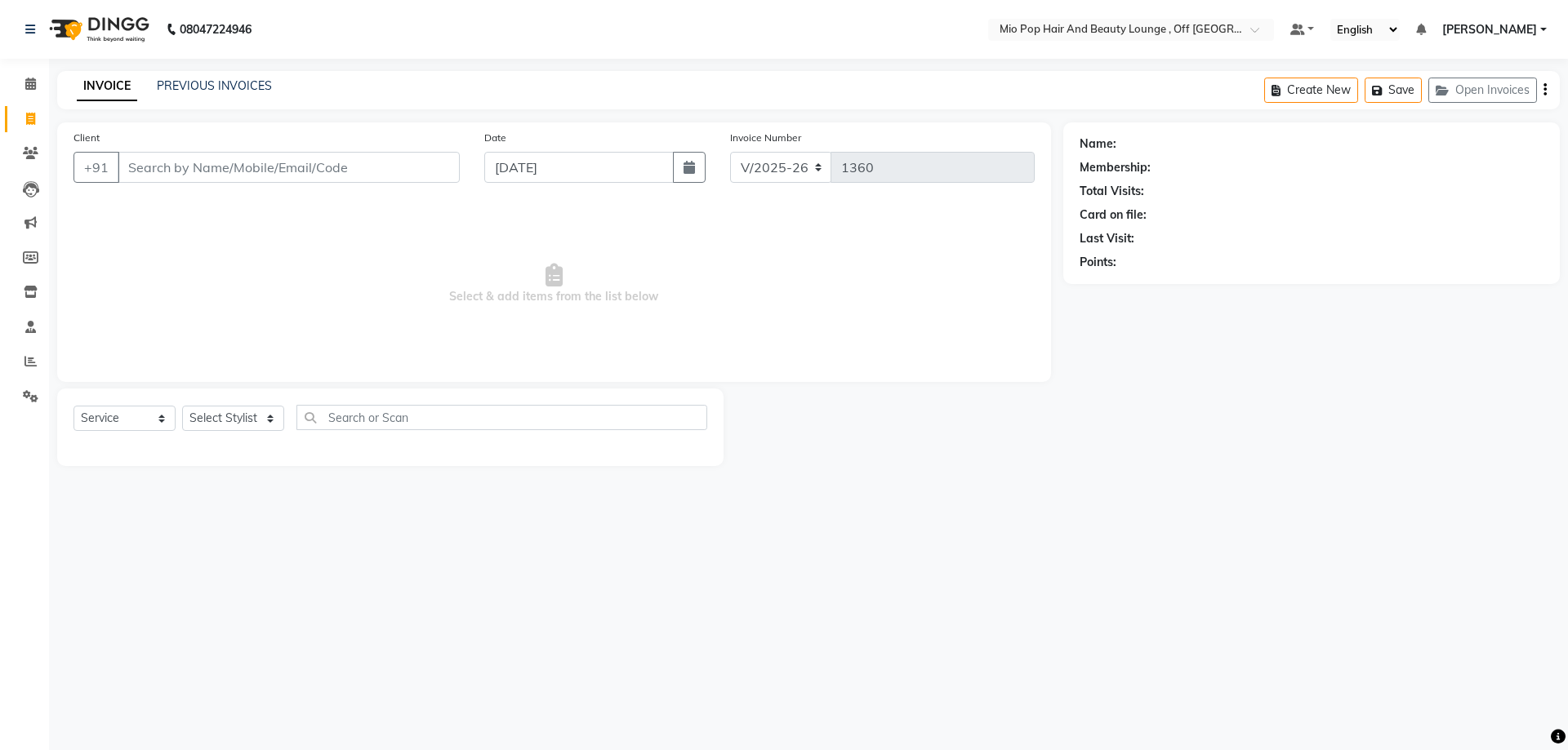
select select "6567"
select select "service"
click at [23, 85] on span at bounding box center [30, 84] width 29 height 19
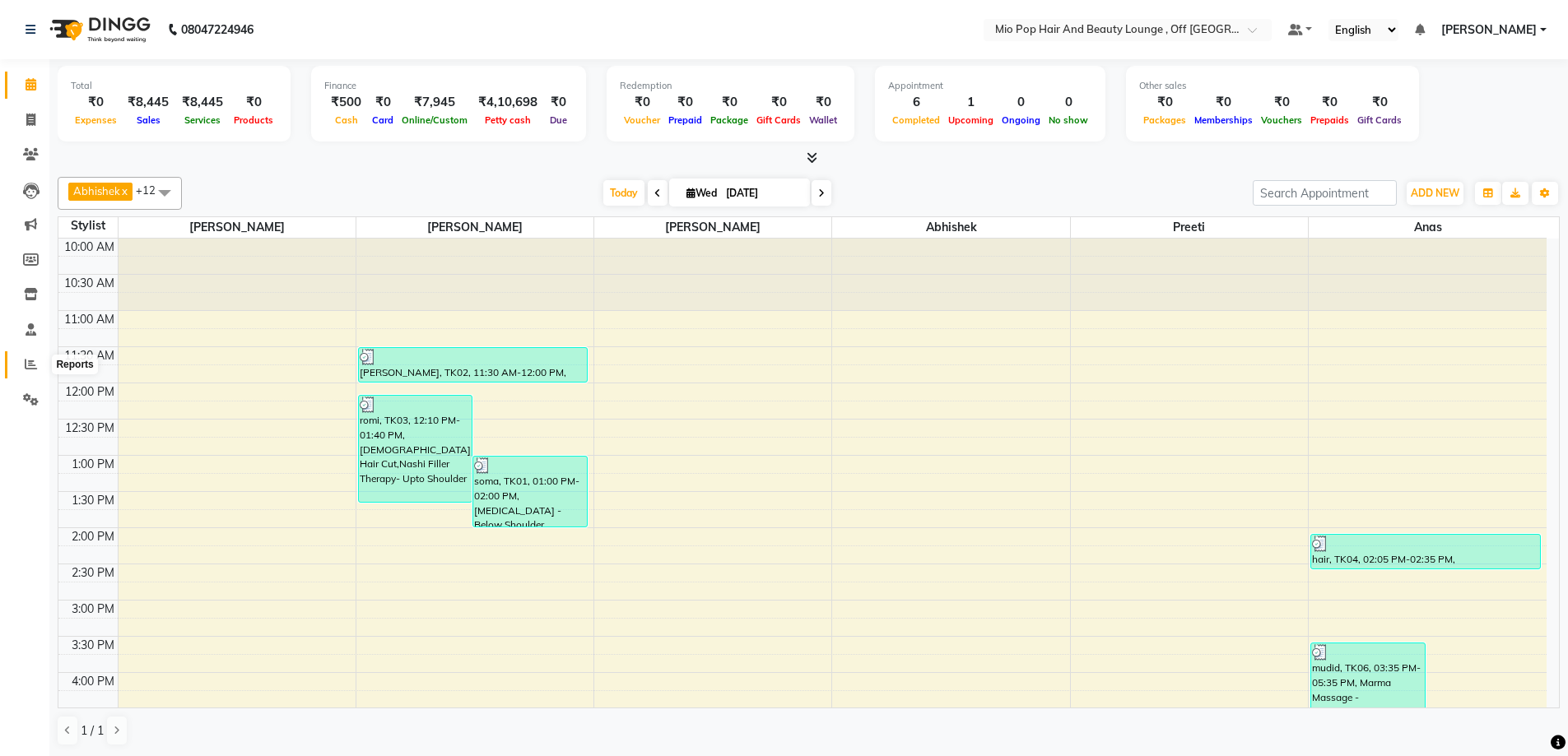
click at [30, 369] on icon at bounding box center [31, 364] width 13 height 13
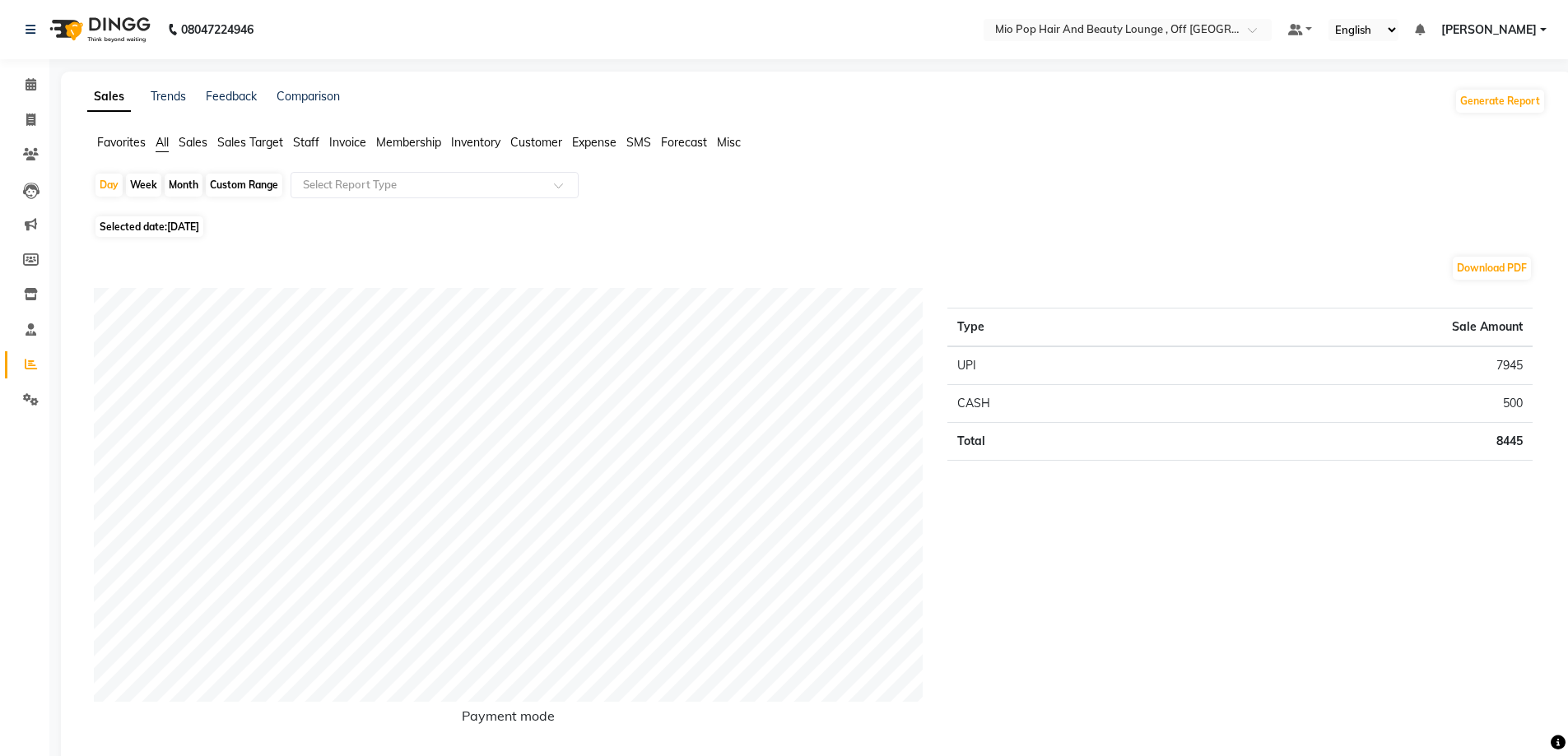
click at [307, 139] on span "Staff" at bounding box center [306, 142] width 26 height 14
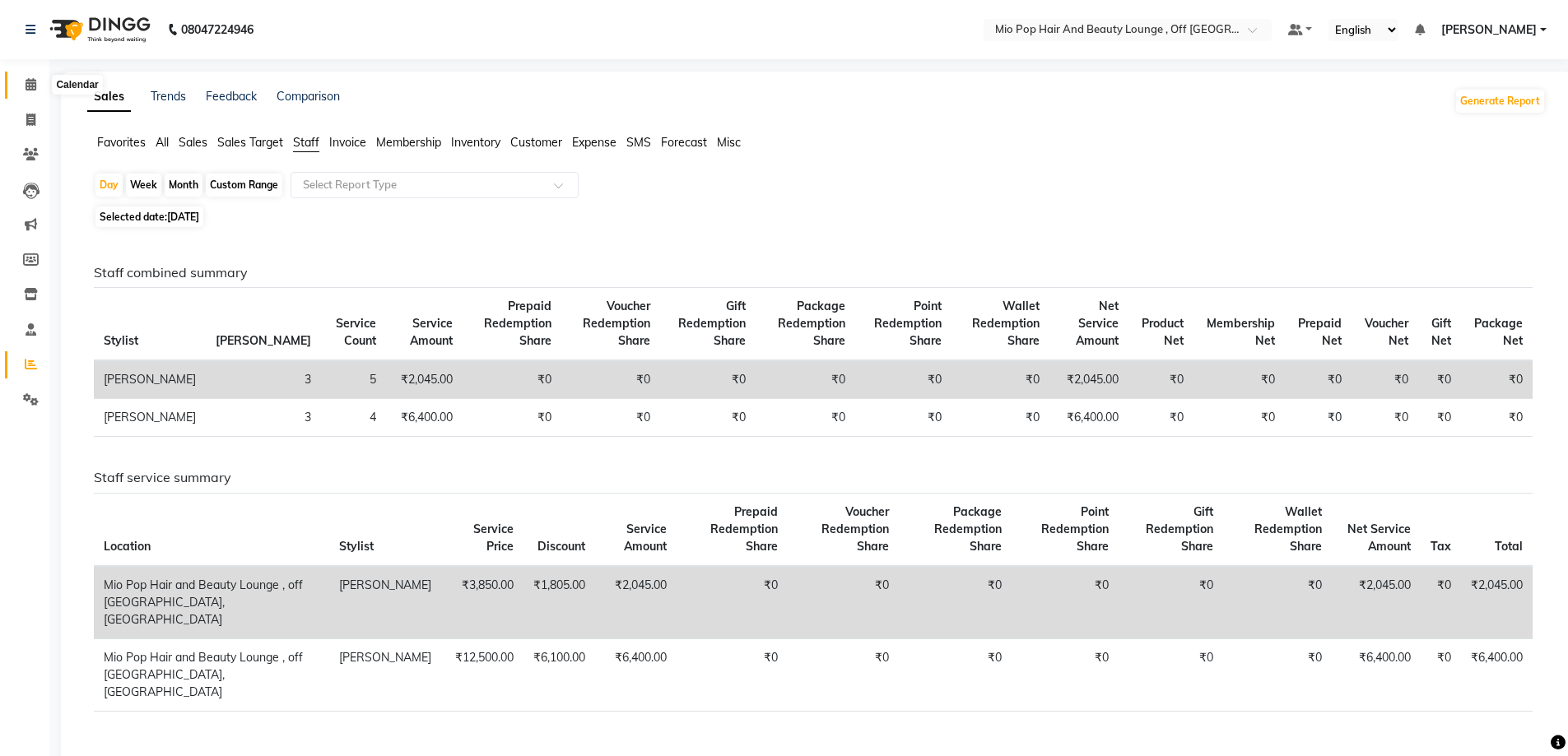
click at [23, 85] on span at bounding box center [31, 85] width 29 height 19
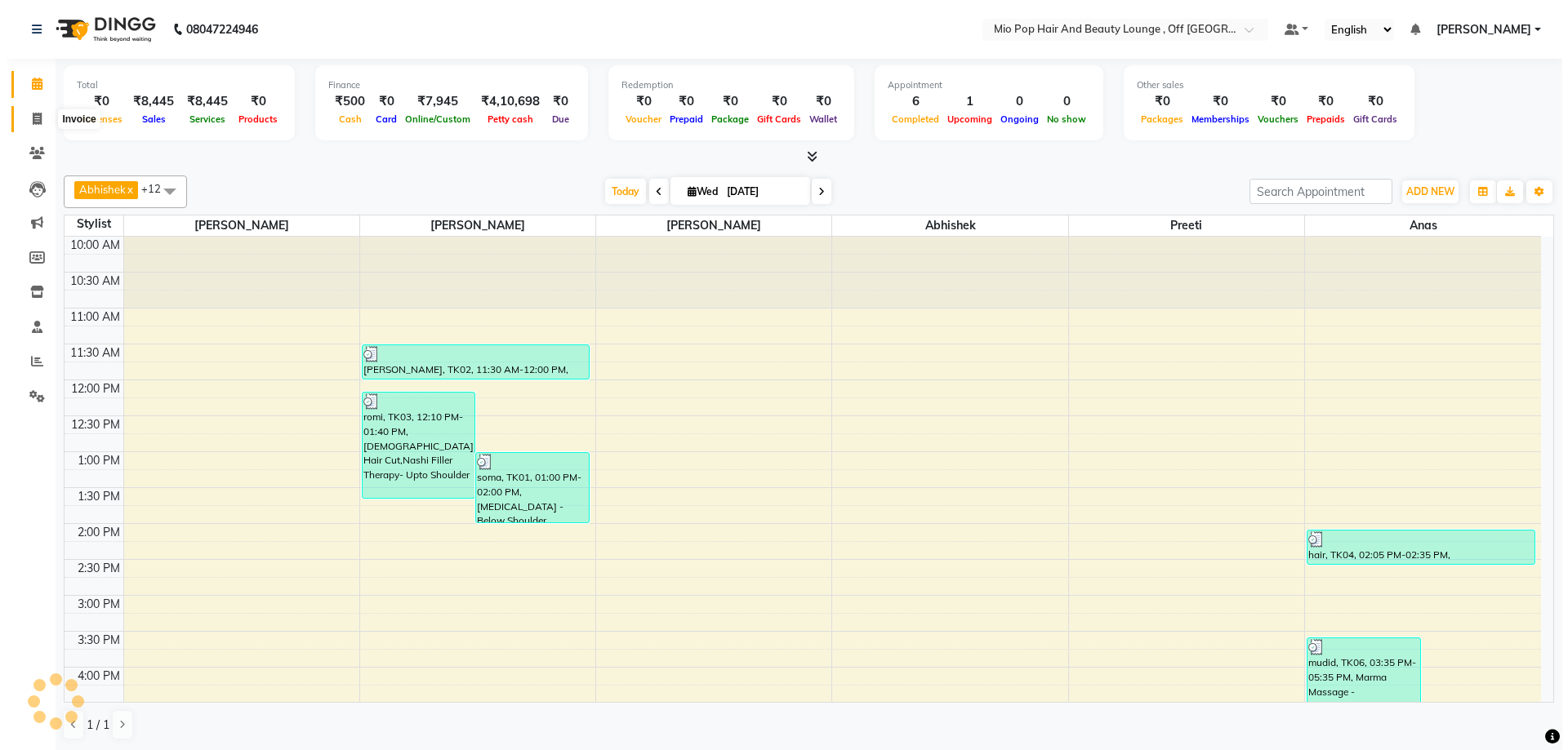
scroll to position [396, 0]
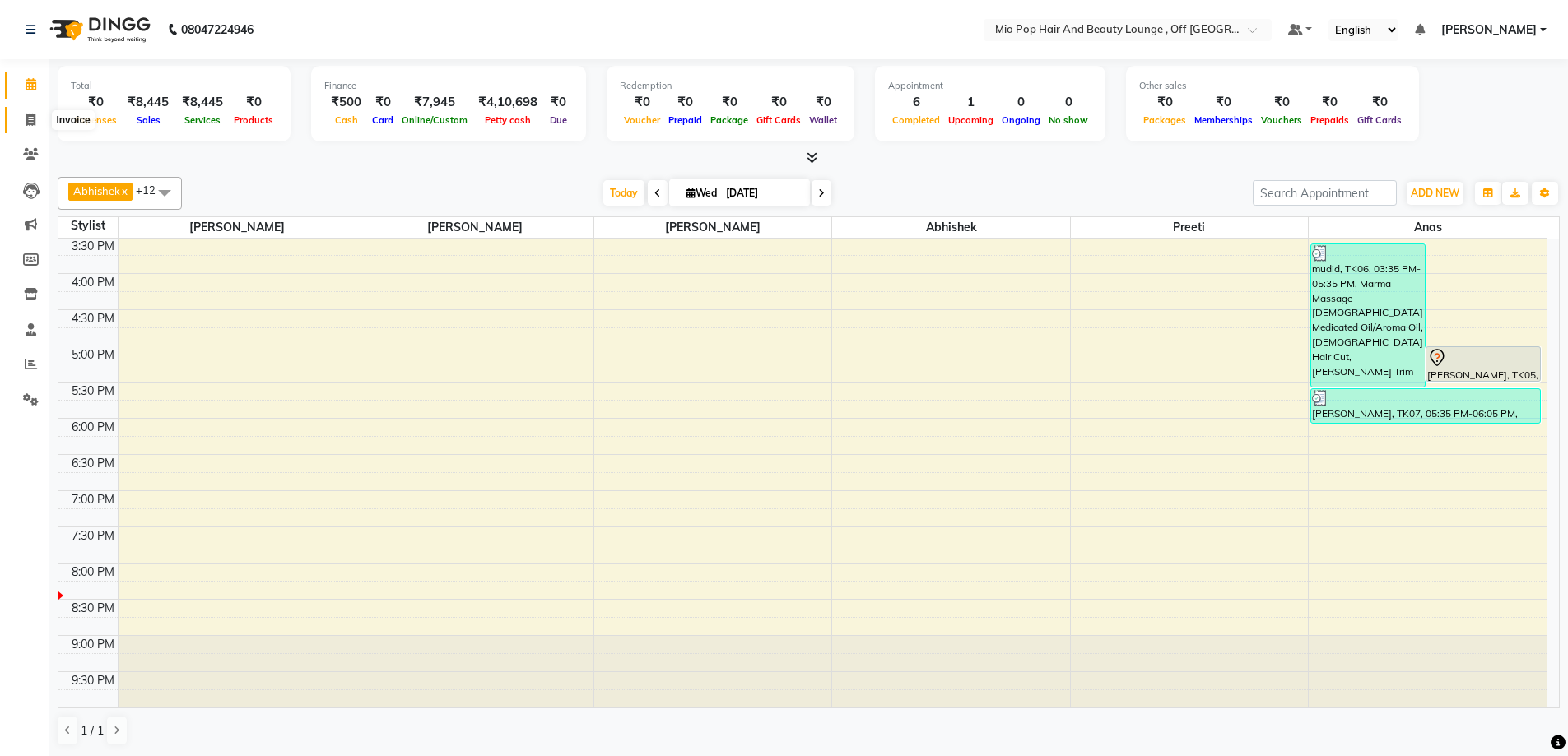
click at [32, 119] on icon at bounding box center [31, 120] width 9 height 13
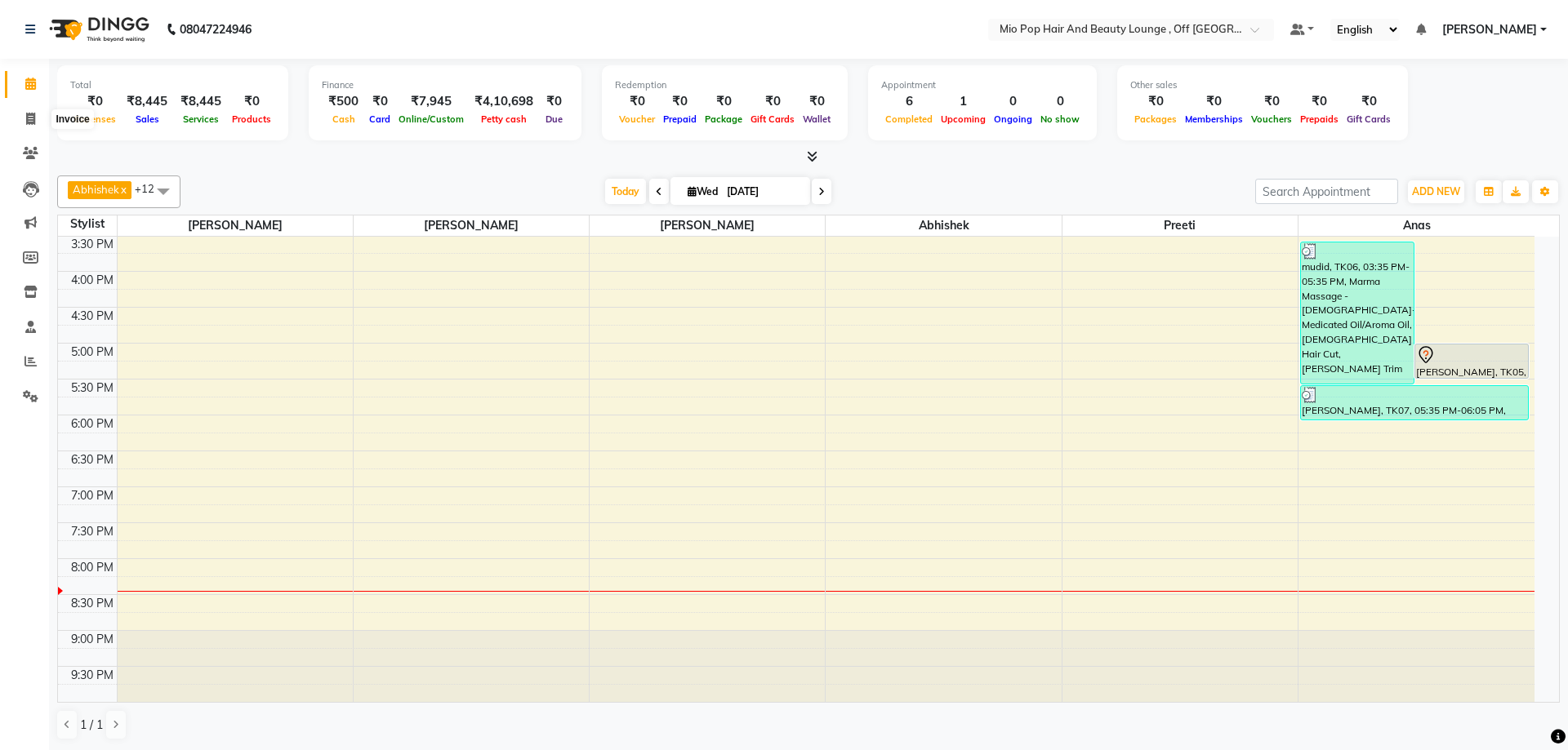
select select "6567"
select select "service"
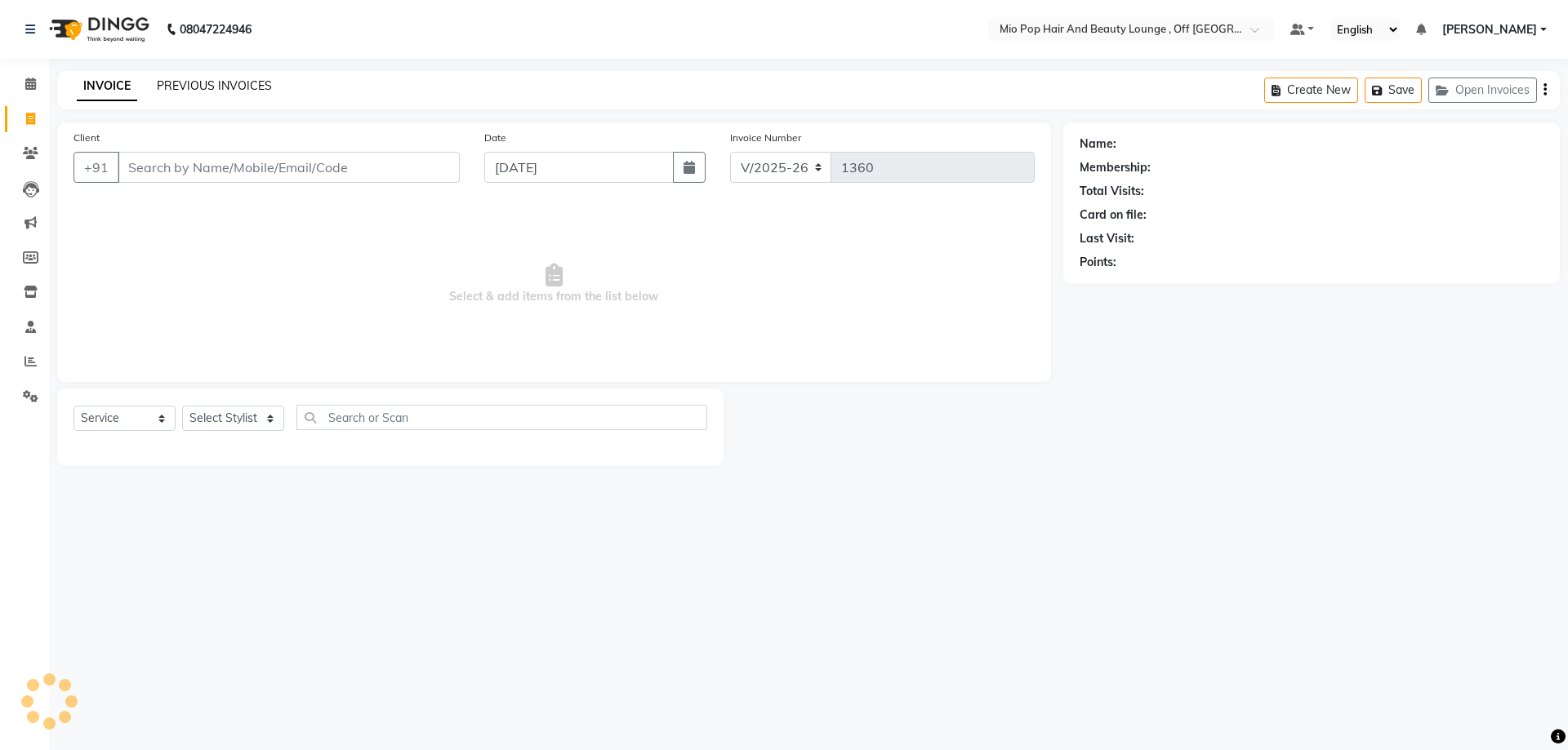
click at [256, 85] on link "PREVIOUS INVOICES" at bounding box center [214, 86] width 115 height 14
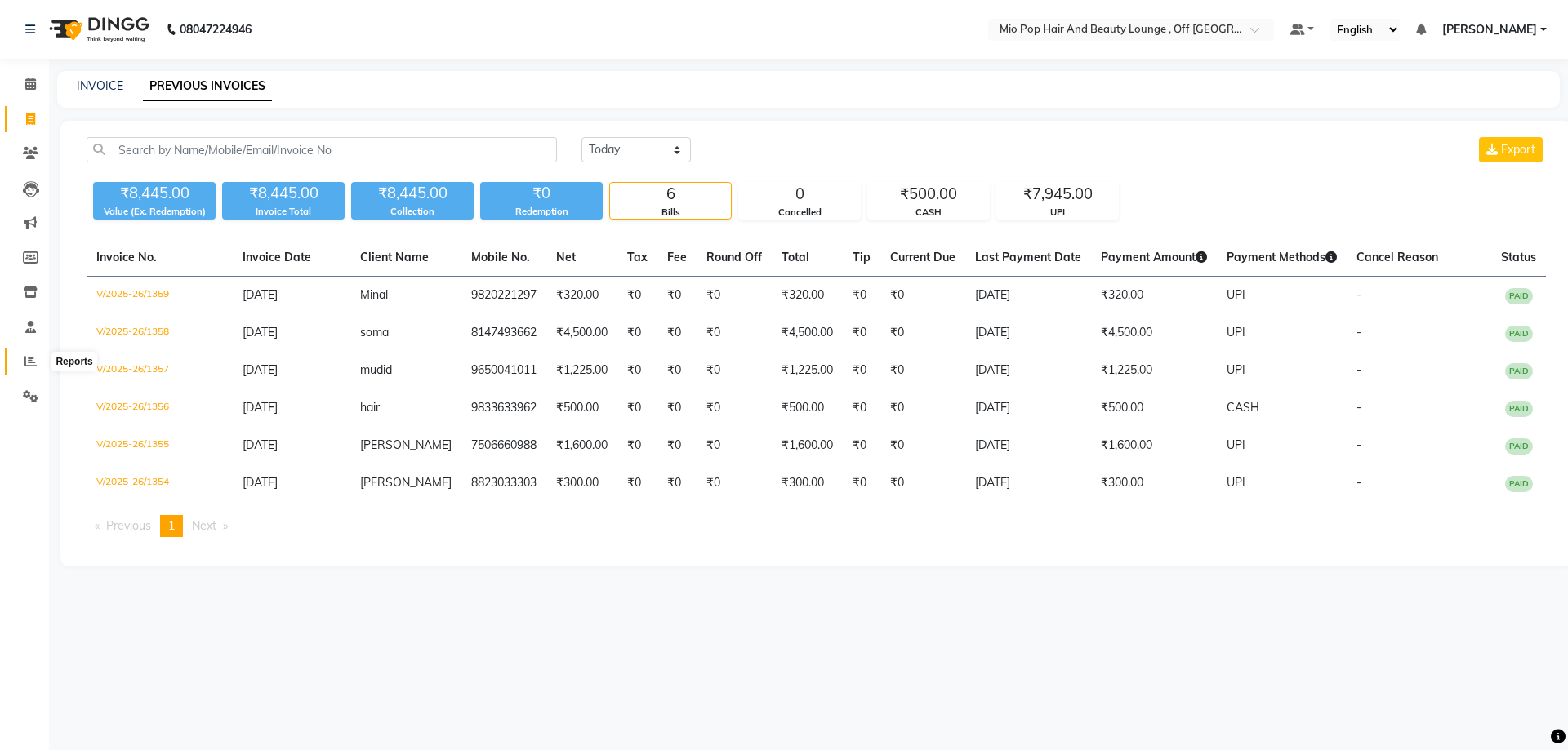
click at [25, 363] on icon at bounding box center [30, 361] width 13 height 13
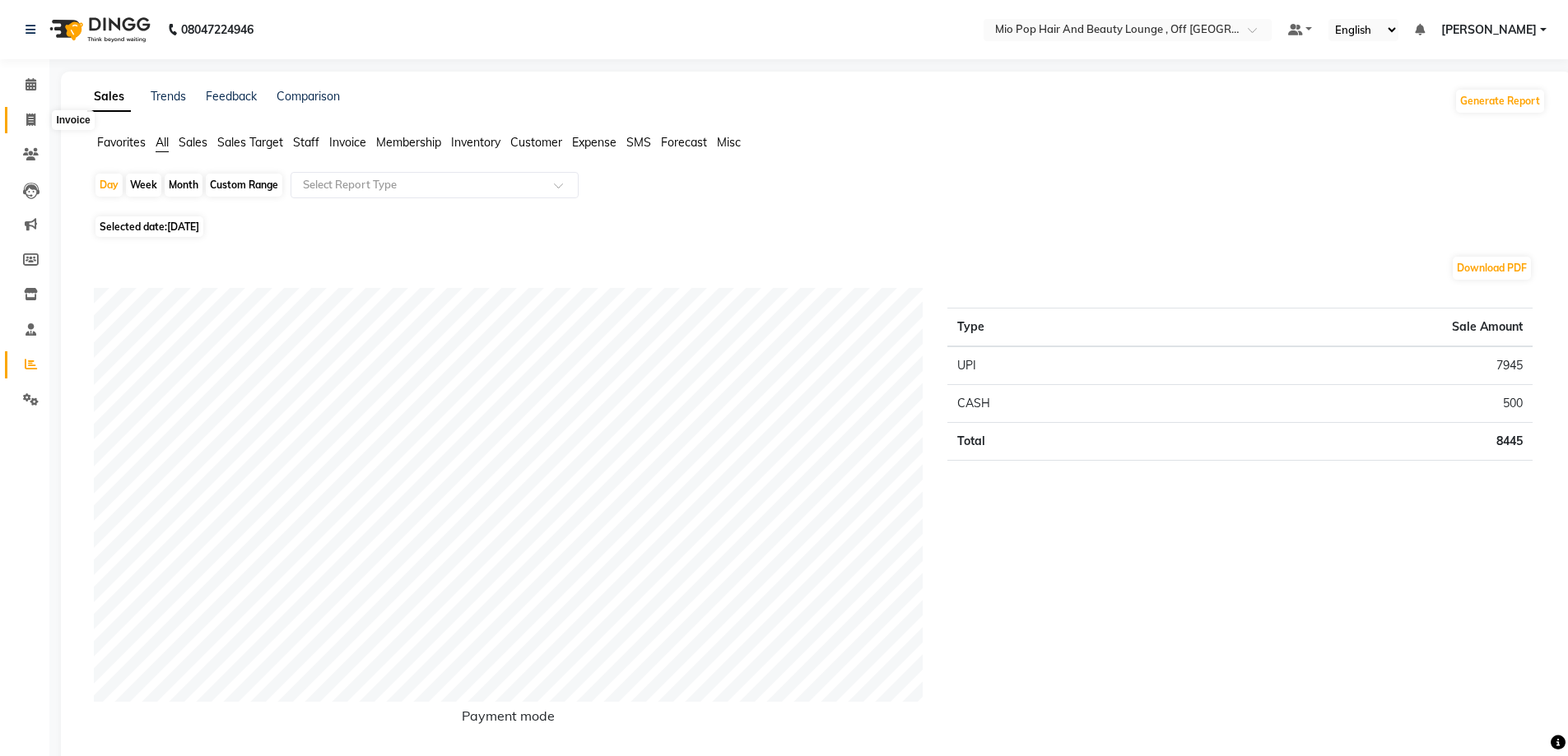
click at [30, 121] on icon at bounding box center [31, 120] width 9 height 13
select select "service"
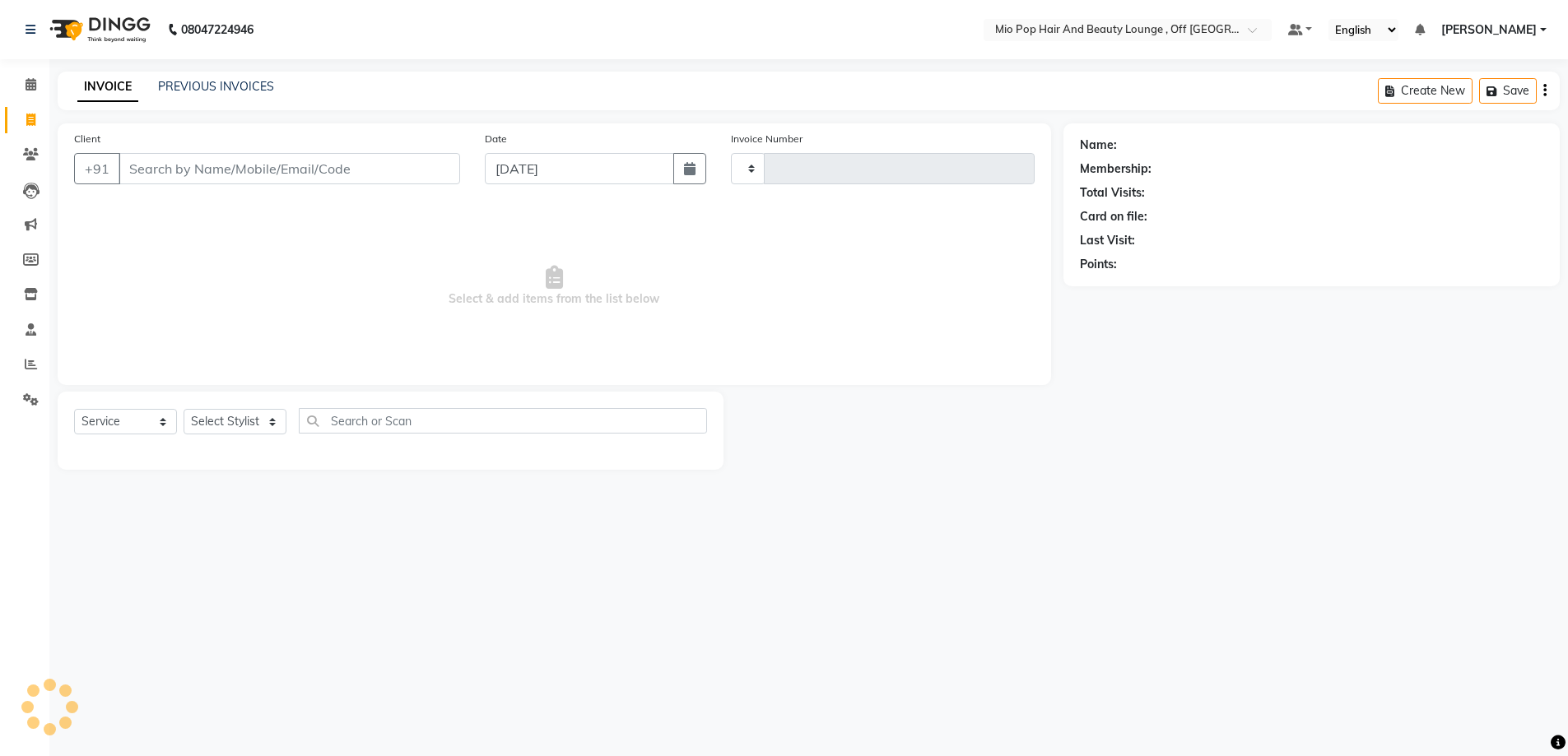
type input "1360"
select select "6567"
click at [214, 84] on link "PREVIOUS INVOICES" at bounding box center [215, 87] width 116 height 14
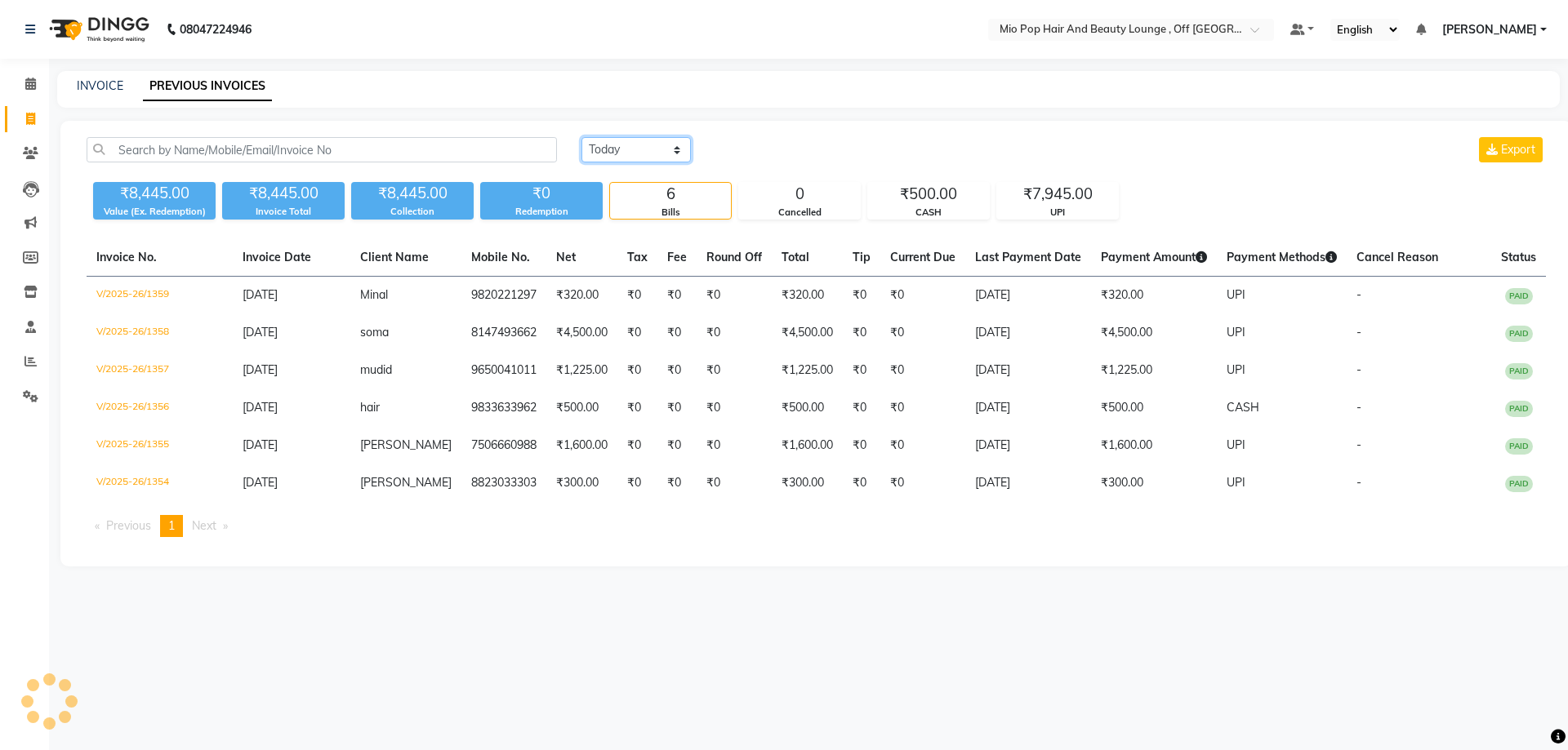
click at [623, 151] on select "[DATE] [DATE] Custom Range" at bounding box center [636, 149] width 109 height 25
select select "range"
click at [581, 137] on select "[DATE] [DATE] Custom Range" at bounding box center [636, 149] width 109 height 25
click at [776, 136] on div "[DATE] [DATE] Custom Range [DATE] - [DATE] Export ₹8,445.00 Value (Ex. Redempti…" at bounding box center [817, 343] width 1512 height 445
click at [776, 147] on input "[DATE]" at bounding box center [769, 150] width 114 height 23
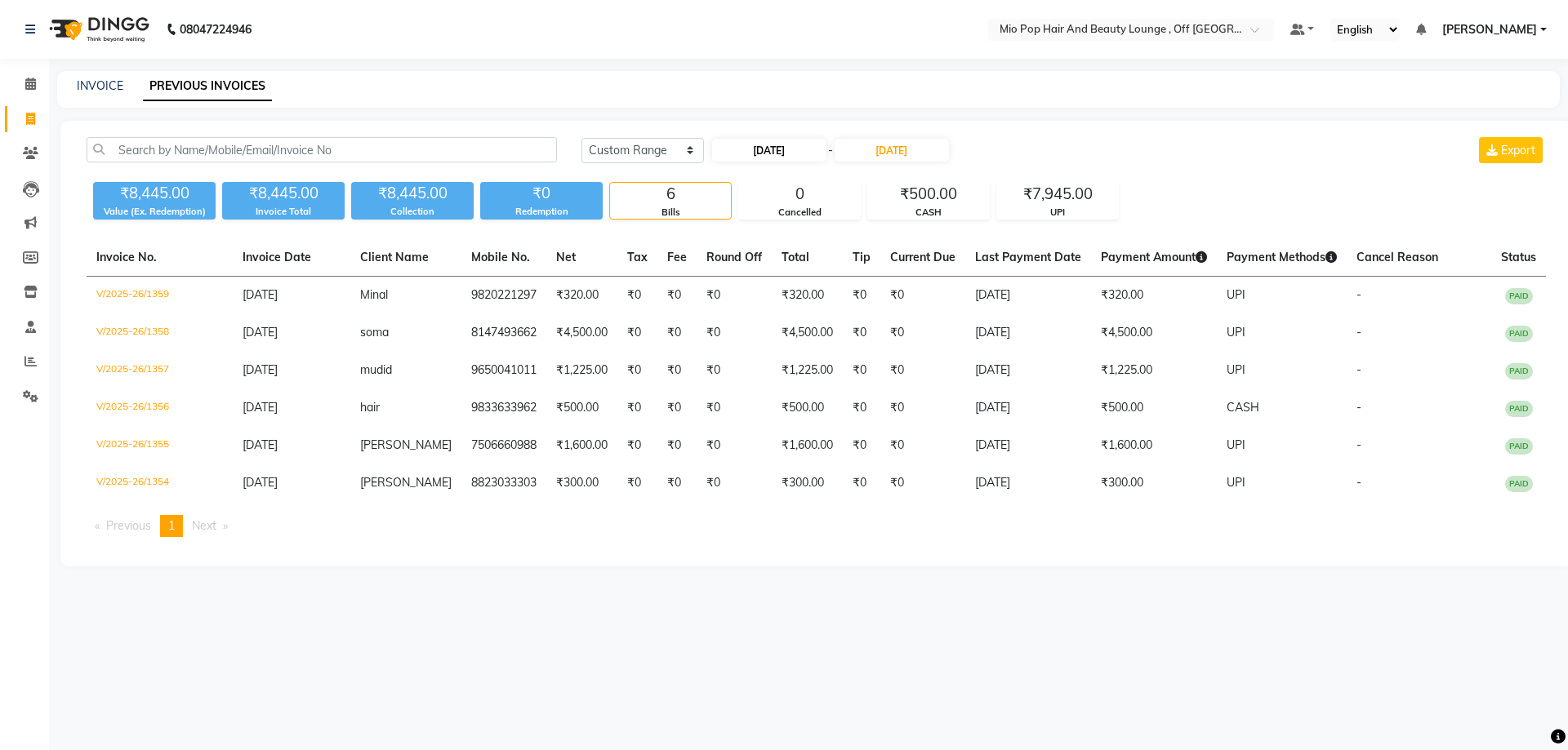
select select "9"
select select "2025"
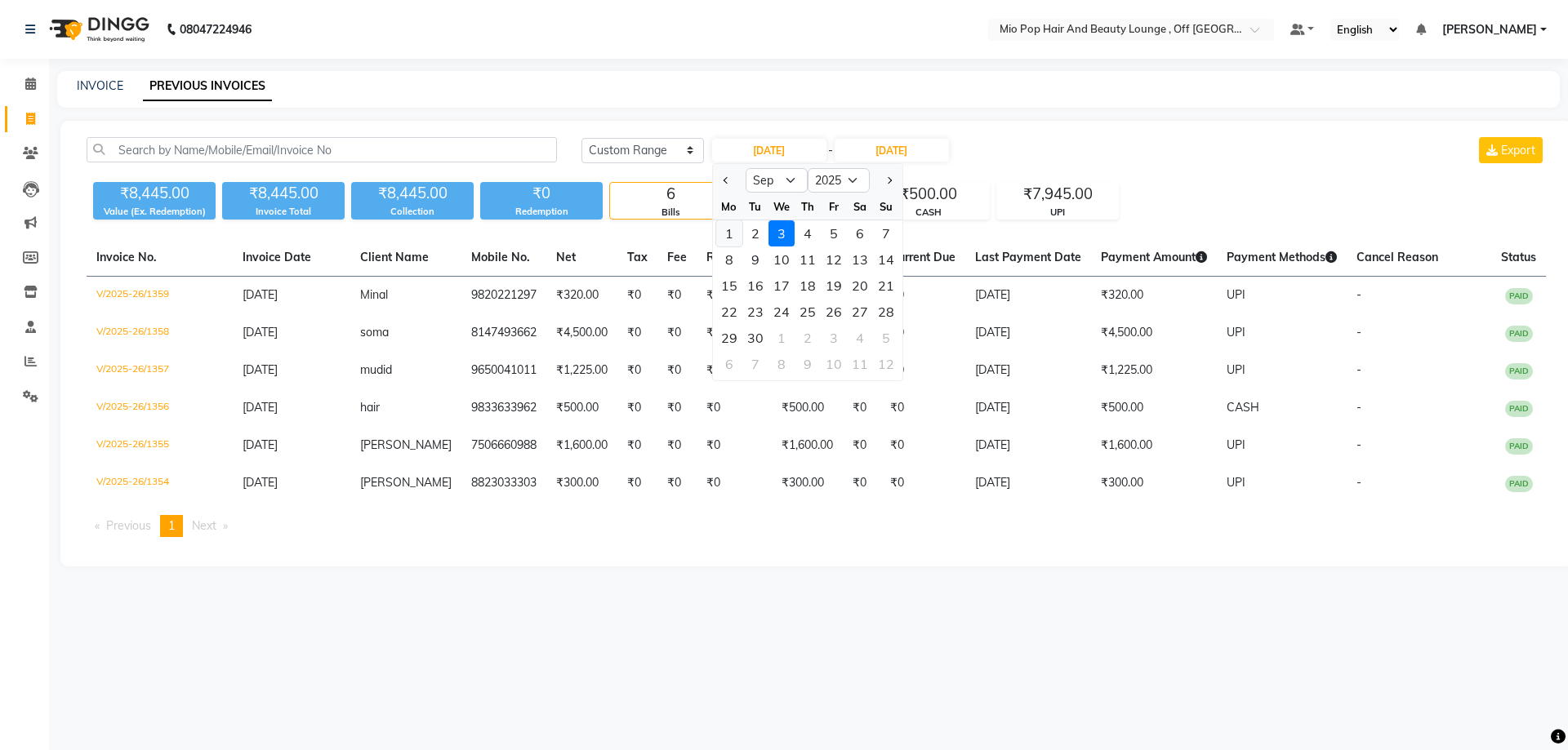
click at [730, 230] on div "1" at bounding box center [729, 232] width 26 height 26
type input "[DATE]"
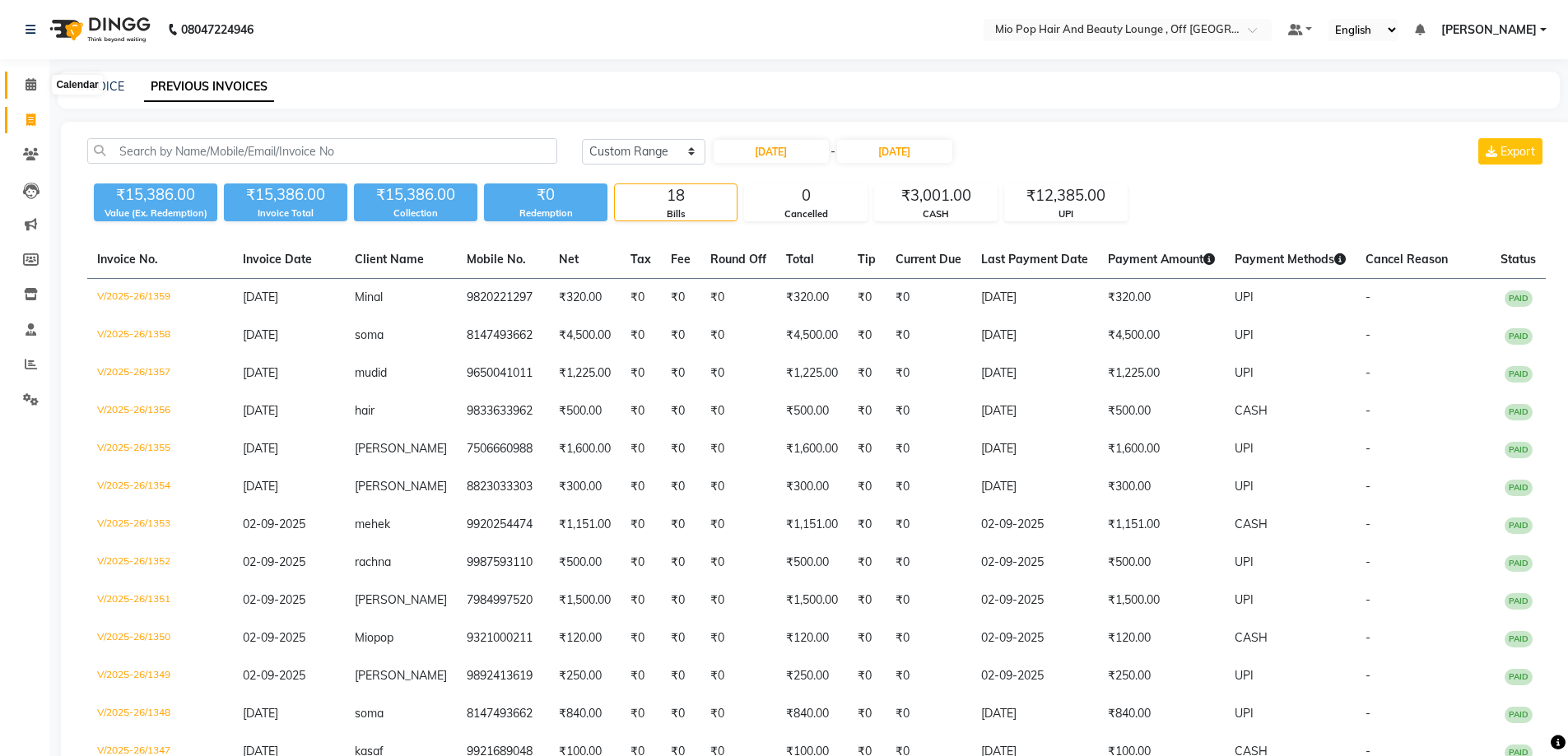
click at [31, 86] on icon at bounding box center [31, 85] width 11 height 13
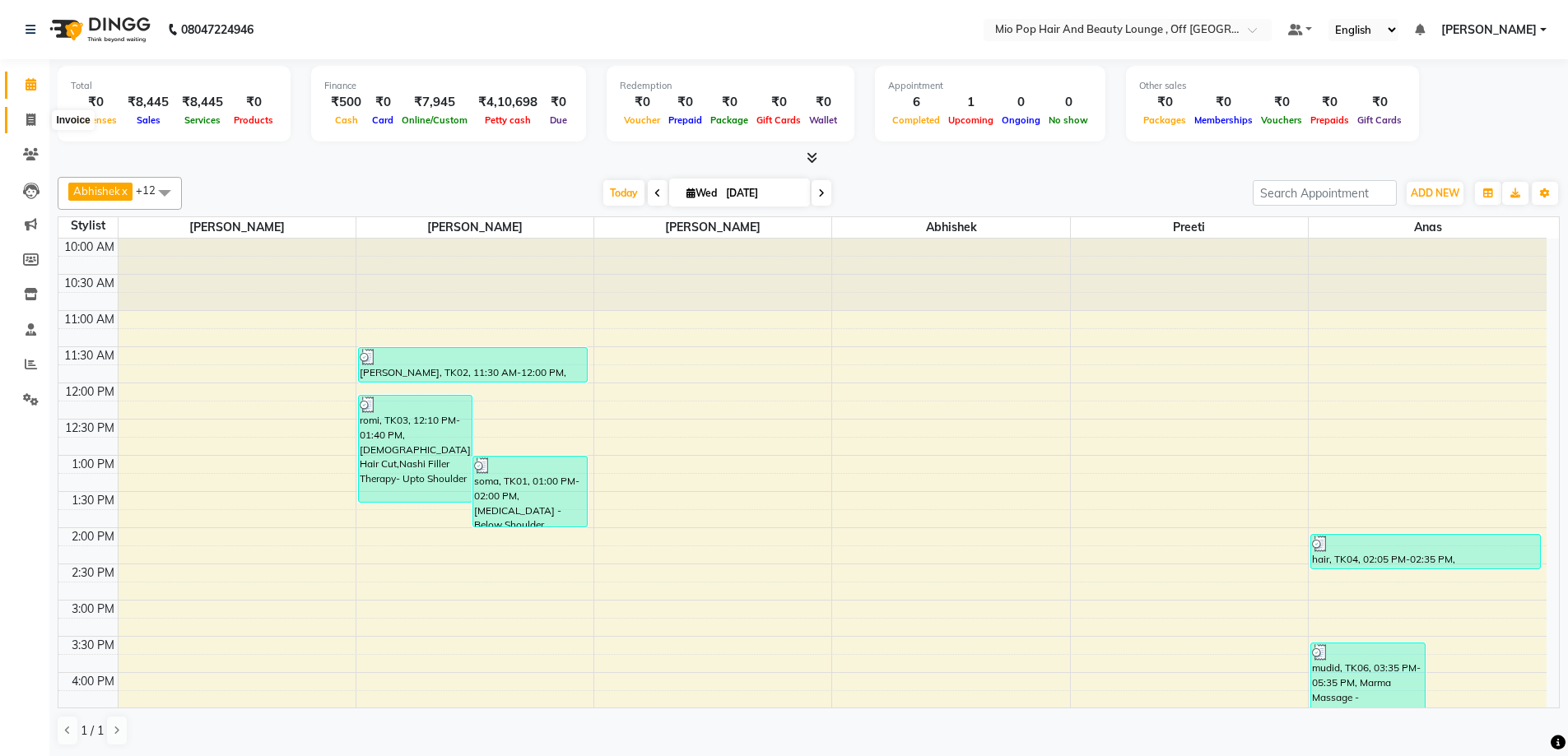
click at [28, 121] on icon at bounding box center [31, 120] width 9 height 13
select select "service"
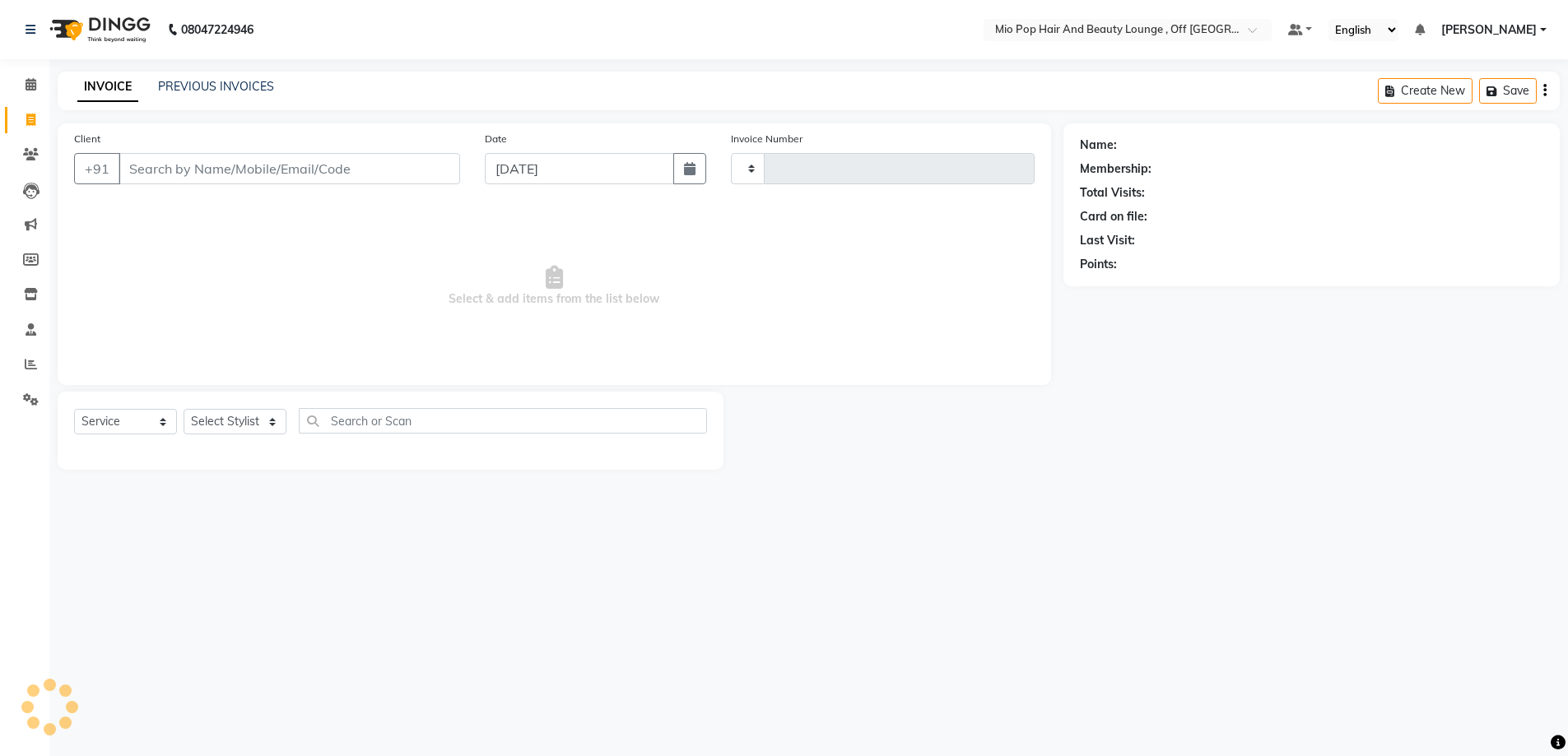
type input "1360"
select select "6567"
